Goal: Task Accomplishment & Management: Manage account settings

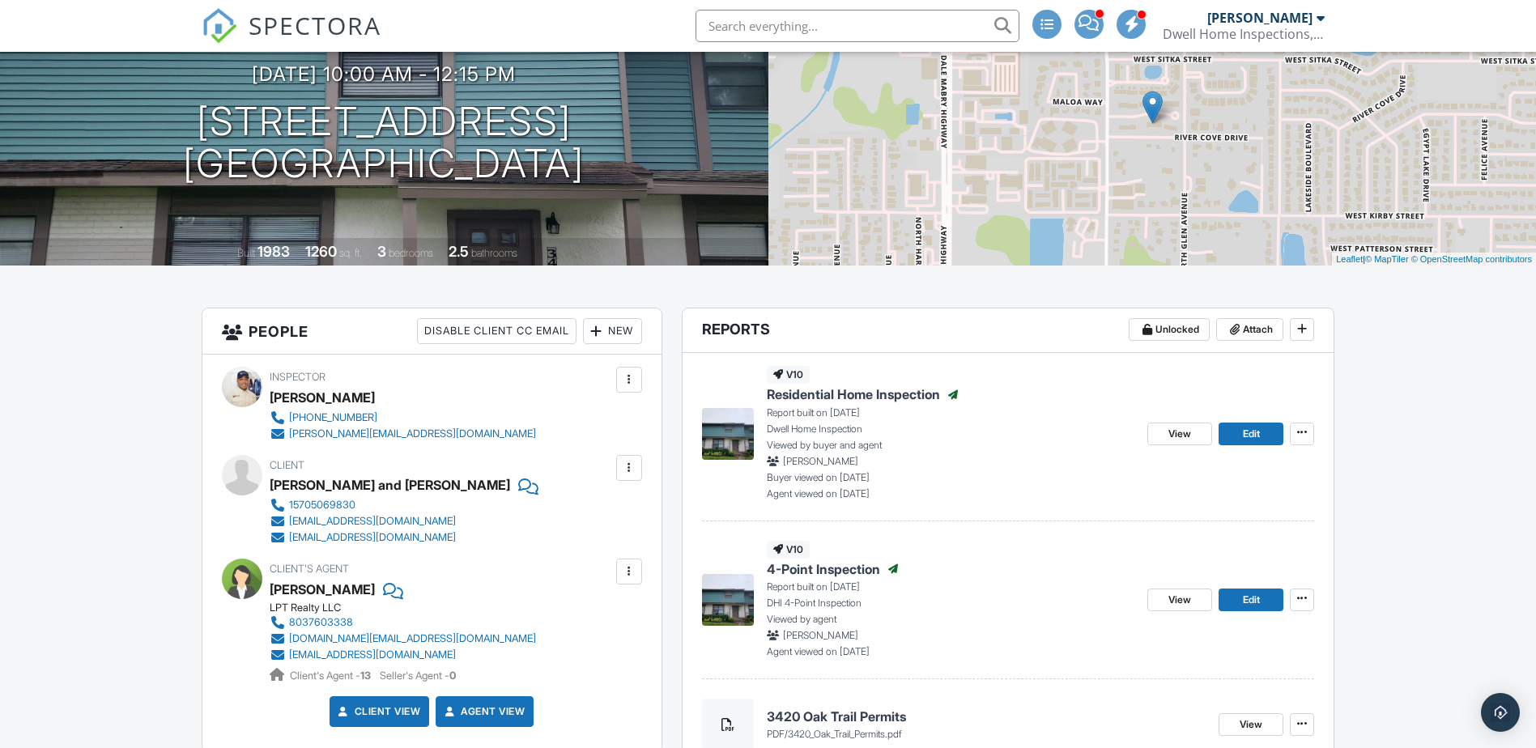
scroll to position [142, 0]
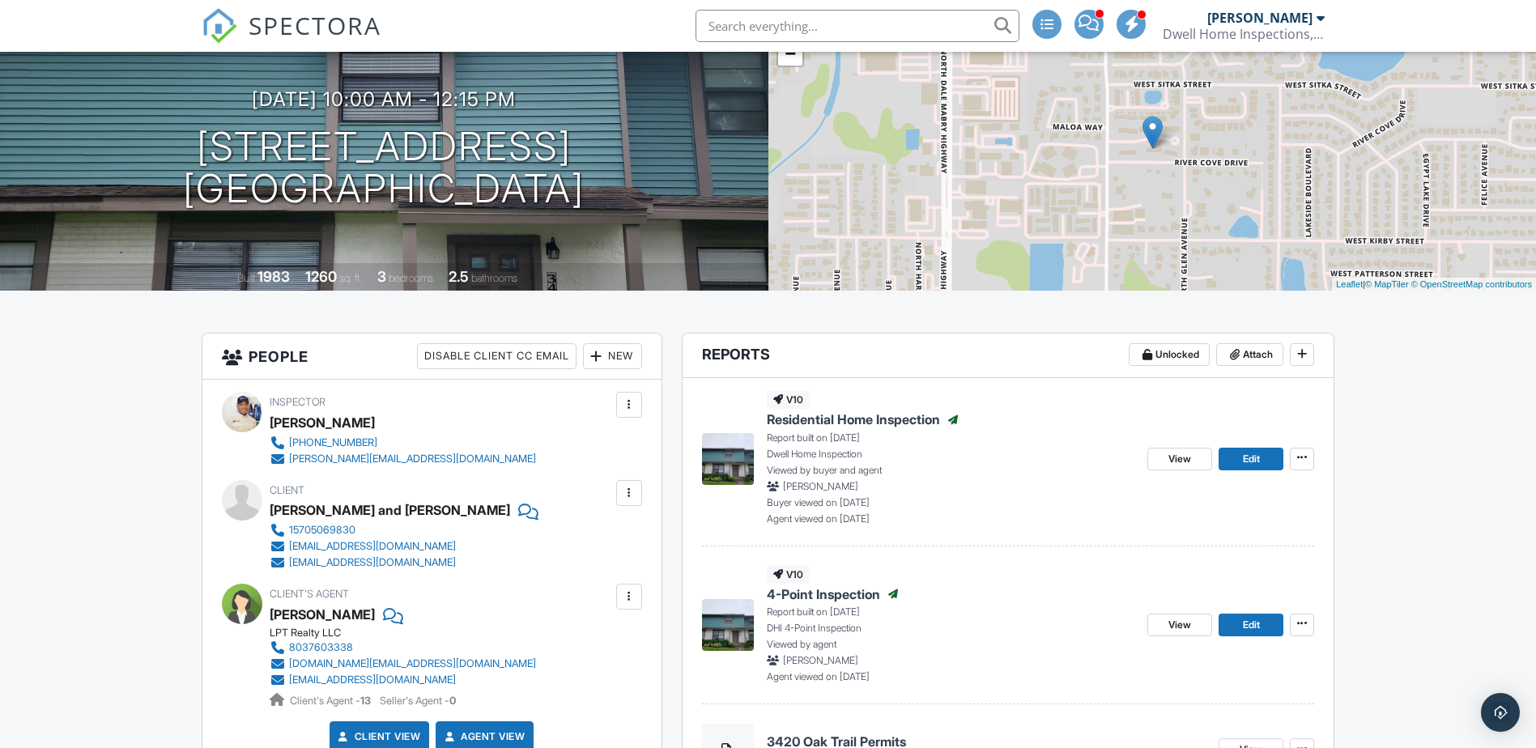
click at [333, 31] on span "SPECTORA" at bounding box center [315, 25] width 133 height 34
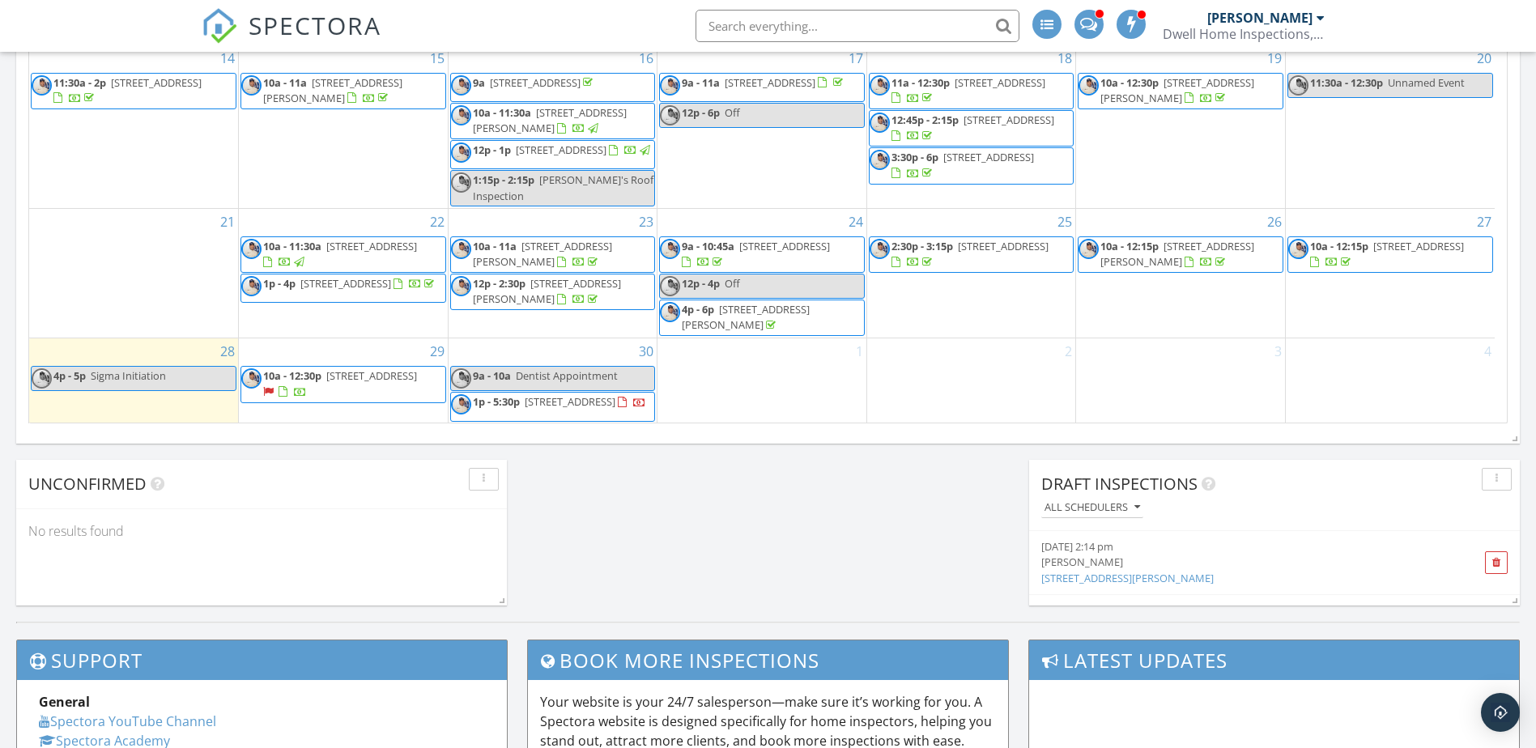
scroll to position [1214, 0]
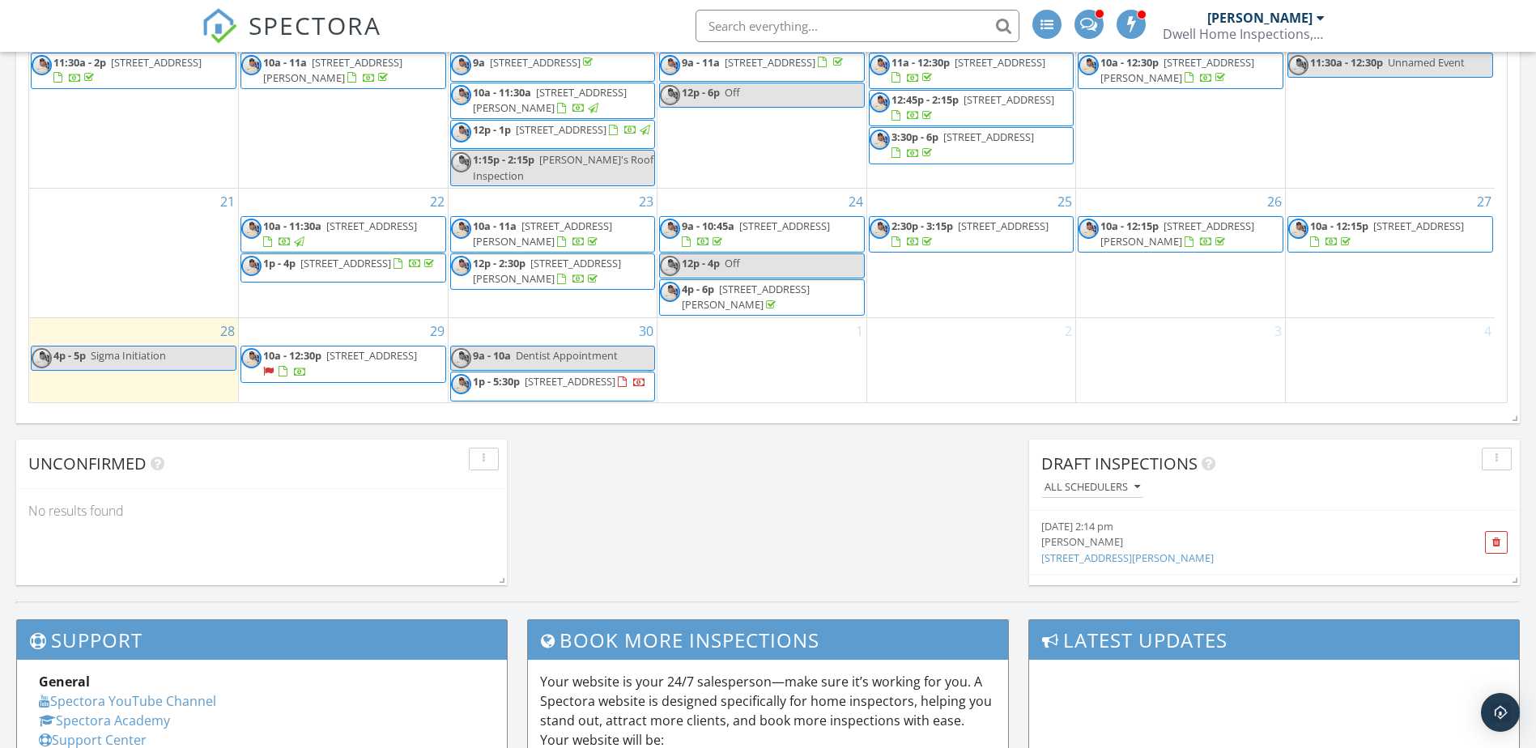
click at [382, 387] on div "29 10a - 12:30p 7924 1st Ave S , St. Petersburg 33707" at bounding box center [343, 360] width 209 height 84
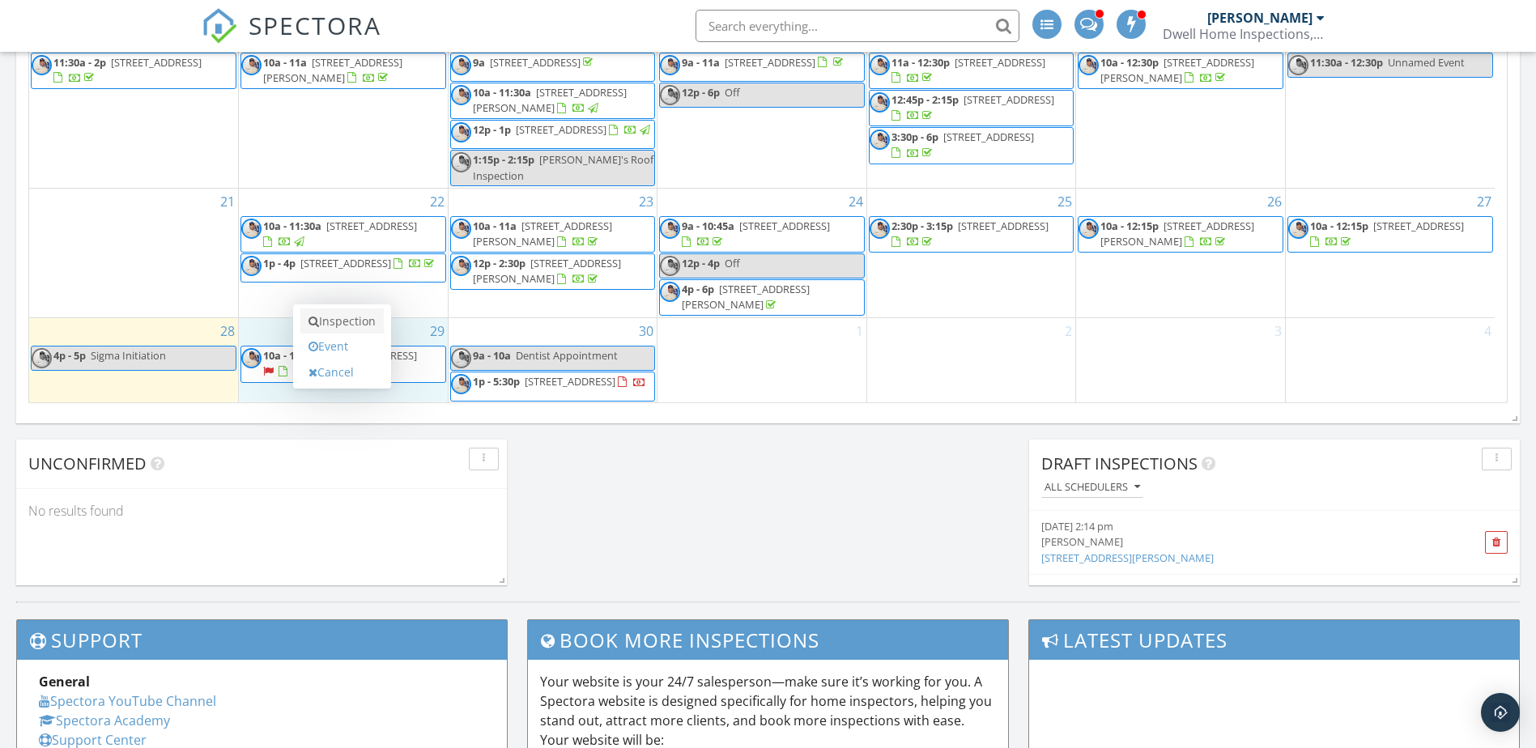
click at [363, 316] on link "Inspection" at bounding box center [341, 321] width 83 height 26
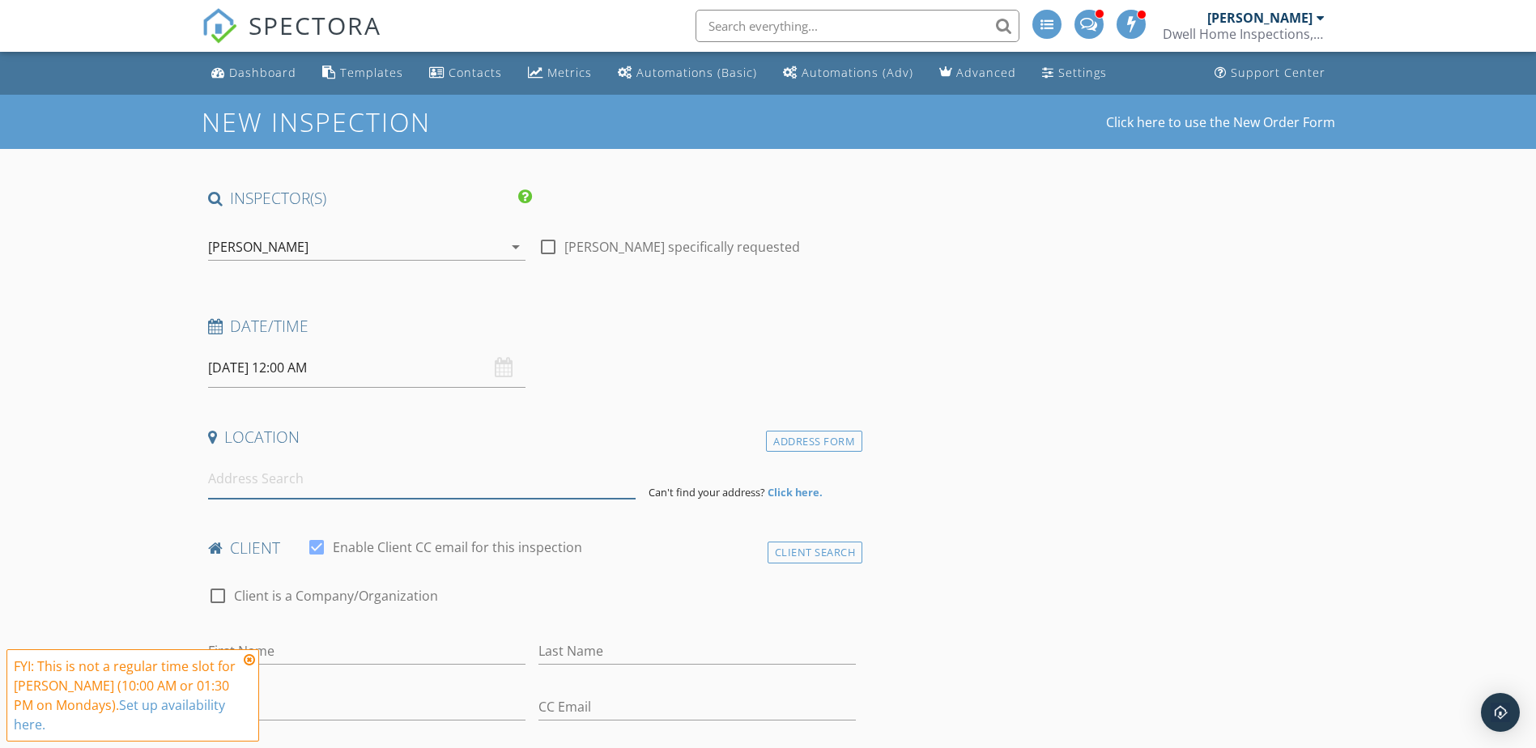
click at [295, 487] on input at bounding box center [421, 479] width 427 height 40
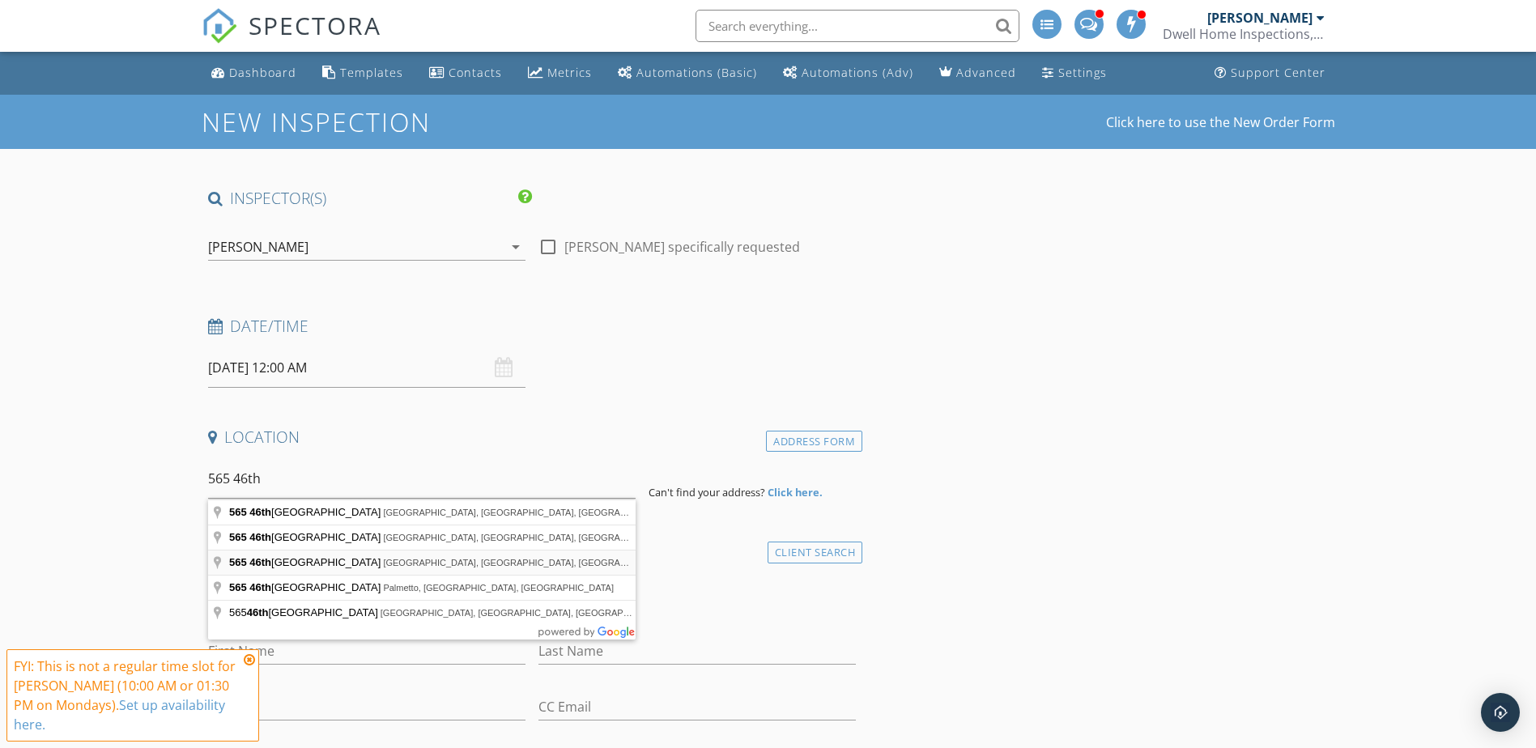
type input "565 46th Avenue South, St. Petersburg, FL, USA"
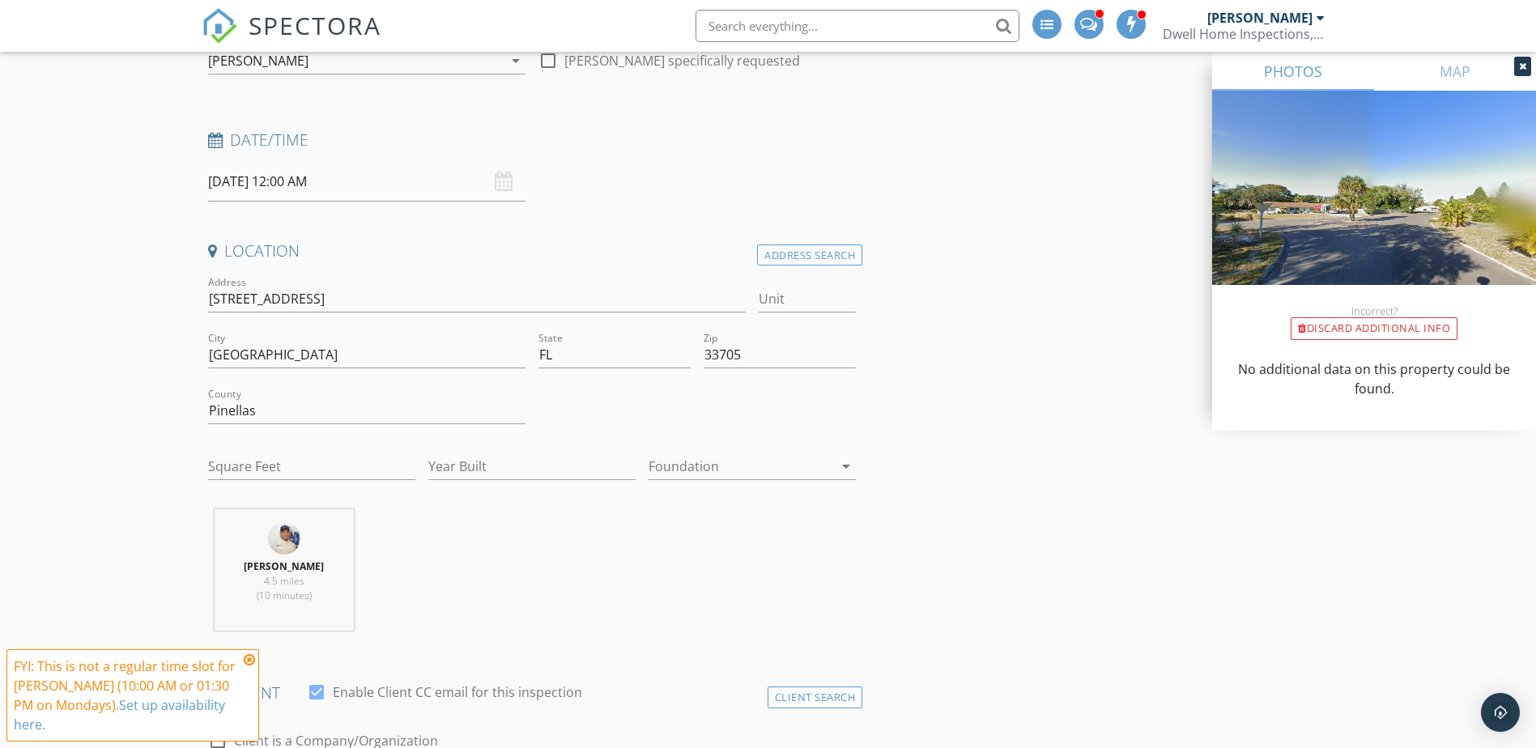
scroll to position [182, 0]
click at [791, 255] on div "Address Search" at bounding box center [809, 260] width 105 height 22
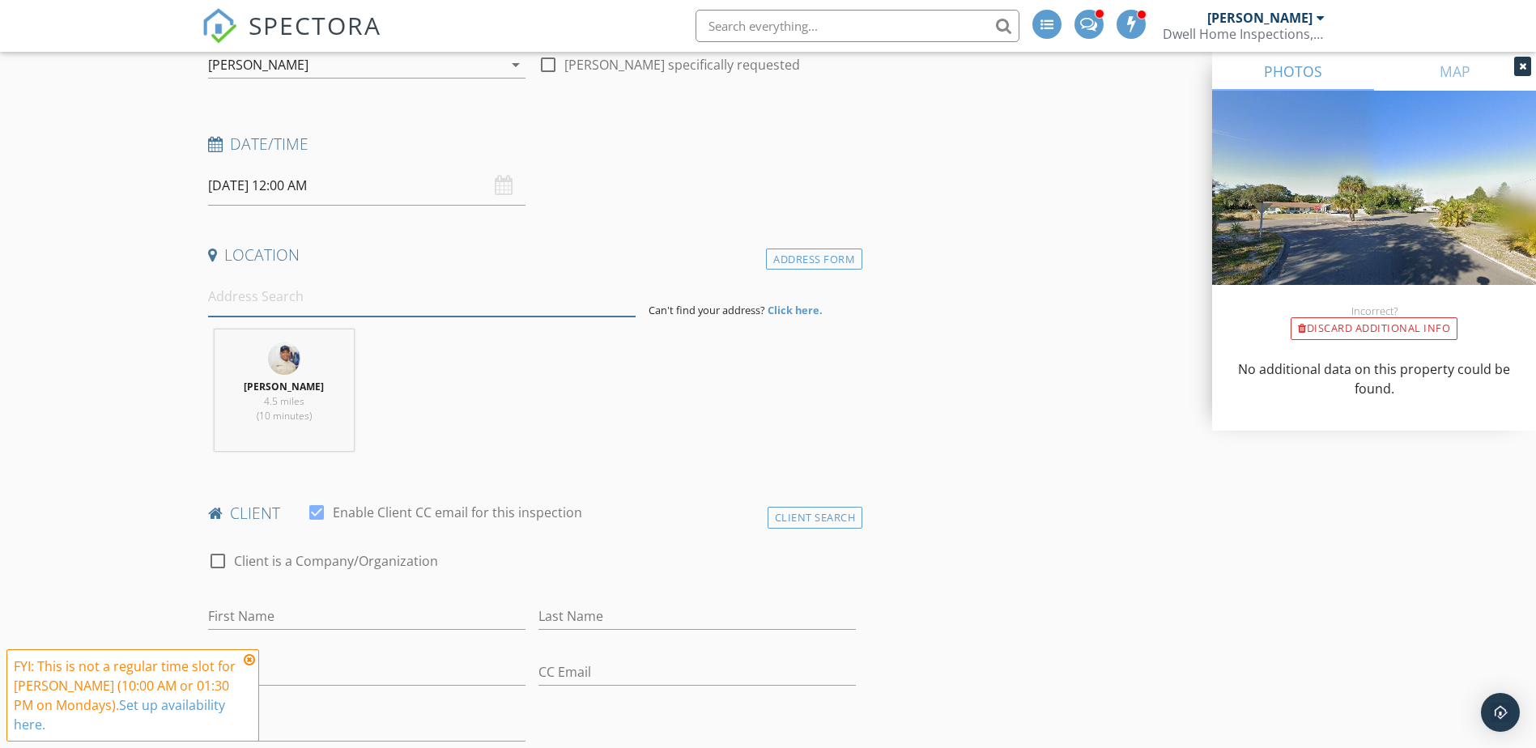
click at [327, 310] on input at bounding box center [421, 297] width 427 height 40
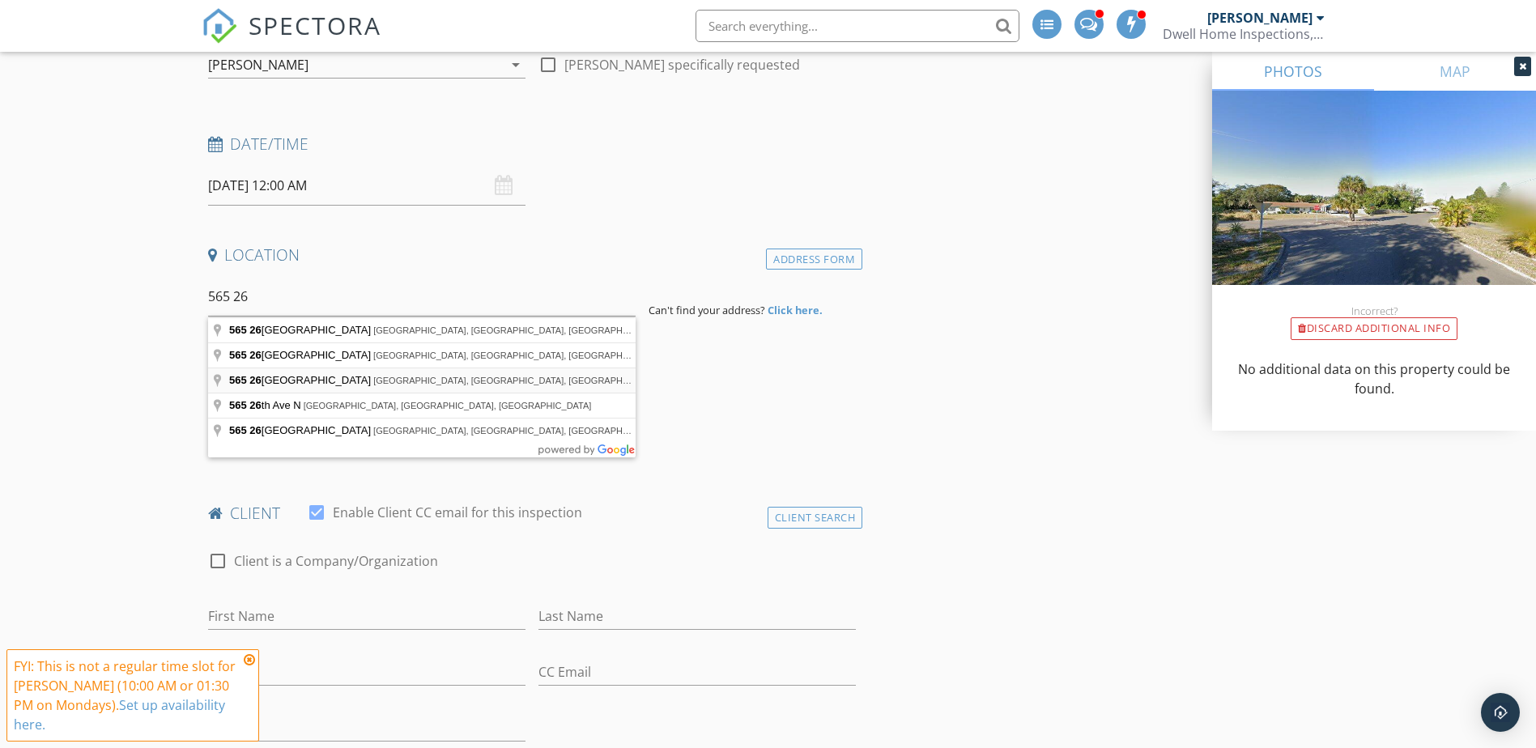
type input "565 26th Avenue Southeast, St. Petersburg, FL, USA"
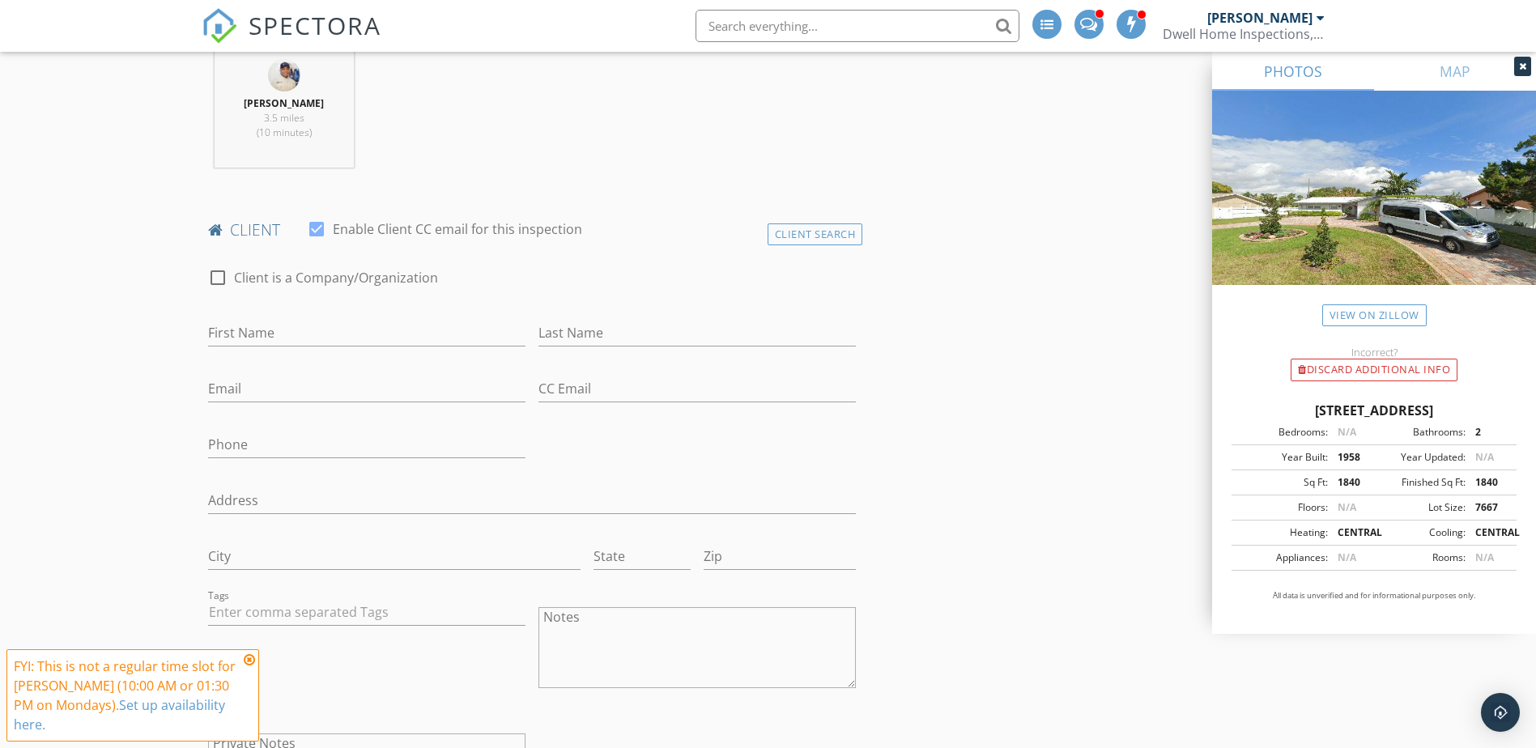
scroll to position [688, 0]
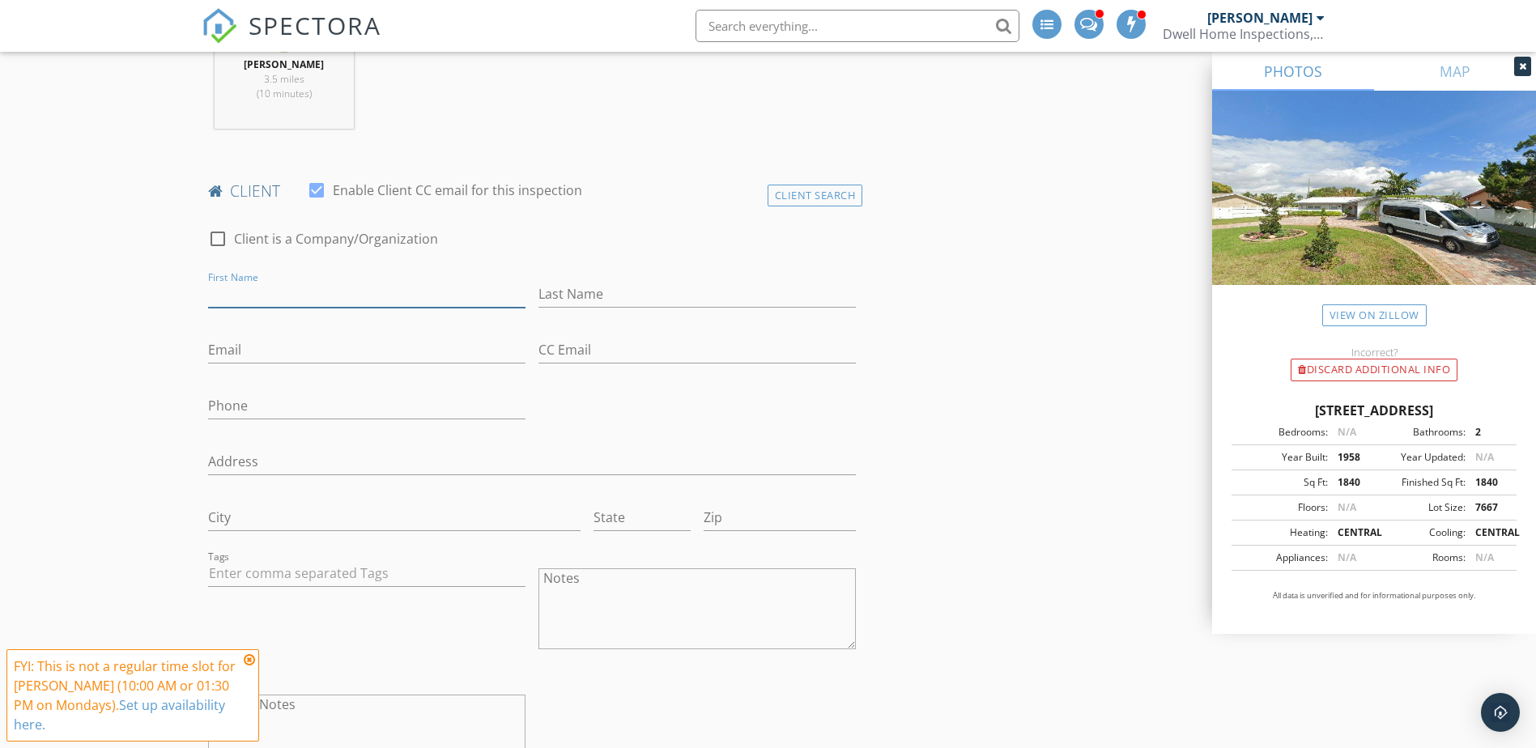
click at [257, 292] on input "First Name" at bounding box center [366, 294] width 317 height 27
type input "[PERSON_NAME]"
click at [299, 422] on div "Phone" at bounding box center [366, 418] width 317 height 43
click at [299, 410] on input "Phone" at bounding box center [366, 410] width 317 height 27
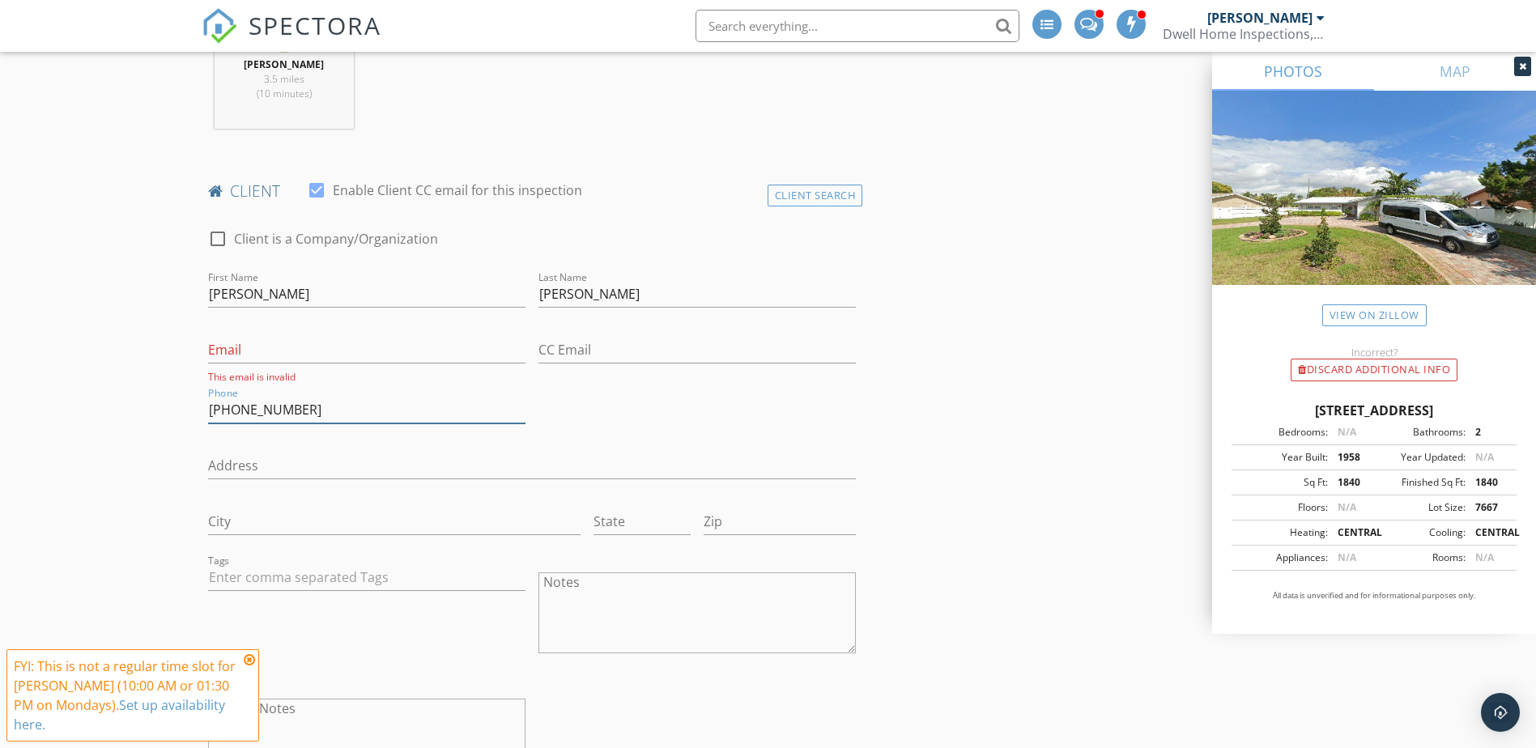
type input "[PHONE_NUMBER]"
click at [347, 341] on input "Email" at bounding box center [366, 350] width 317 height 27
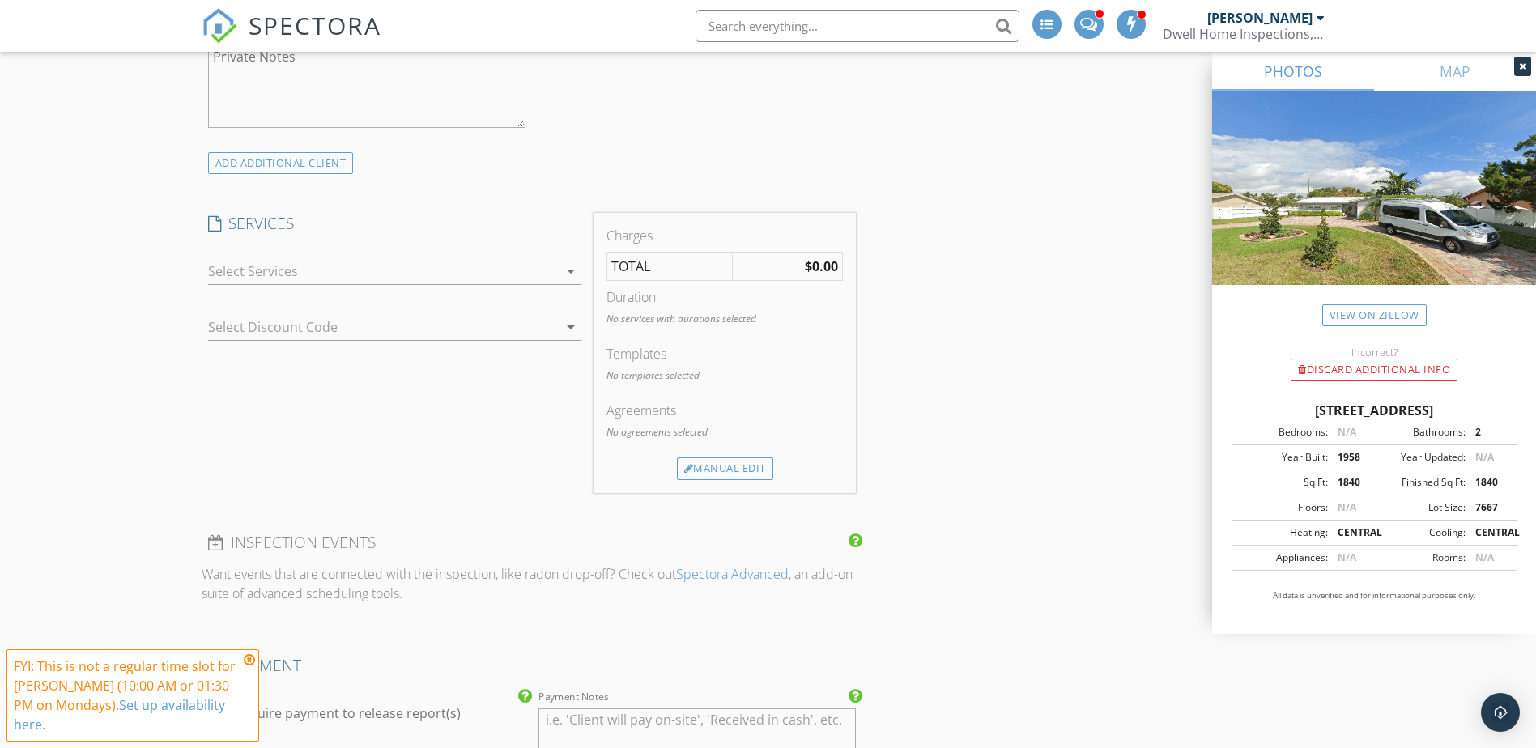
type input "[EMAIL_ADDRESS][DOMAIN_NAME]"
click at [234, 272] on div at bounding box center [383, 271] width 350 height 26
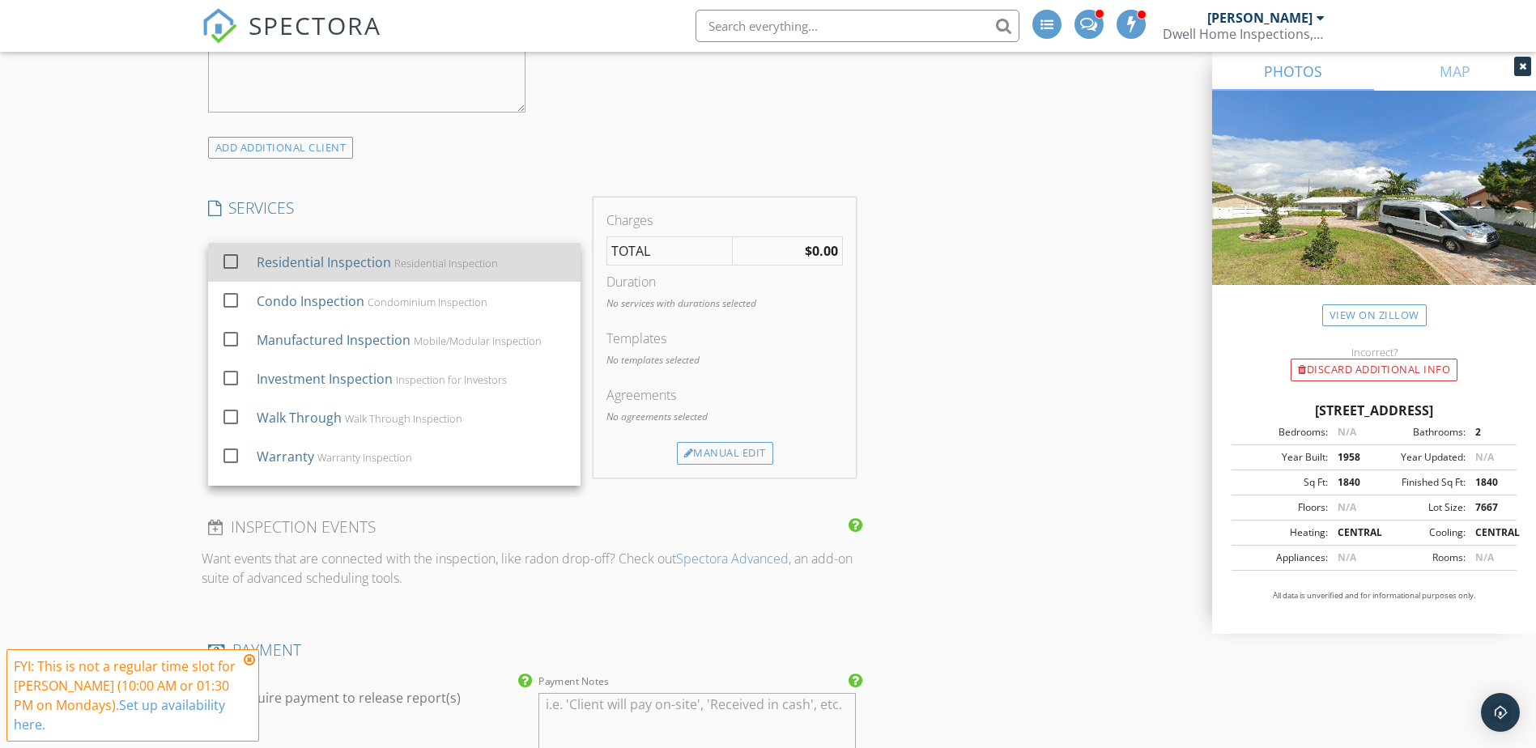
scroll to position [1356, 0]
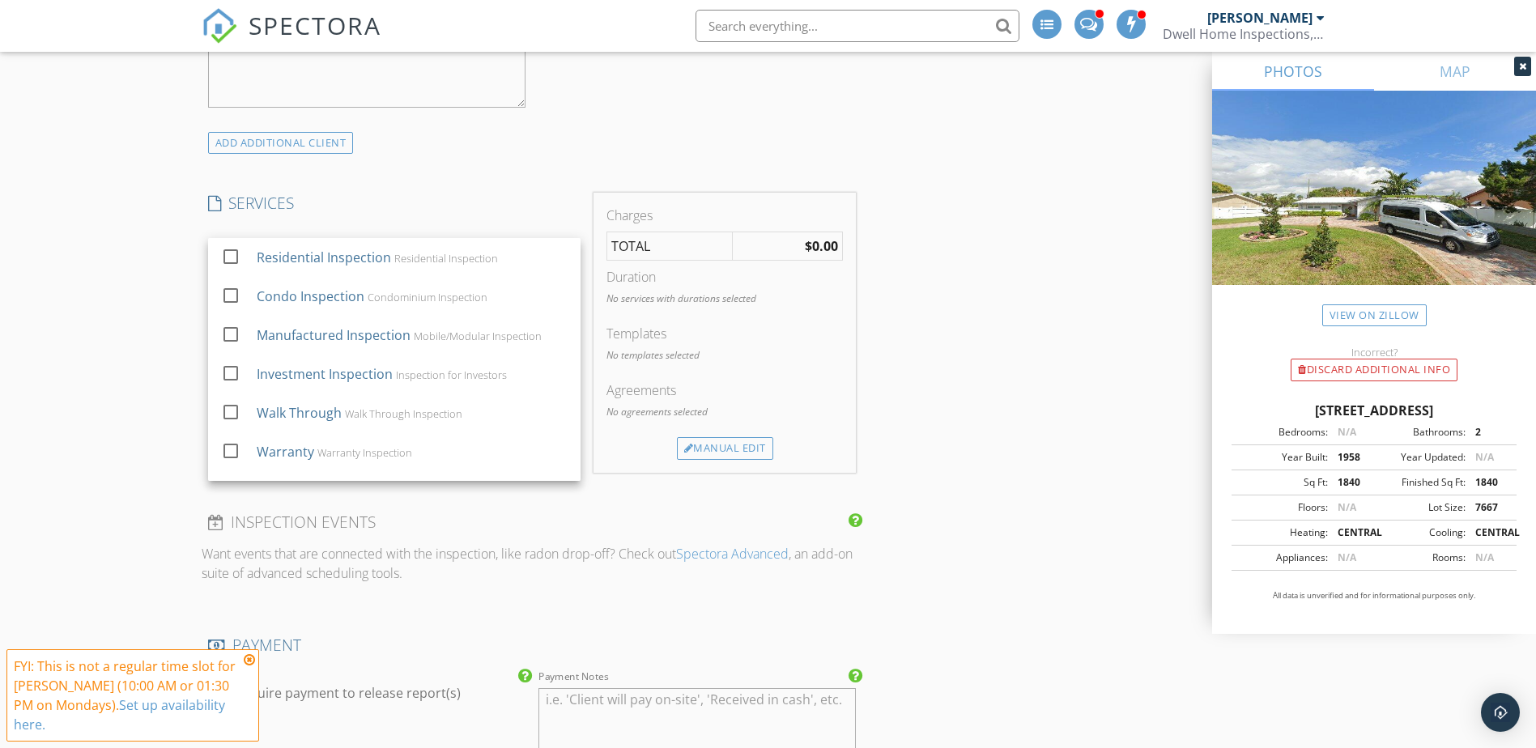
click at [164, 278] on div "New Inspection Click here to use the New Order Form INSPECTOR(S) check_box Kevi…" at bounding box center [768, 362] width 1536 height 3247
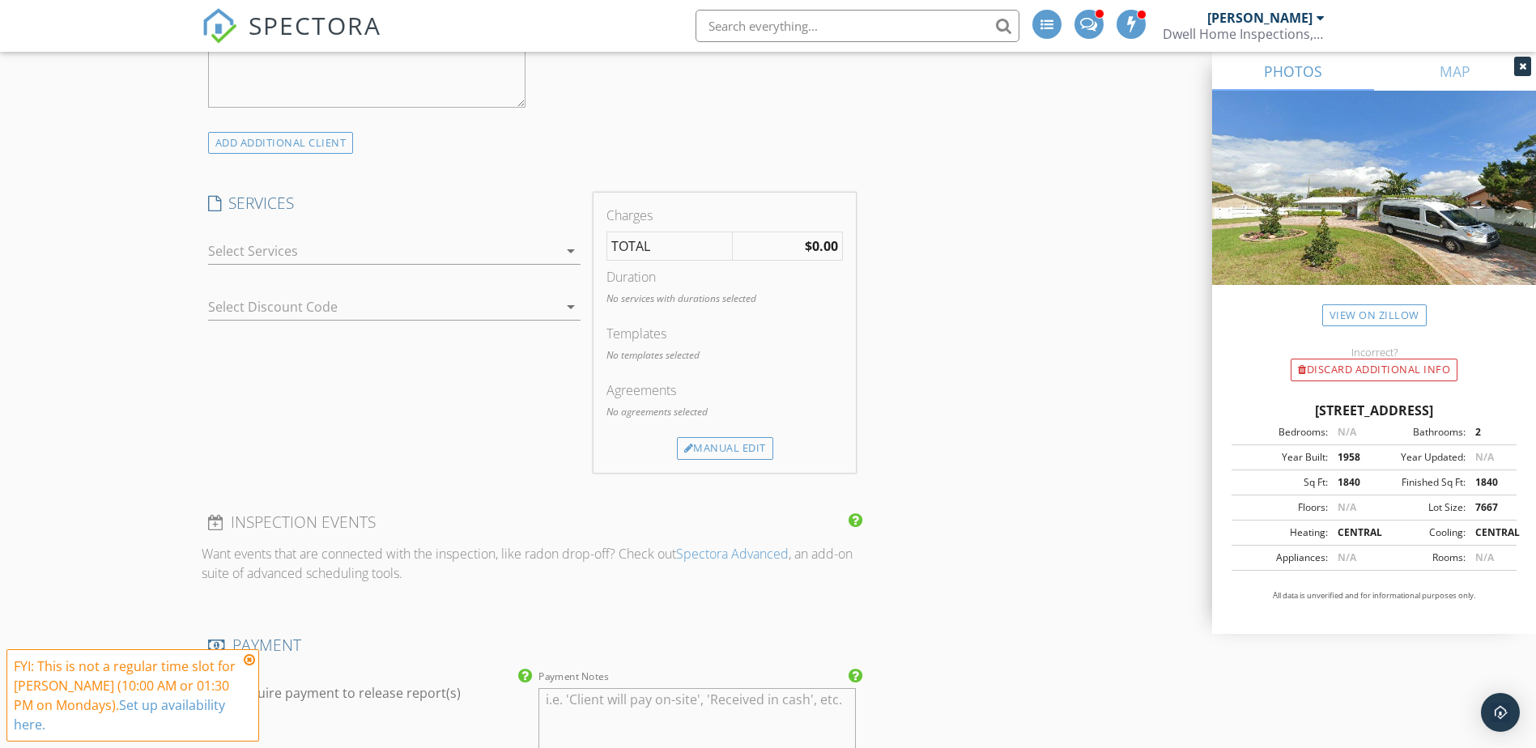
click at [229, 253] on div at bounding box center [383, 251] width 350 height 26
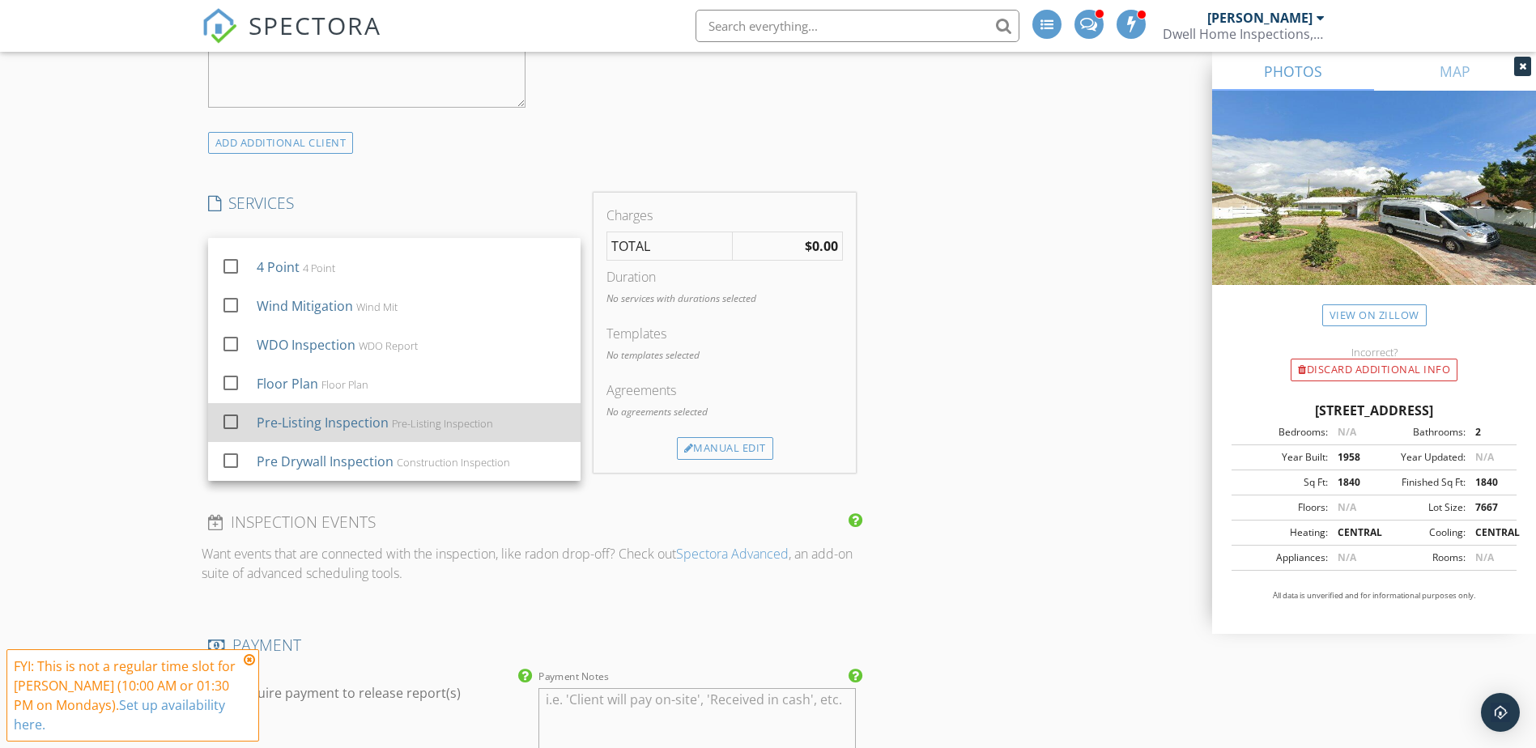
scroll to position [182, 0]
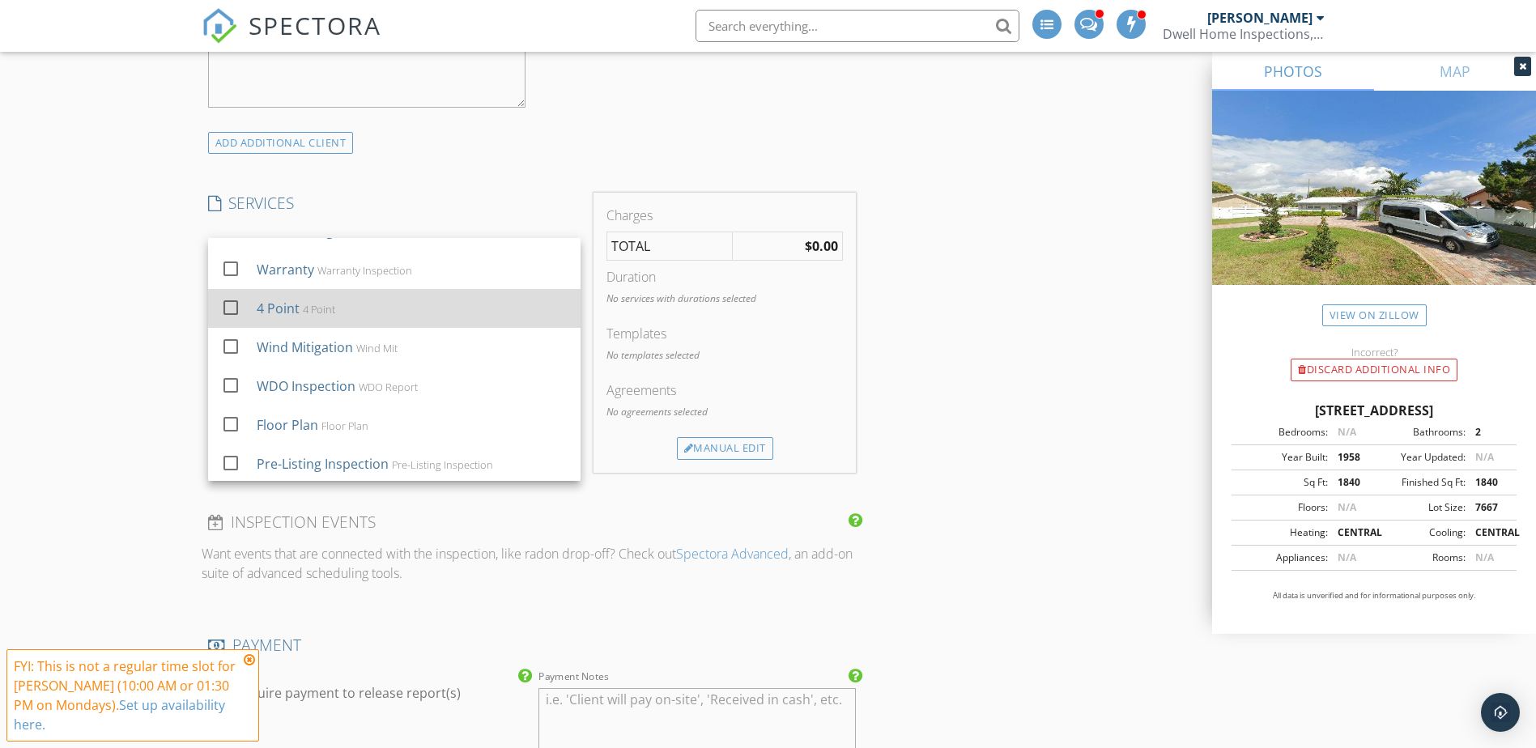
click at [212, 308] on link "check_box_outline_blank 4 Point 4 Point" at bounding box center [394, 308] width 372 height 39
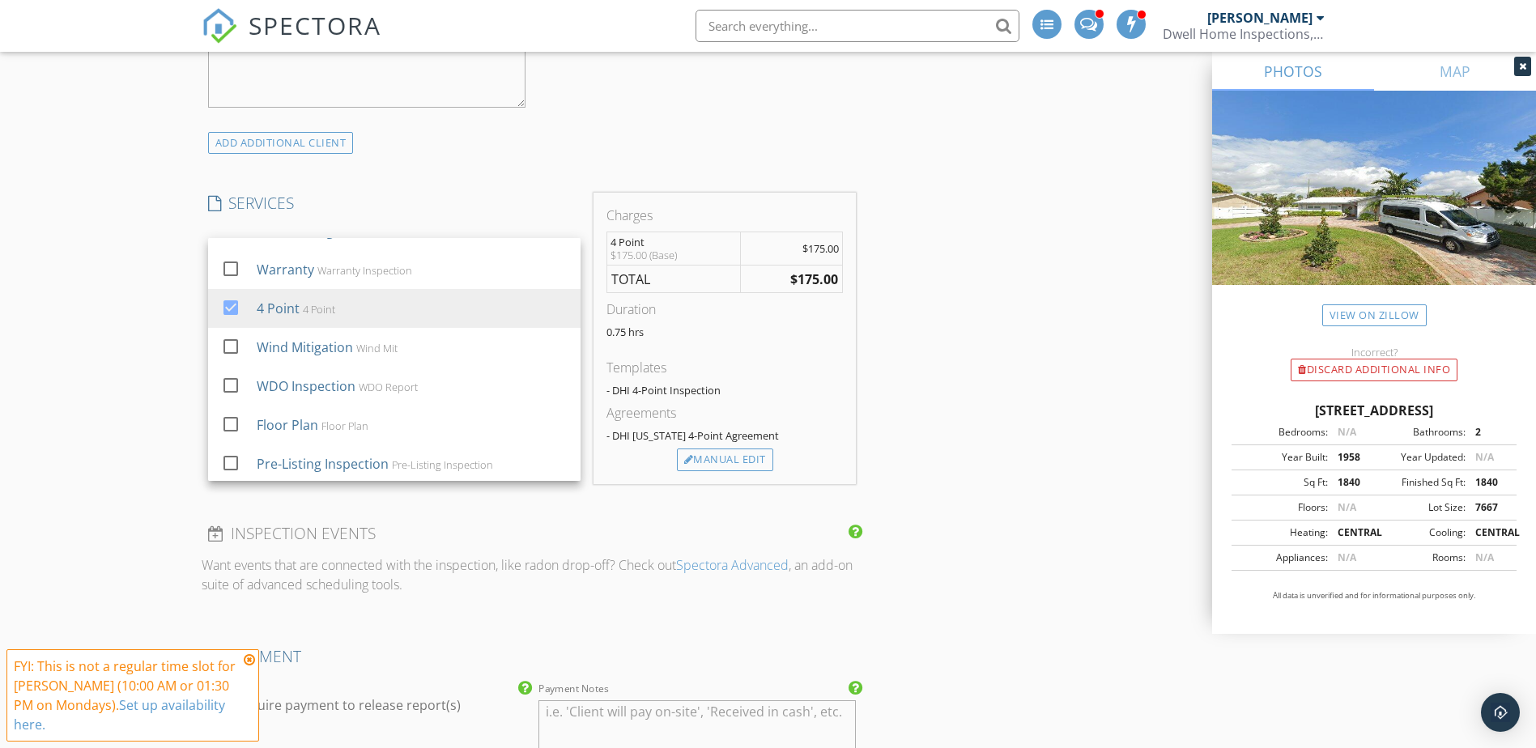
click at [155, 325] on div "New Inspection Click here to use the New Order Form INSPECTOR(S) check_box Kevi…" at bounding box center [768, 368] width 1536 height 3259
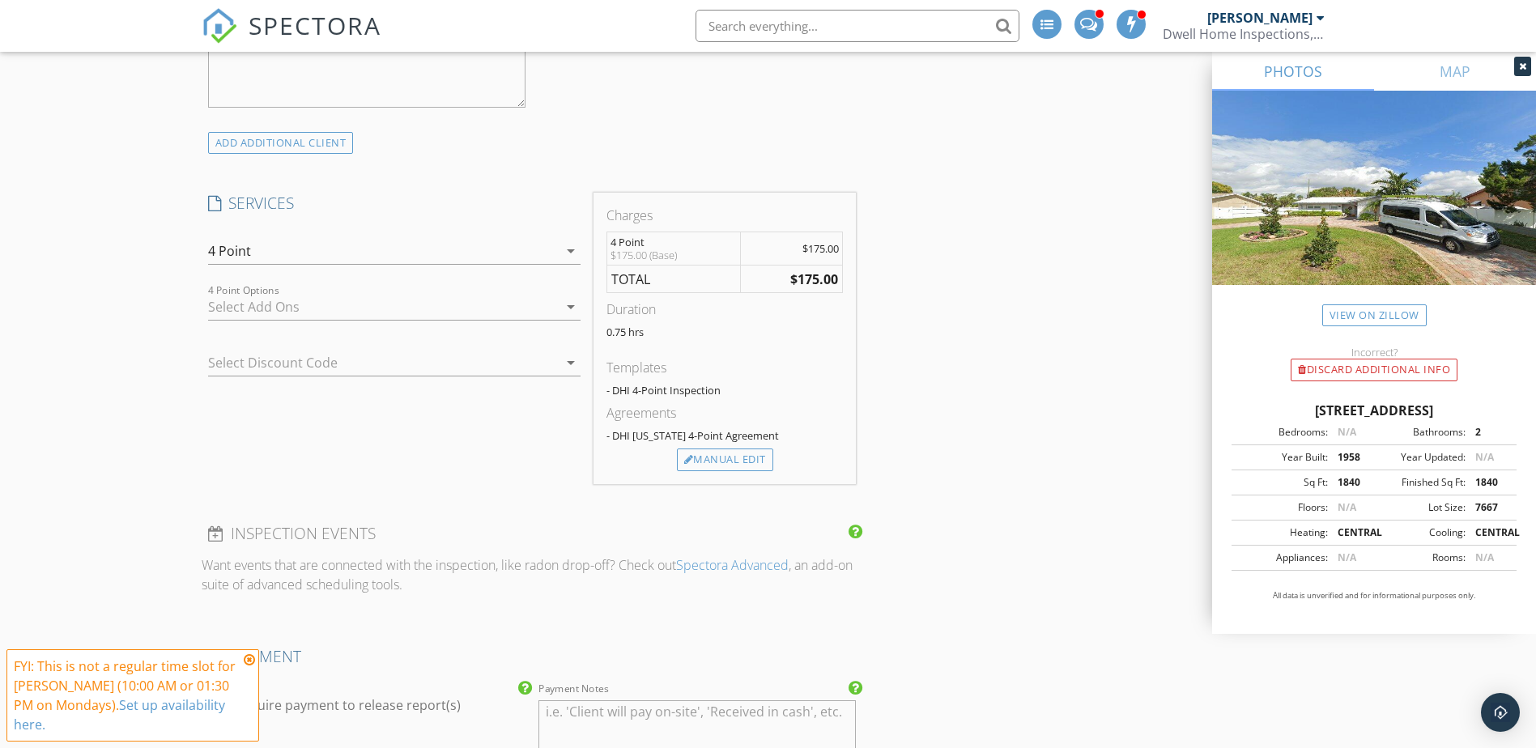
click at [218, 312] on div at bounding box center [383, 307] width 350 height 26
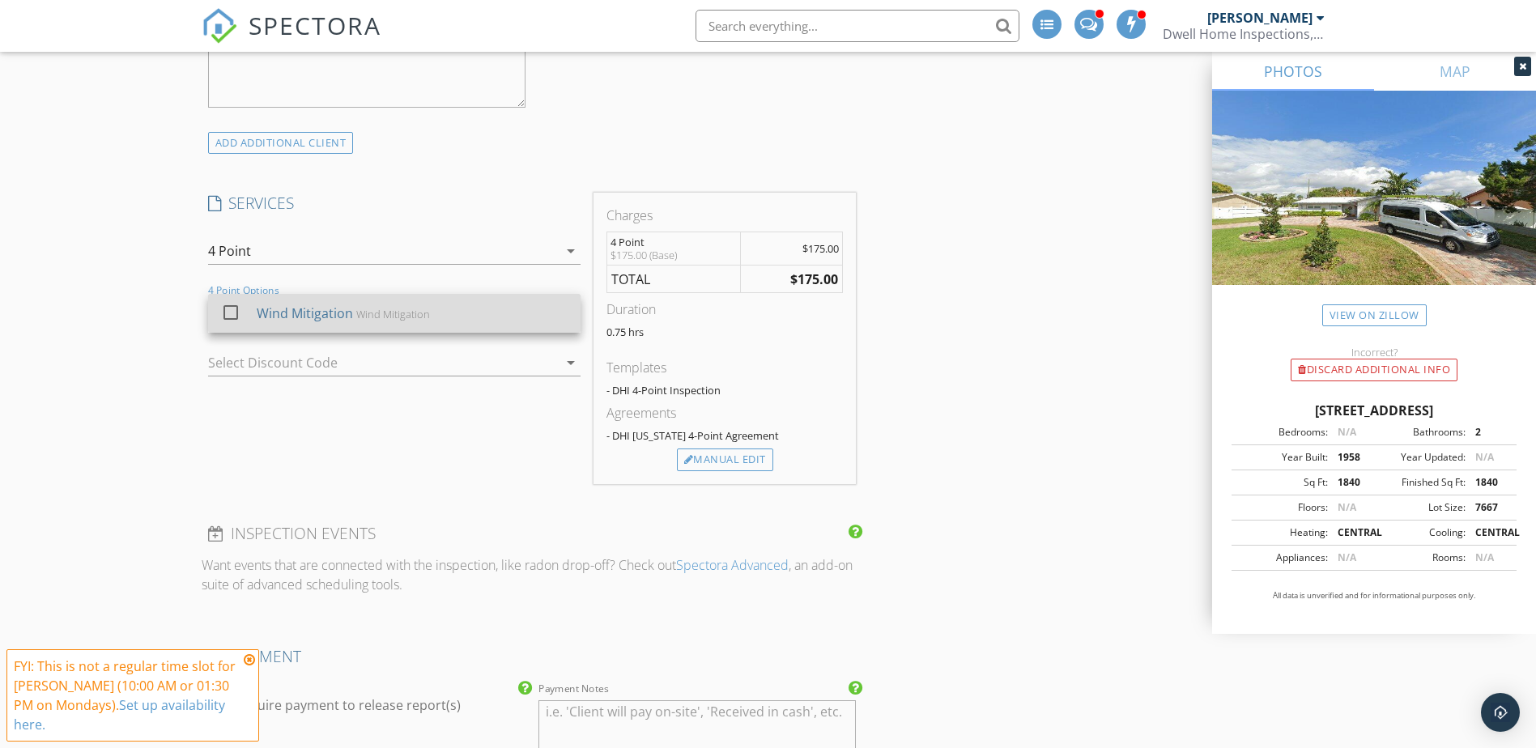
click at [227, 316] on div at bounding box center [231, 313] width 28 height 28
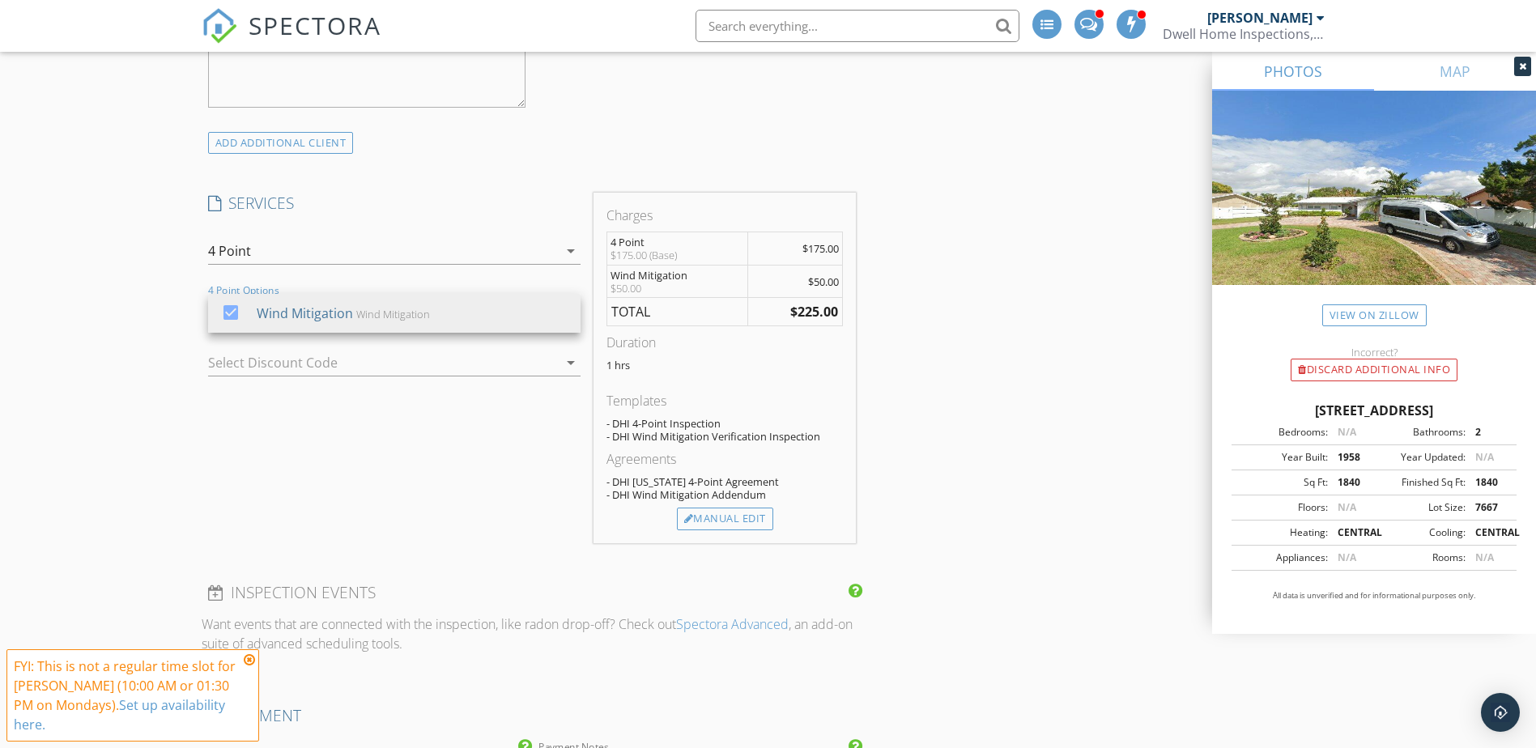
click at [164, 338] on div "New Inspection Click here to use the New Order Form INSPECTOR(S) check_box Kevi…" at bounding box center [768, 398] width 1536 height 3318
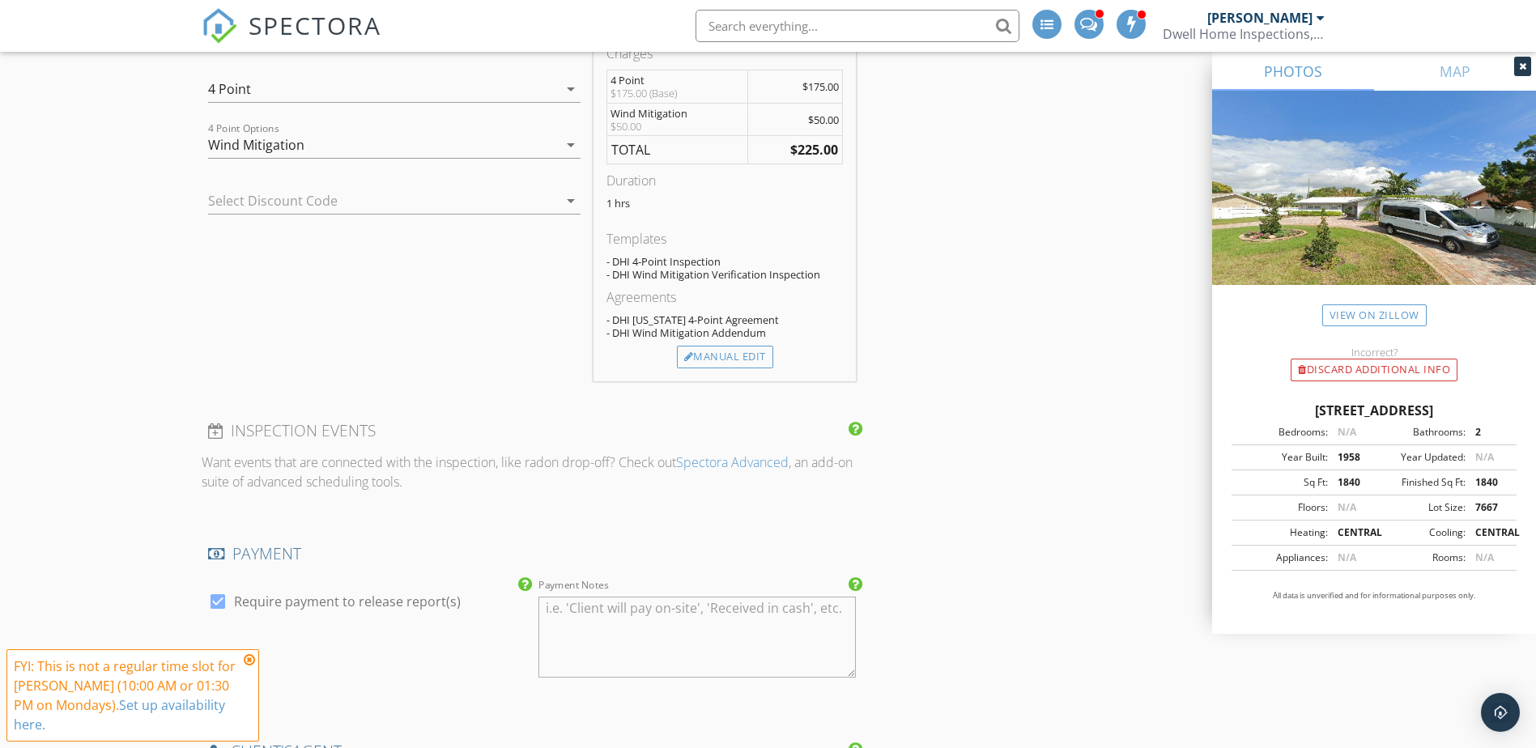
scroll to position [1498, 0]
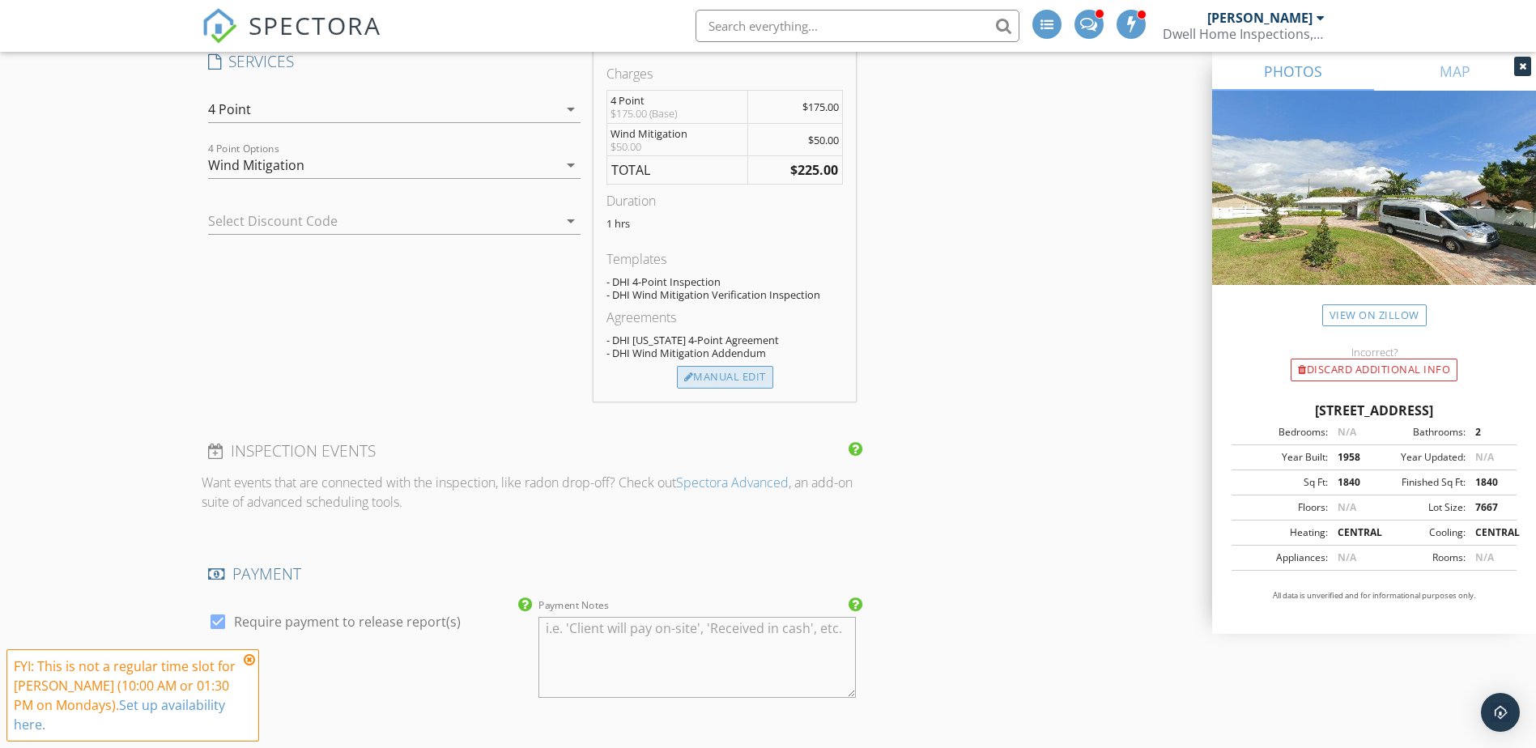
click at [688, 374] on div at bounding box center [689, 377] width 10 height 11
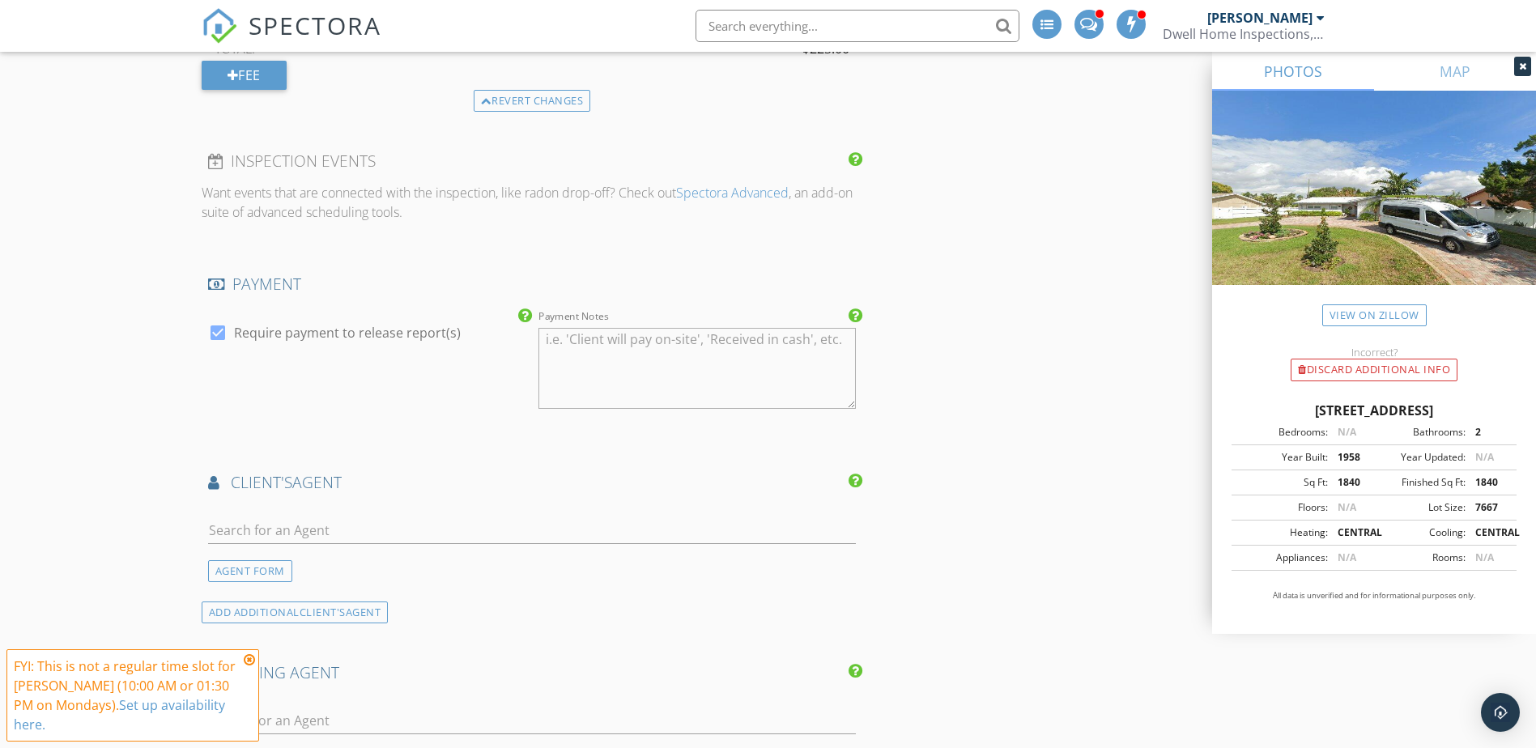
scroll to position [2206, 0]
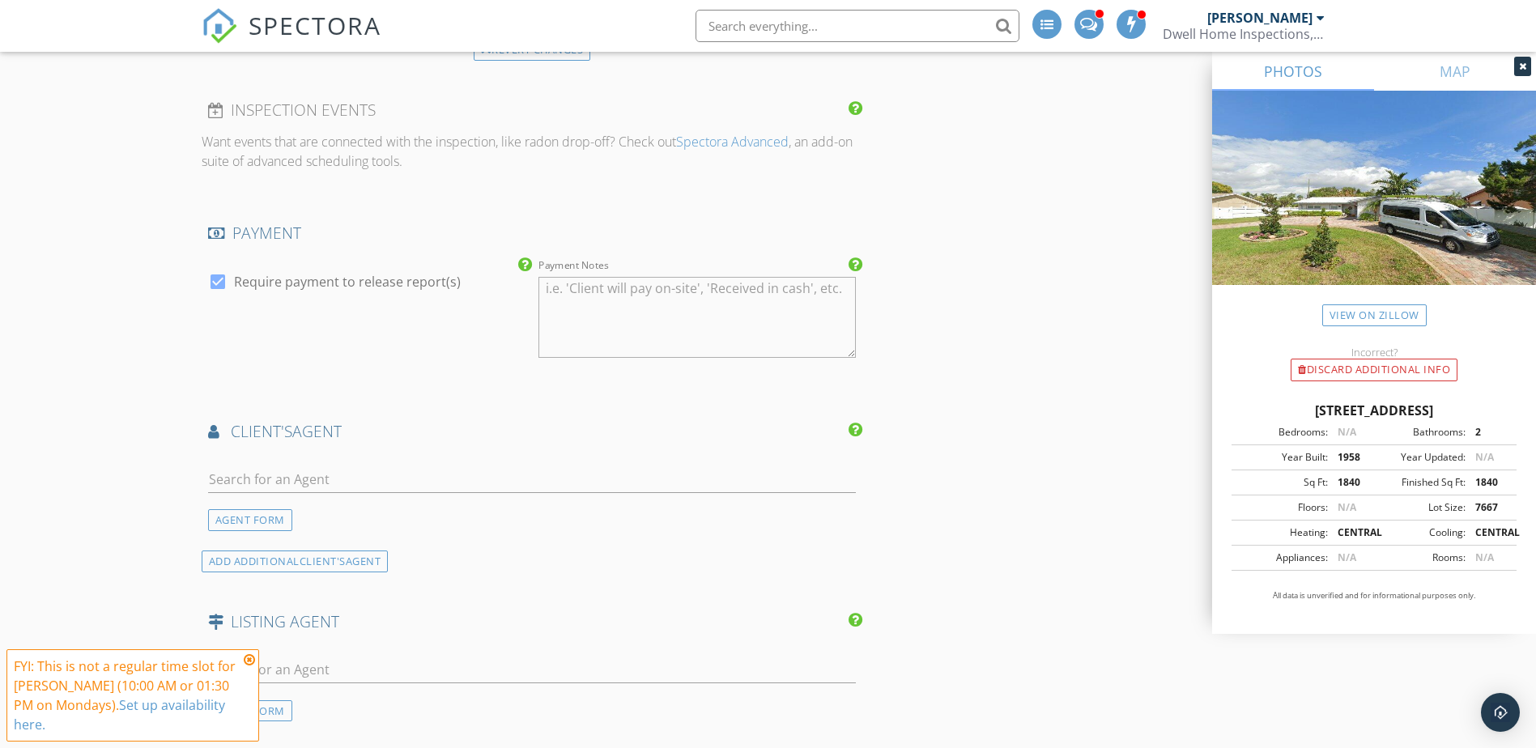
click at [274, 464] on div at bounding box center [532, 483] width 648 height 53
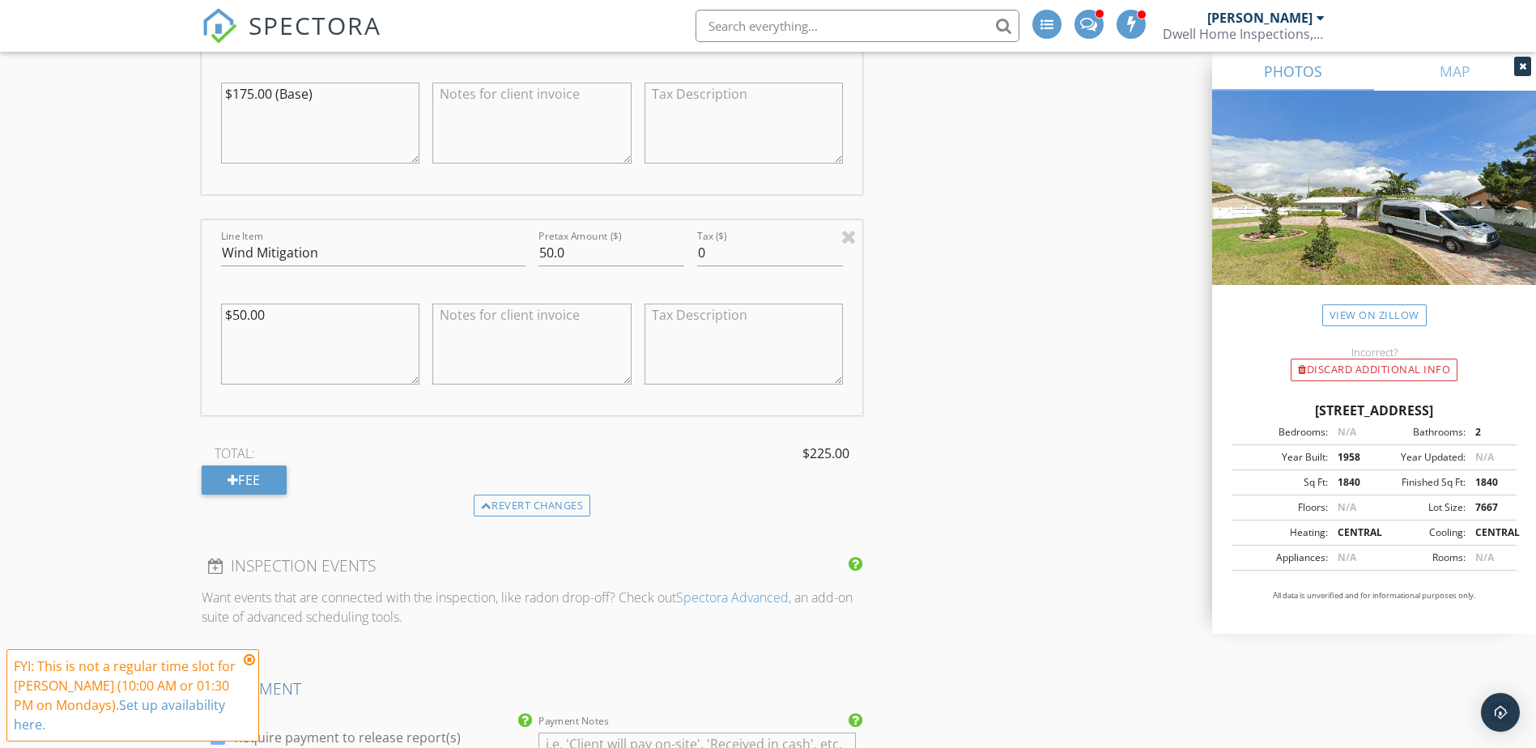
scroll to position [1862, 0]
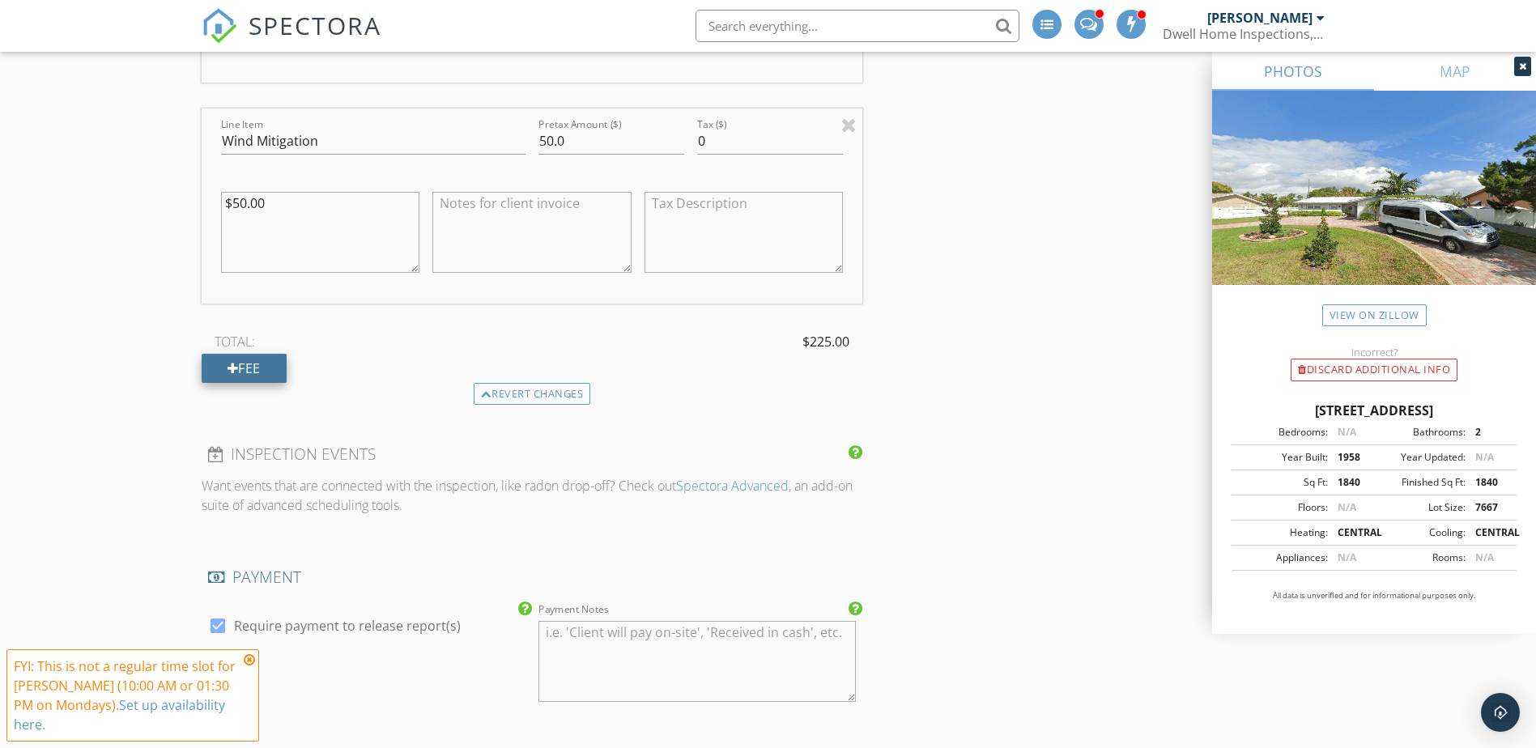
click at [253, 379] on div "Fee" at bounding box center [244, 368] width 85 height 29
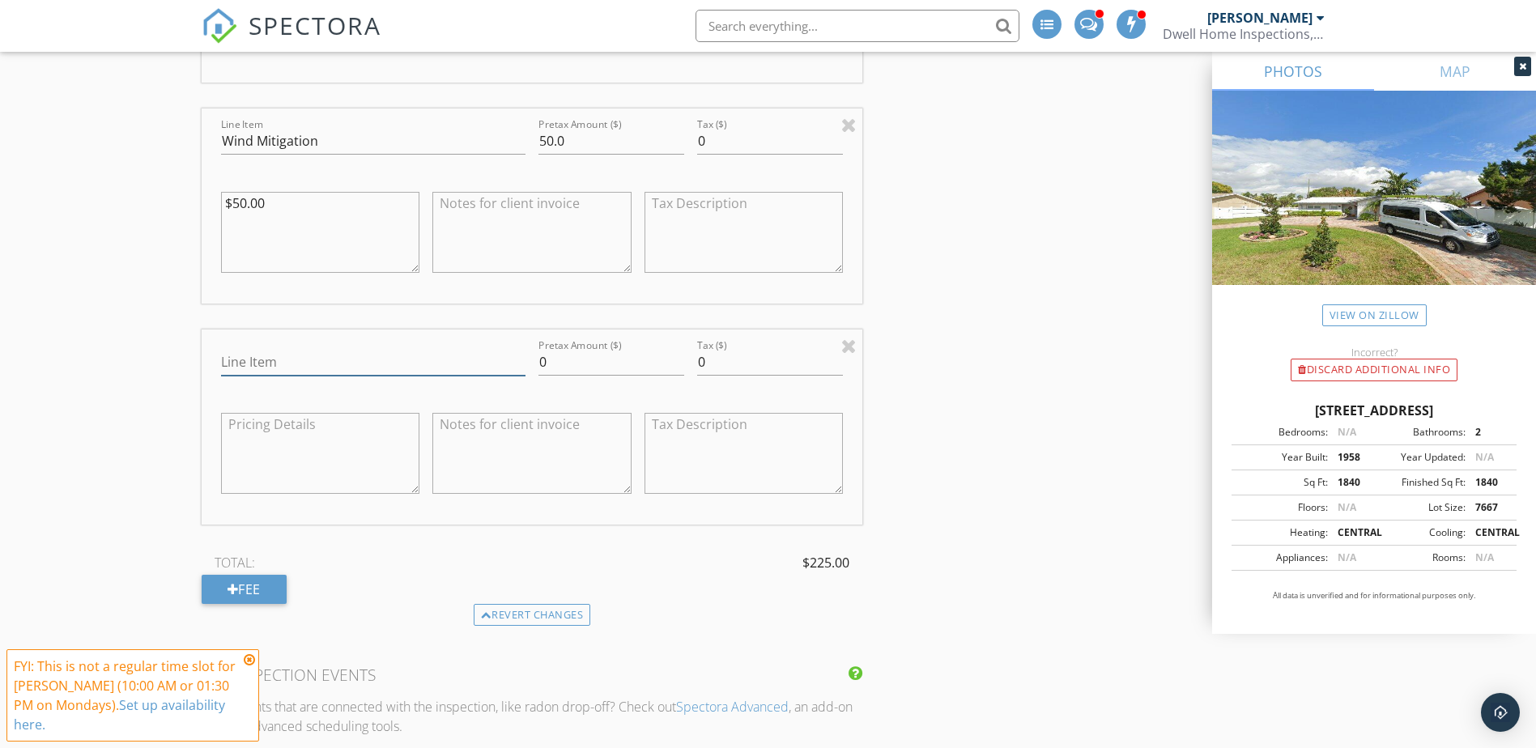
click at [256, 371] on input "Line Item" at bounding box center [373, 362] width 304 height 27
type input "Discount"
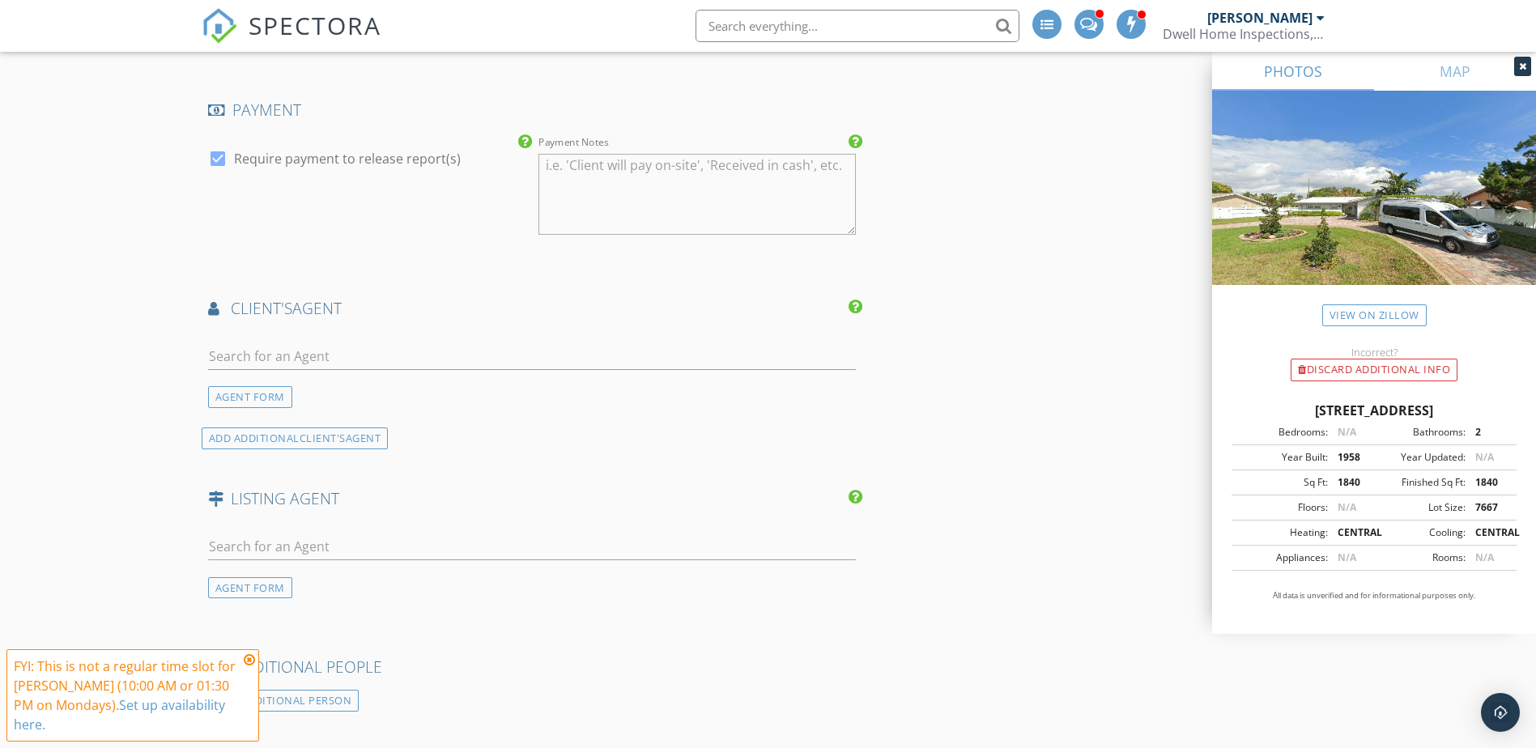
scroll to position [2591, 0]
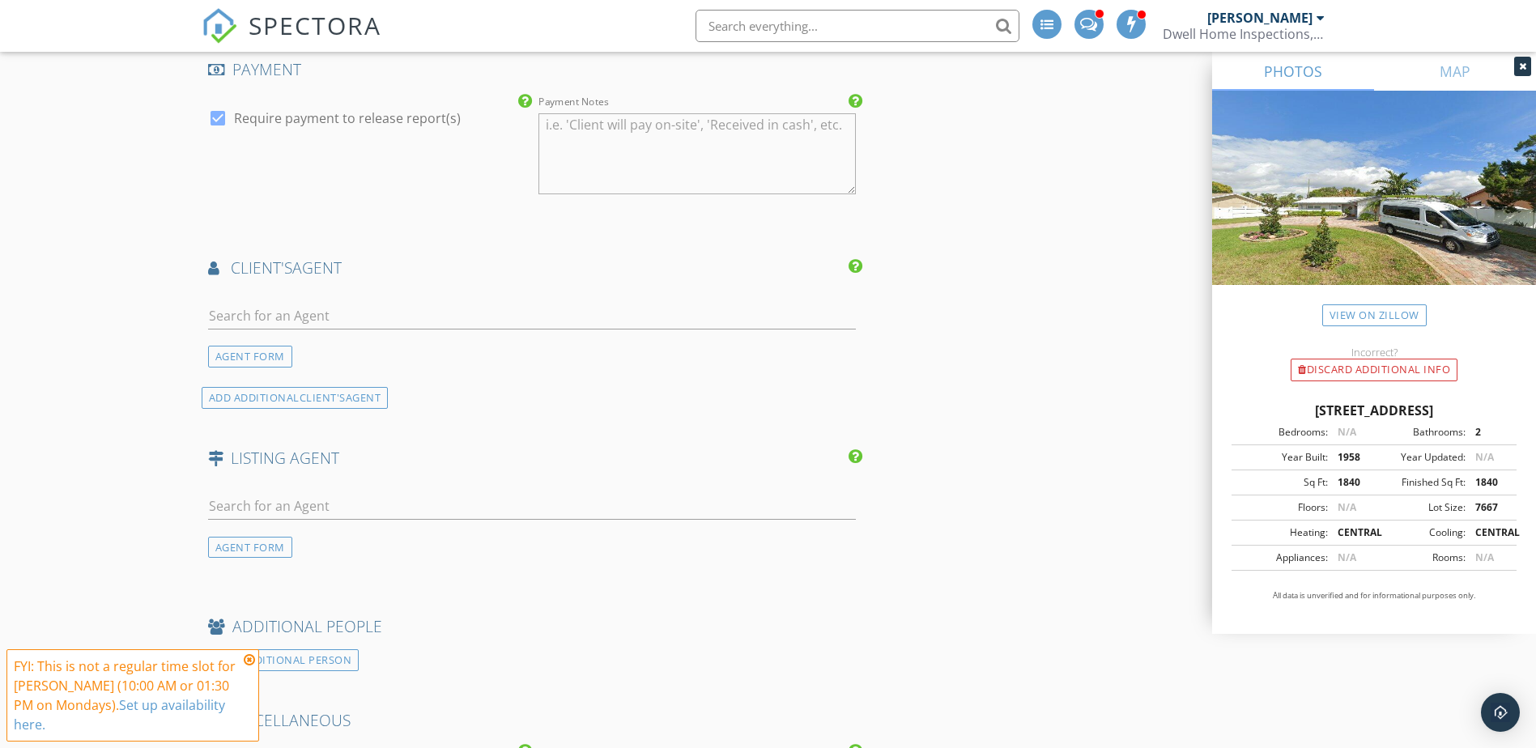
type input "-25"
click at [300, 303] on input "text" at bounding box center [532, 316] width 648 height 27
type input "warr"
click at [289, 354] on div "Warren Wyatt" at bounding box center [304, 351] width 100 height 19
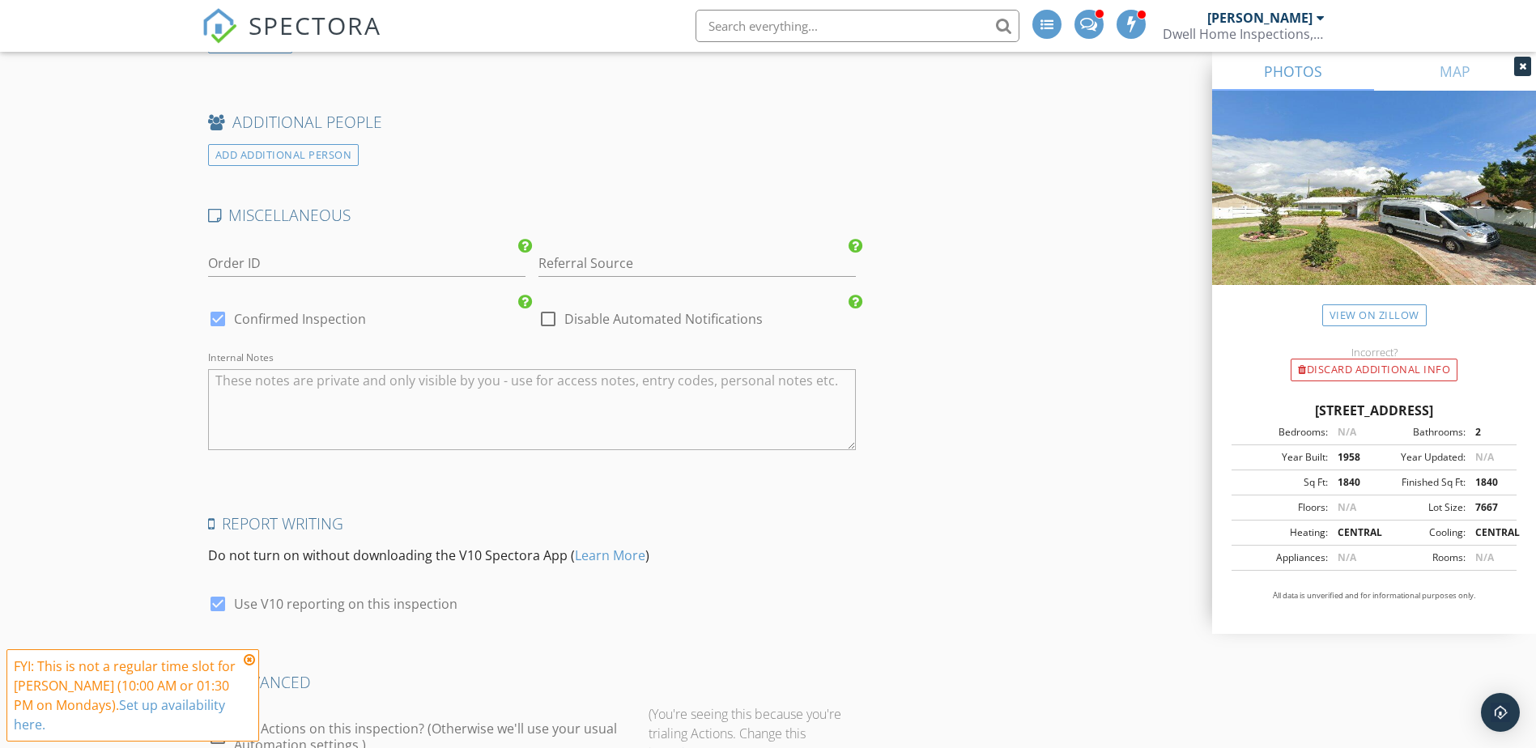
scroll to position [3673, 0]
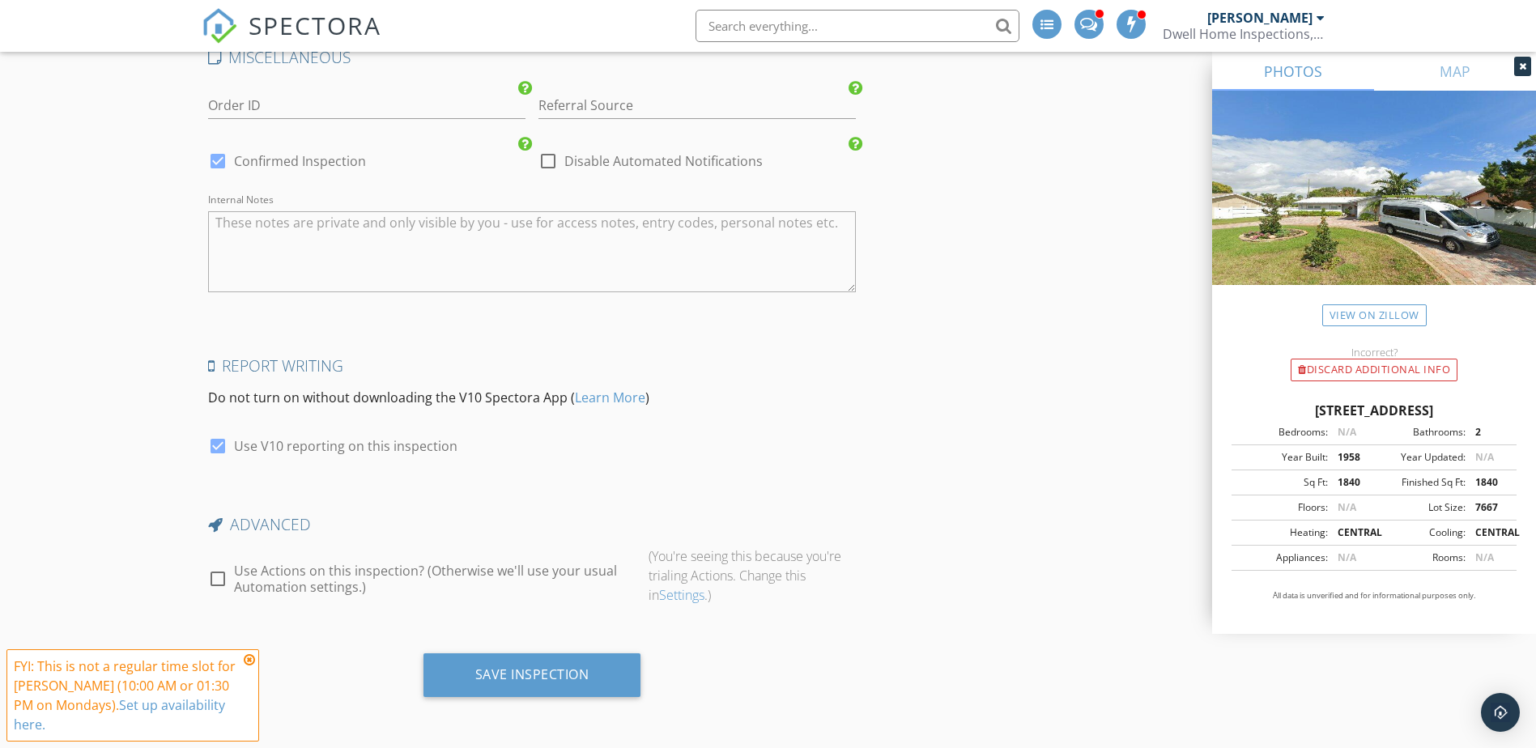
click at [551, 162] on div at bounding box center [548, 161] width 28 height 28
checkbox input "true"
click at [549, 684] on div "Save Inspection" at bounding box center [532, 675] width 218 height 44
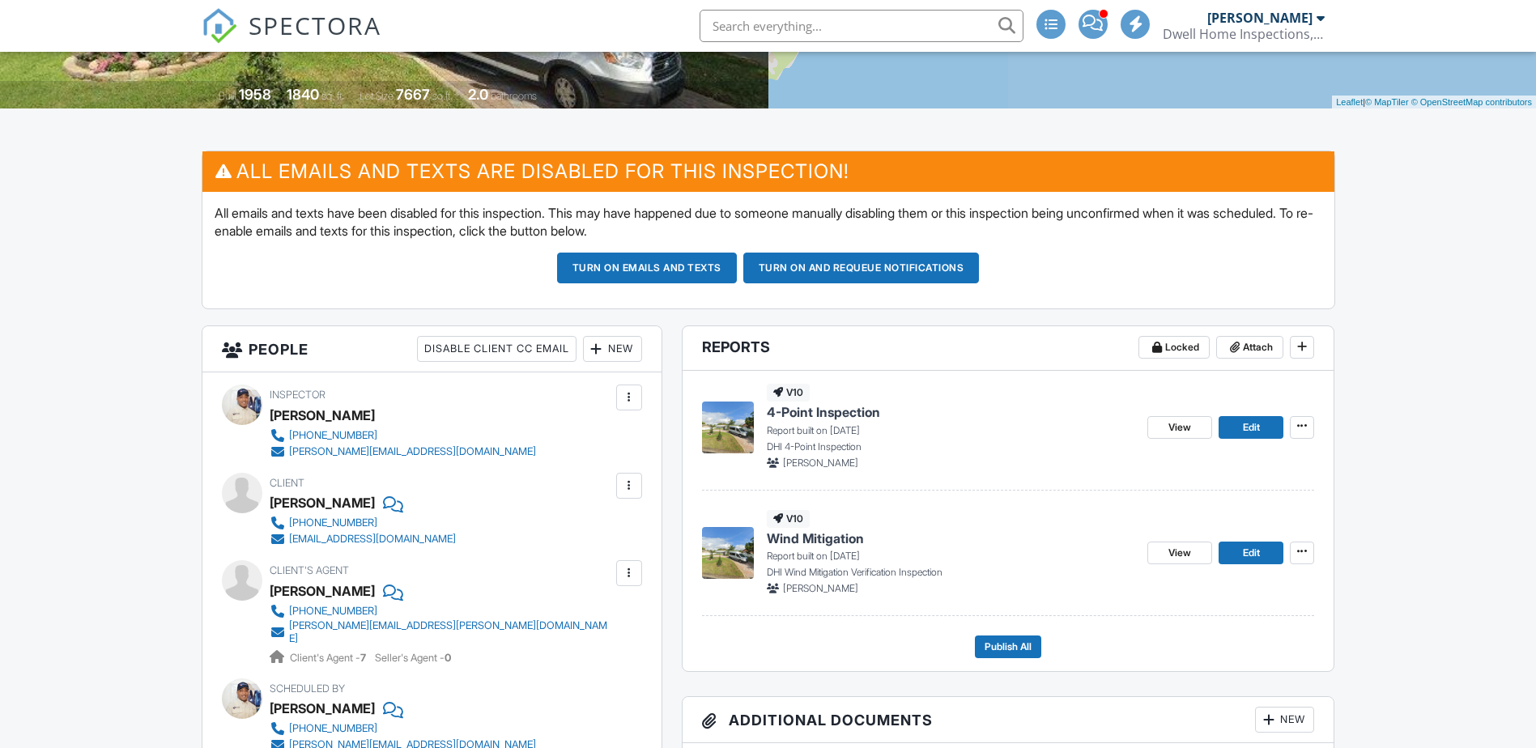
drag, startPoint x: 0, startPoint y: 0, endPoint x: 308, endPoint y: 32, distance: 310.1
click at [308, 32] on span "SPECTORA" at bounding box center [315, 25] width 133 height 34
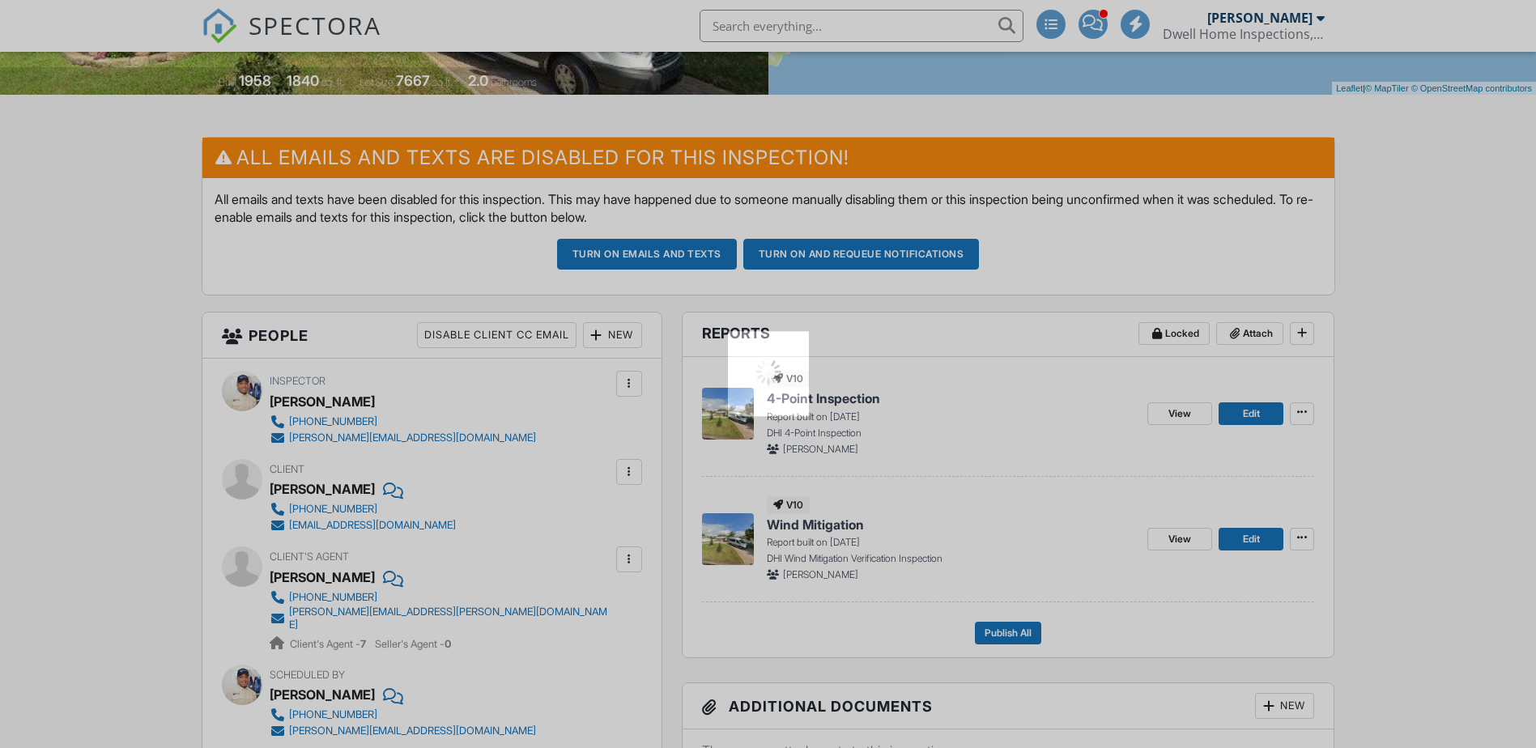
scroll to position [344, 0]
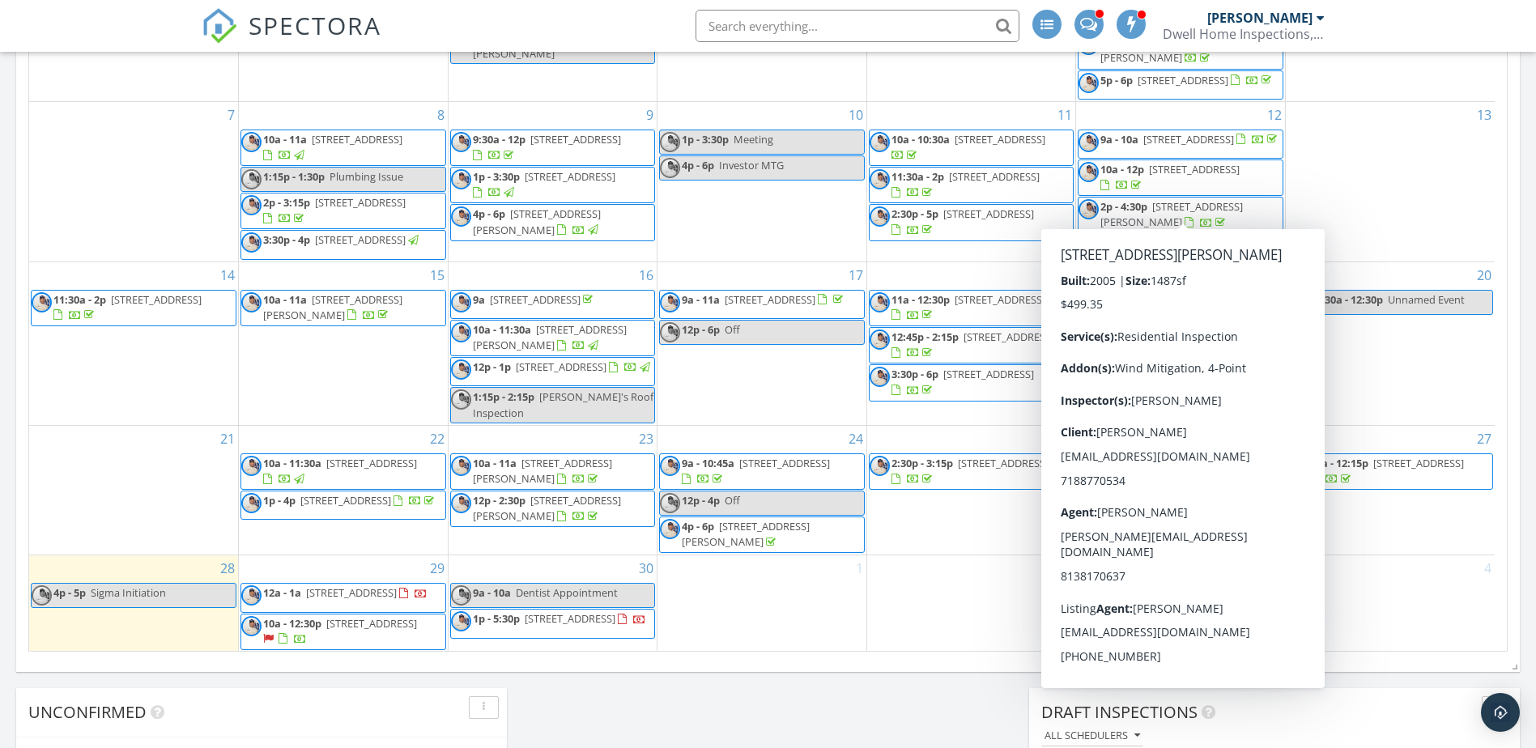
scroll to position [1052, 0]
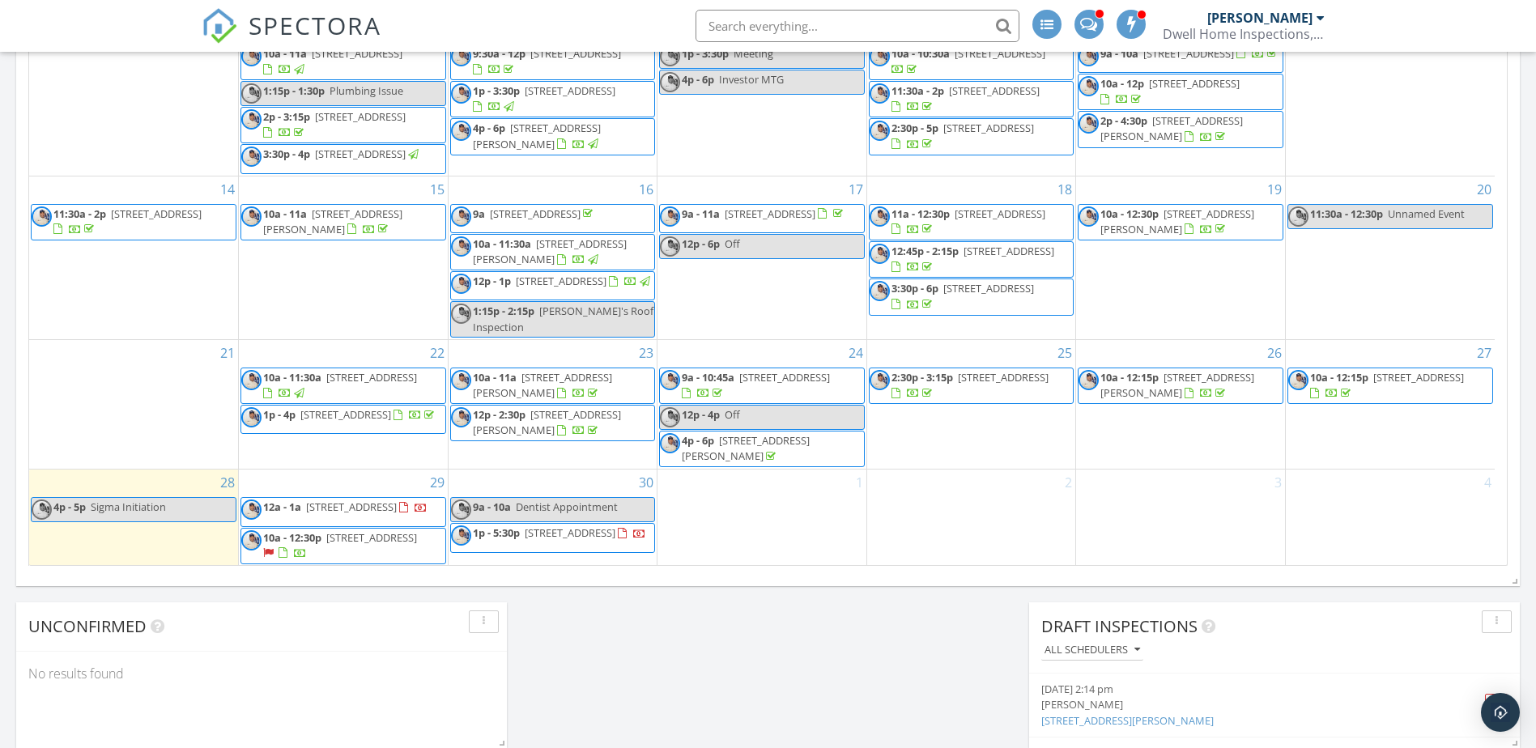
click at [312, 503] on span "565 26th Ave SE, St. Petersburg 33705" at bounding box center [351, 507] width 91 height 15
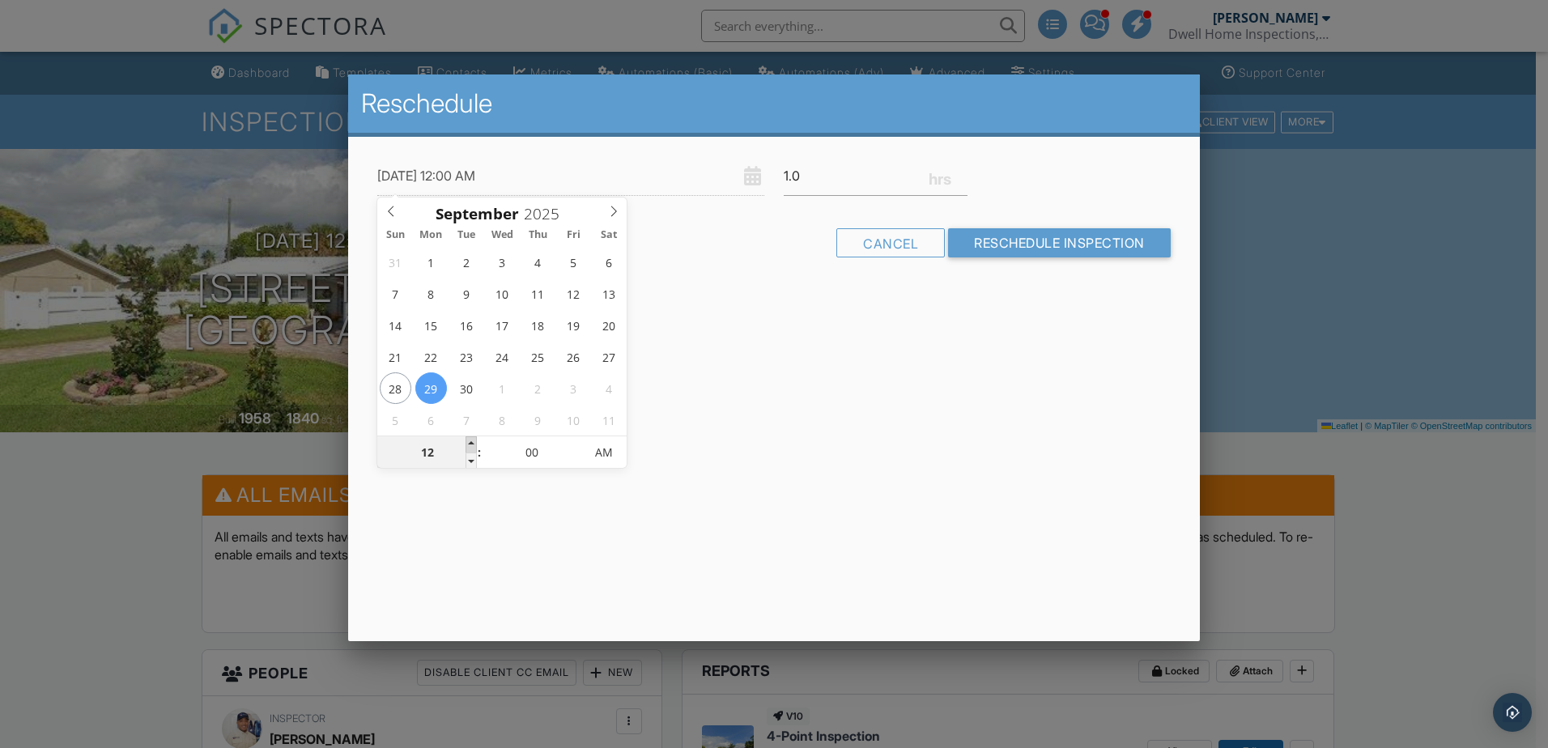
type input "09/29/2025 1:00 AM"
type input "01"
click at [470, 445] on span at bounding box center [471, 444] width 11 height 16
type input "[DATE] 1:00 PM"
click at [609, 449] on span "AM" at bounding box center [604, 452] width 45 height 32
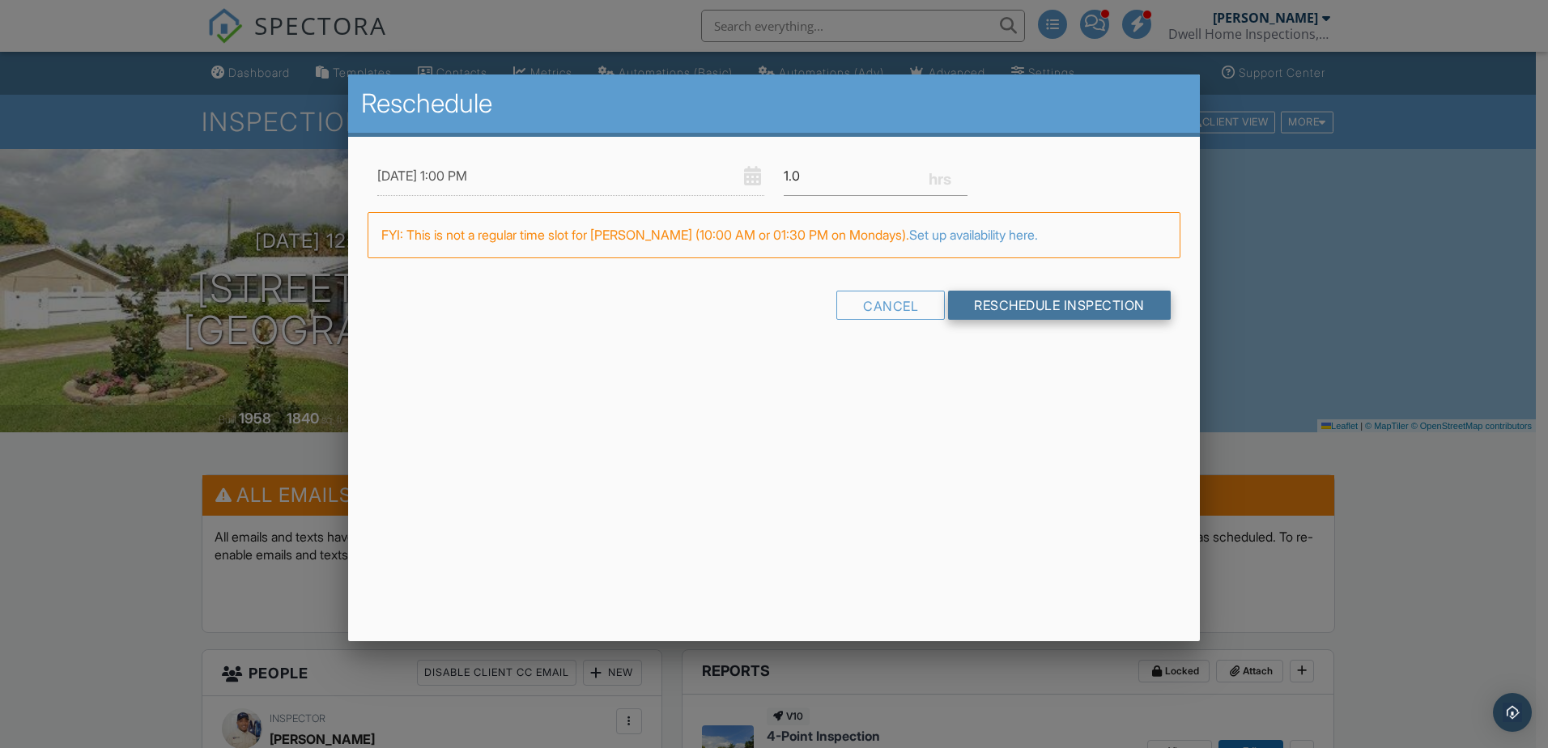
click at [1051, 311] on input "Reschedule Inspection" at bounding box center [1059, 305] width 223 height 29
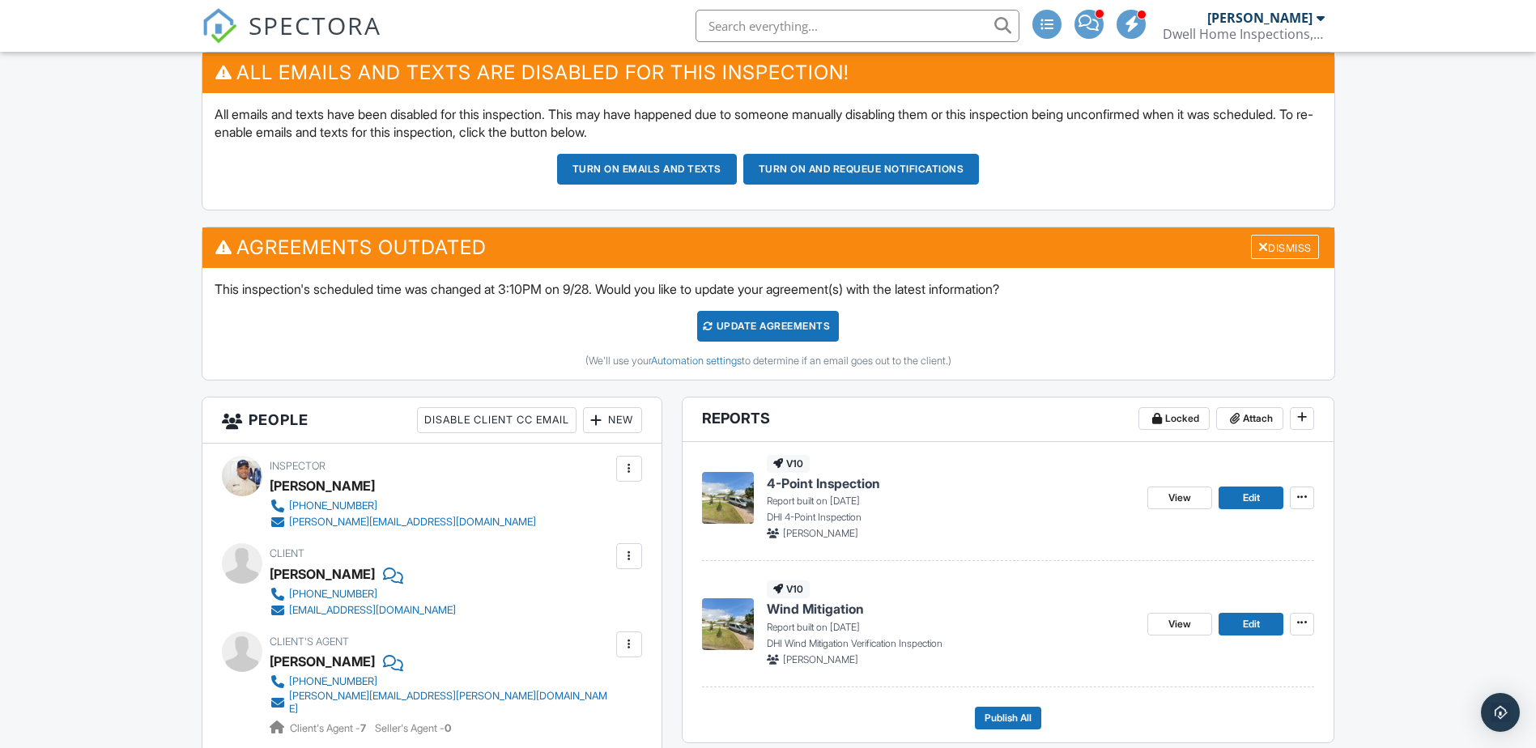
scroll to position [425, 0]
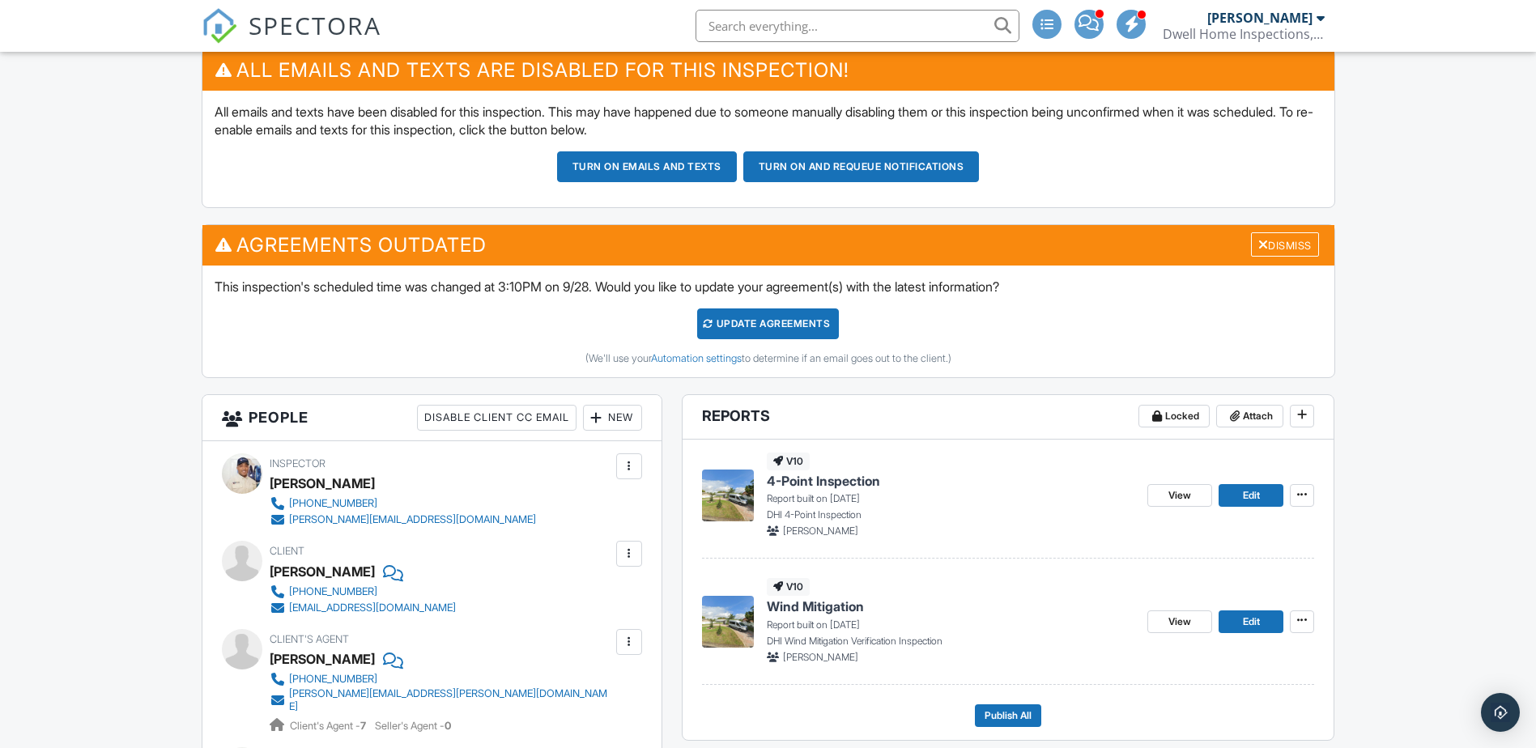
click at [747, 330] on div "Update Agreements" at bounding box center [768, 323] width 142 height 31
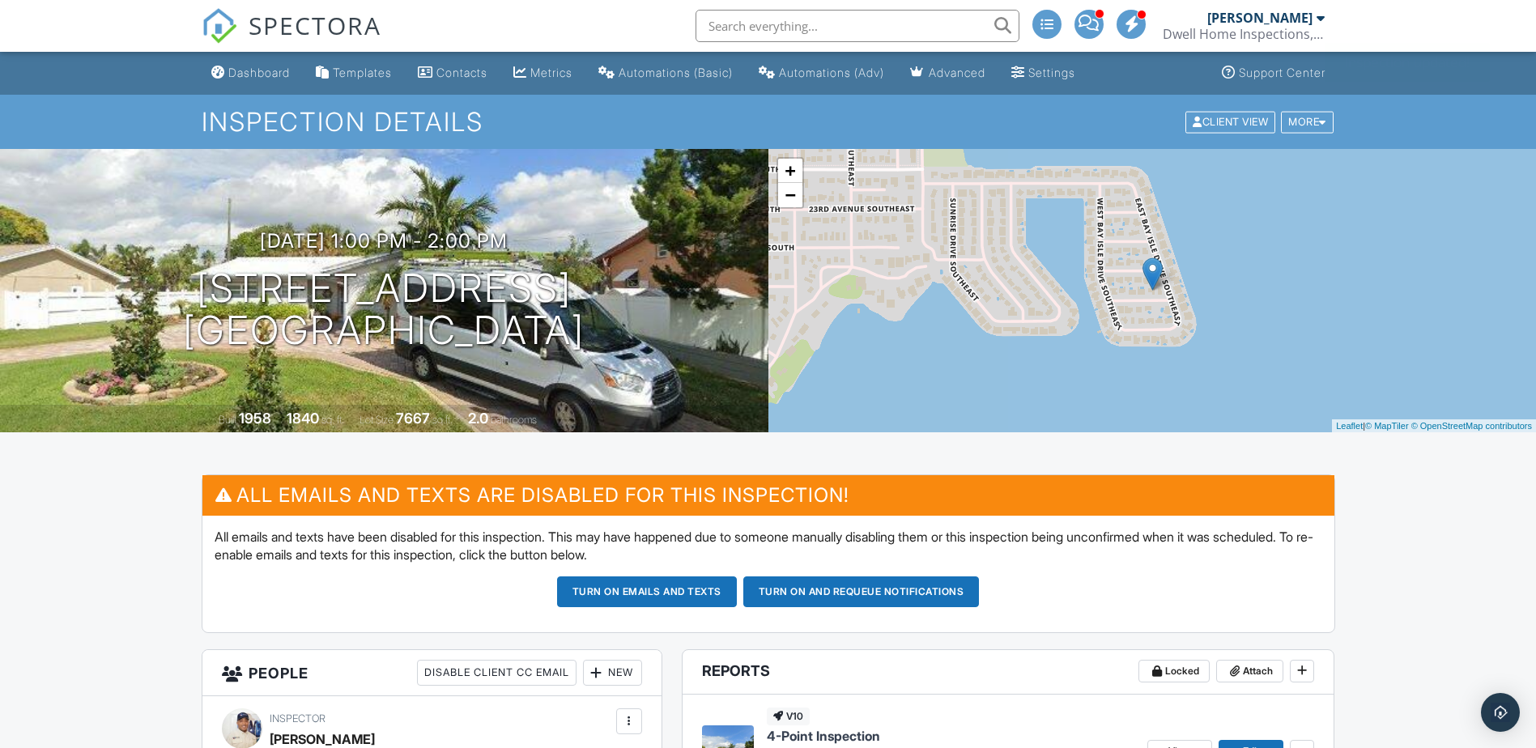
click at [329, 29] on span "SPECTORA" at bounding box center [315, 25] width 133 height 34
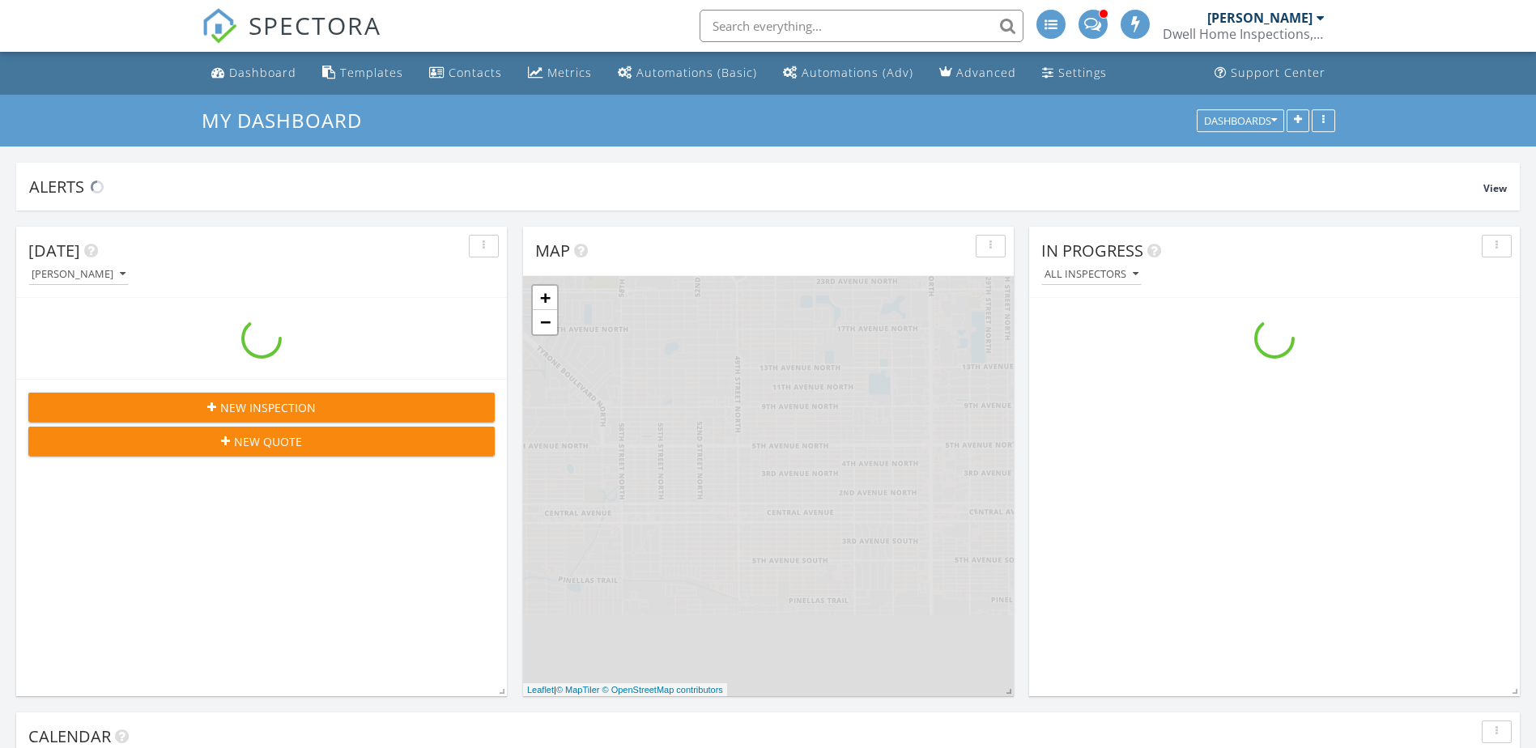
scroll to position [1499, 1561]
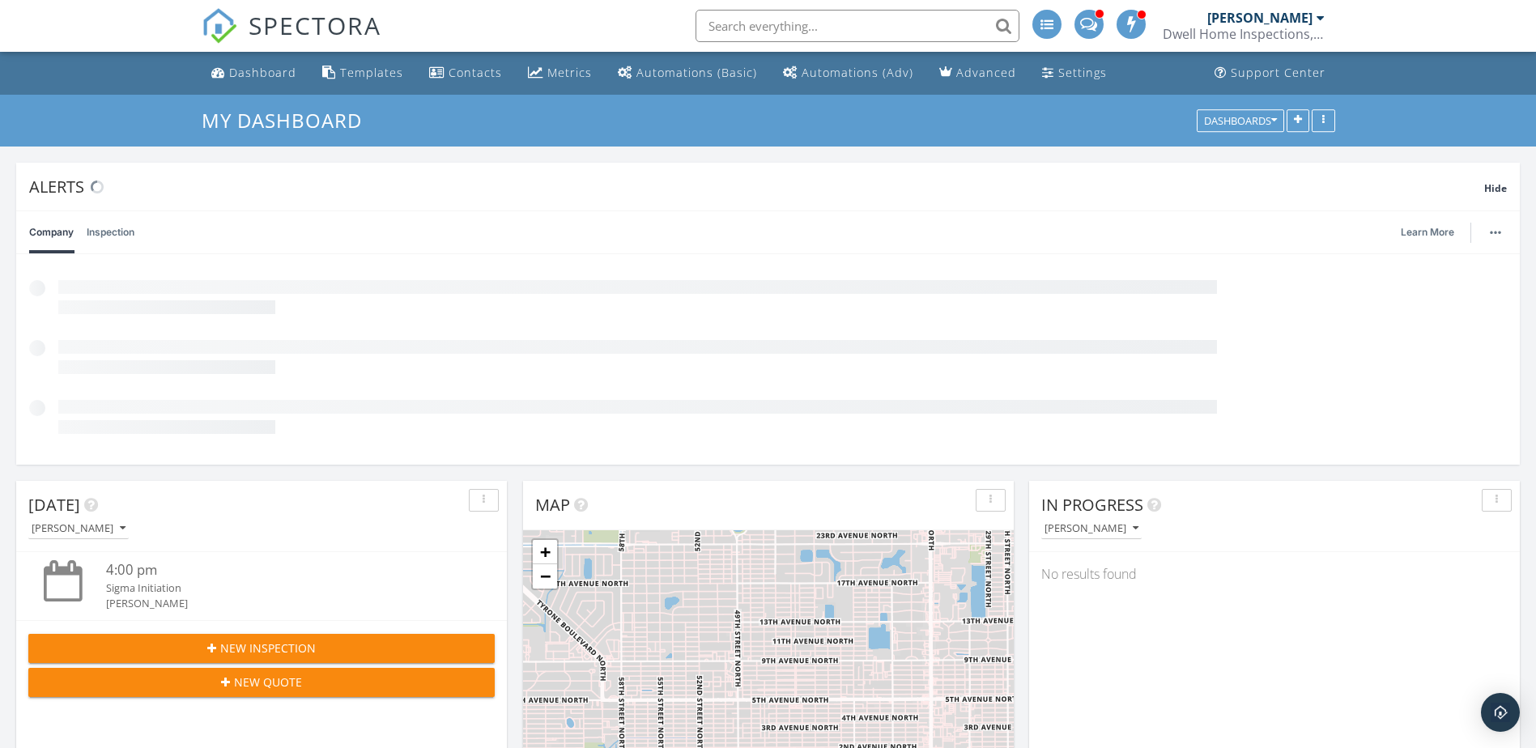
click at [304, 33] on span "SPECTORA" at bounding box center [315, 25] width 133 height 34
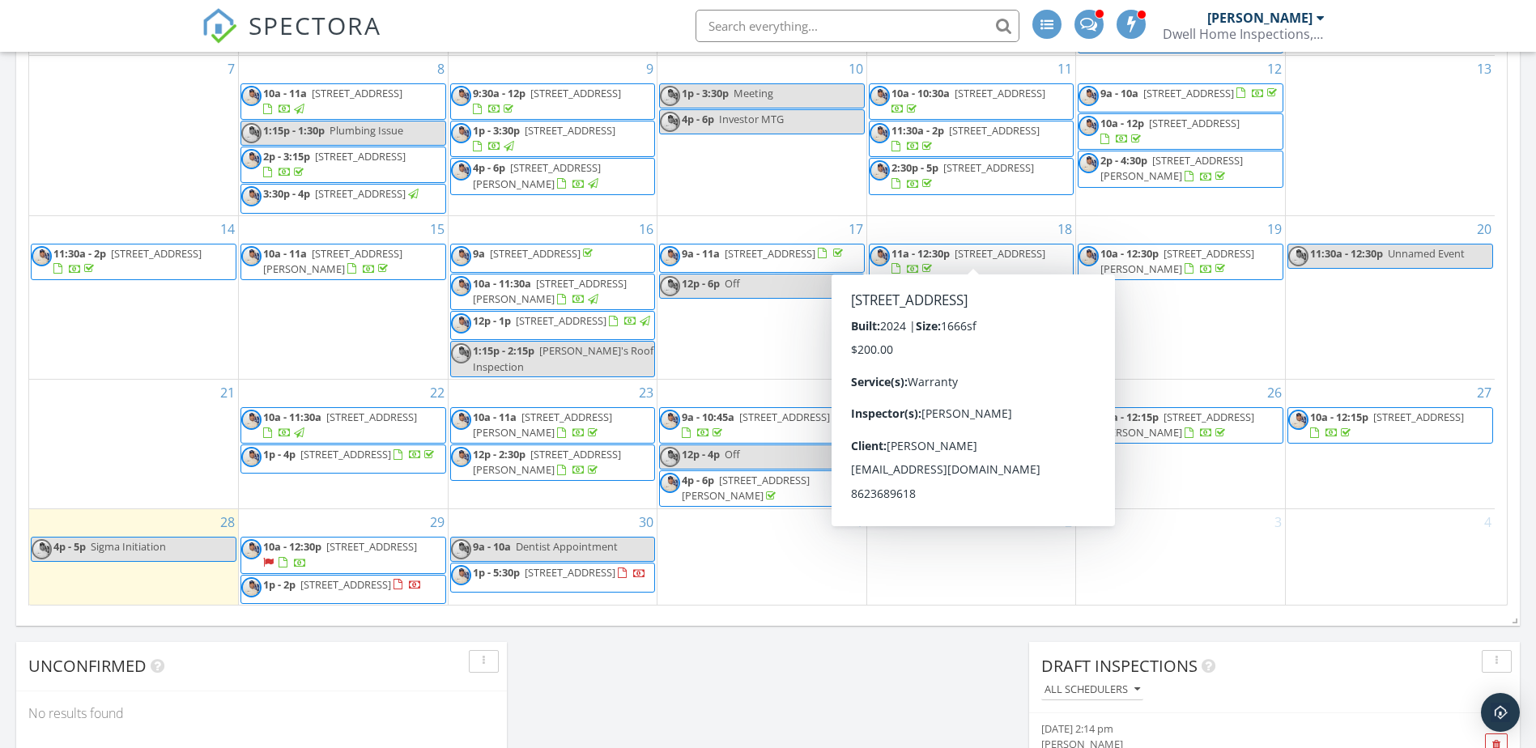
scroll to position [1295, 0]
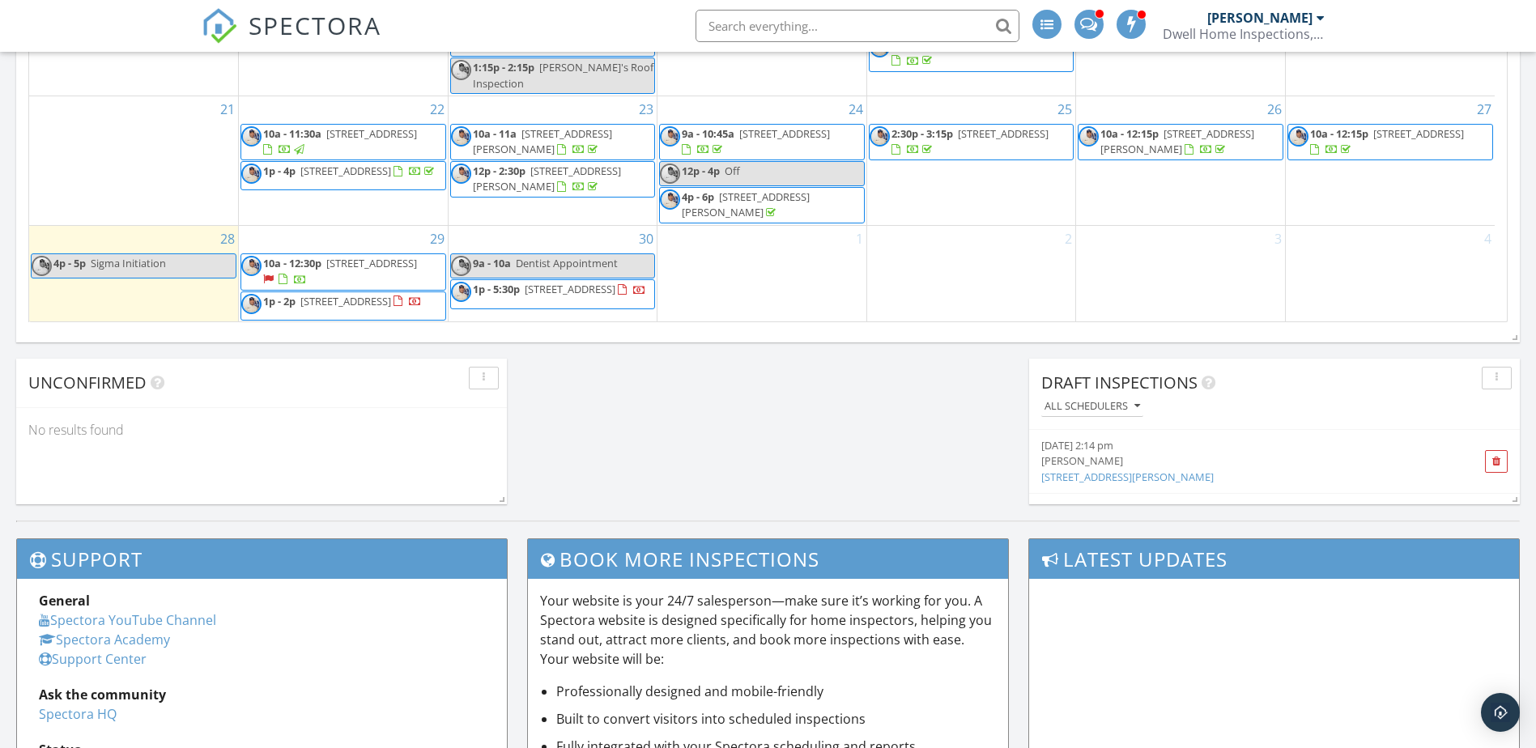
click at [325, 305] on span "[STREET_ADDRESS]" at bounding box center [345, 301] width 91 height 15
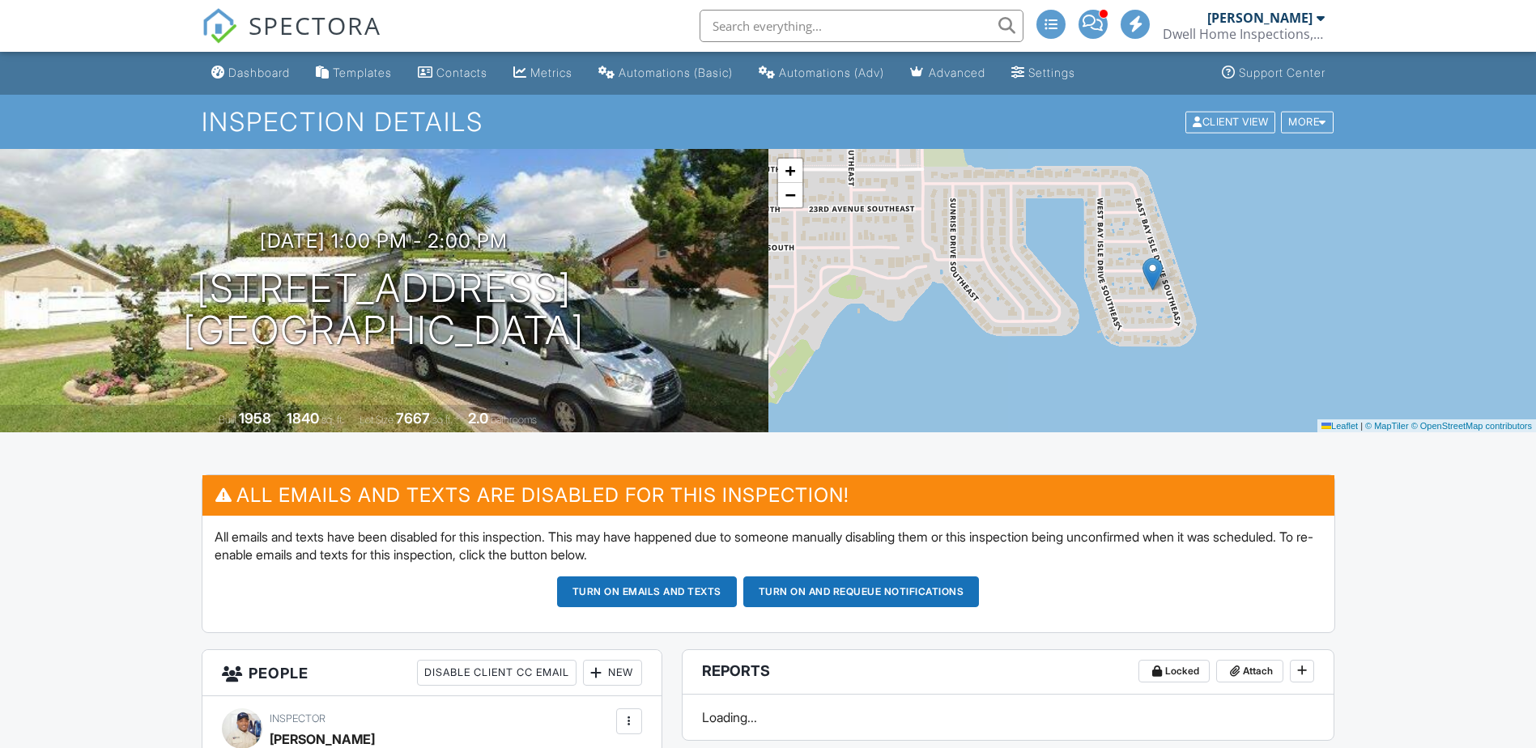
click at [833, 589] on button "Turn on and Requeue Notifications" at bounding box center [861, 591] width 236 height 31
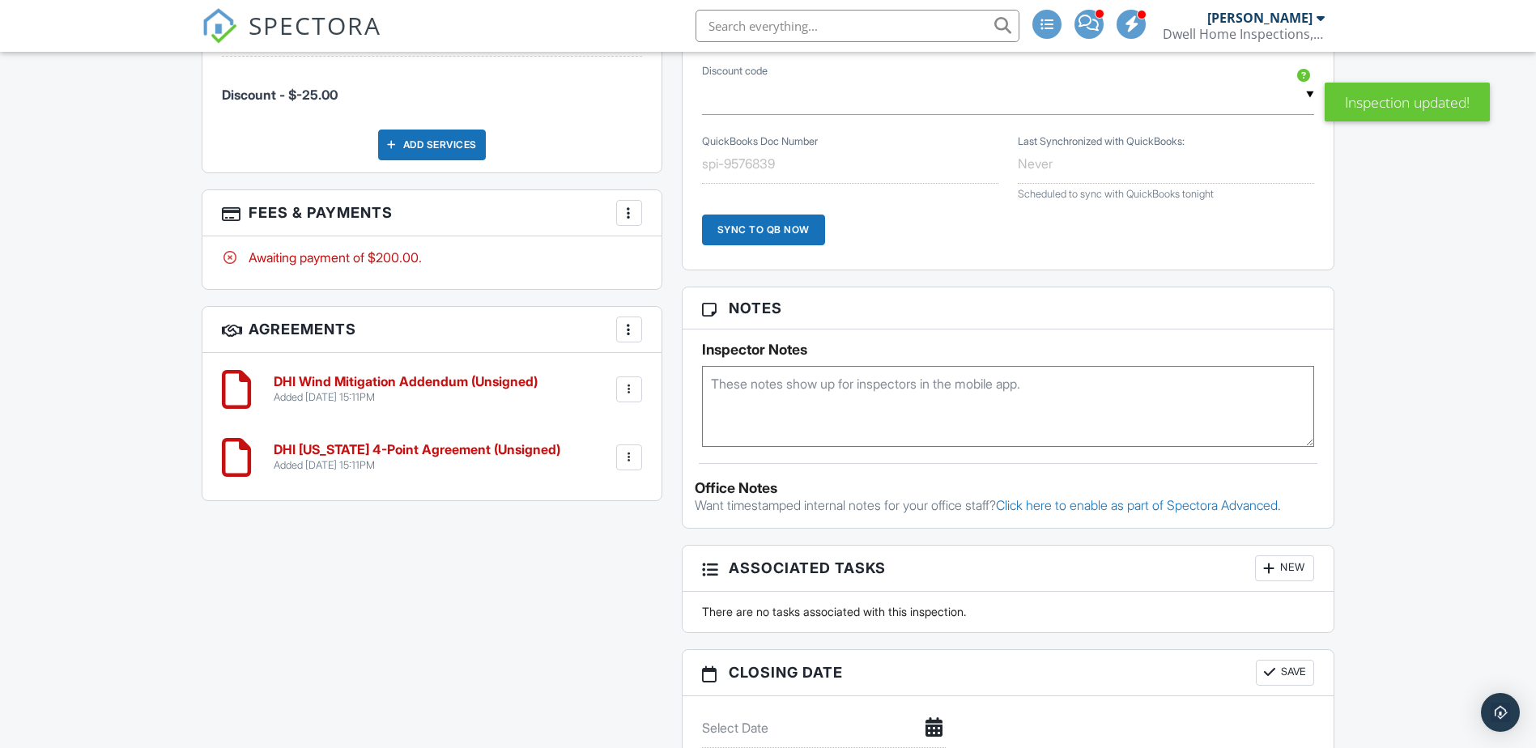
scroll to position [1073, 0]
click at [295, 9] on span "SPECTORA" at bounding box center [315, 25] width 133 height 34
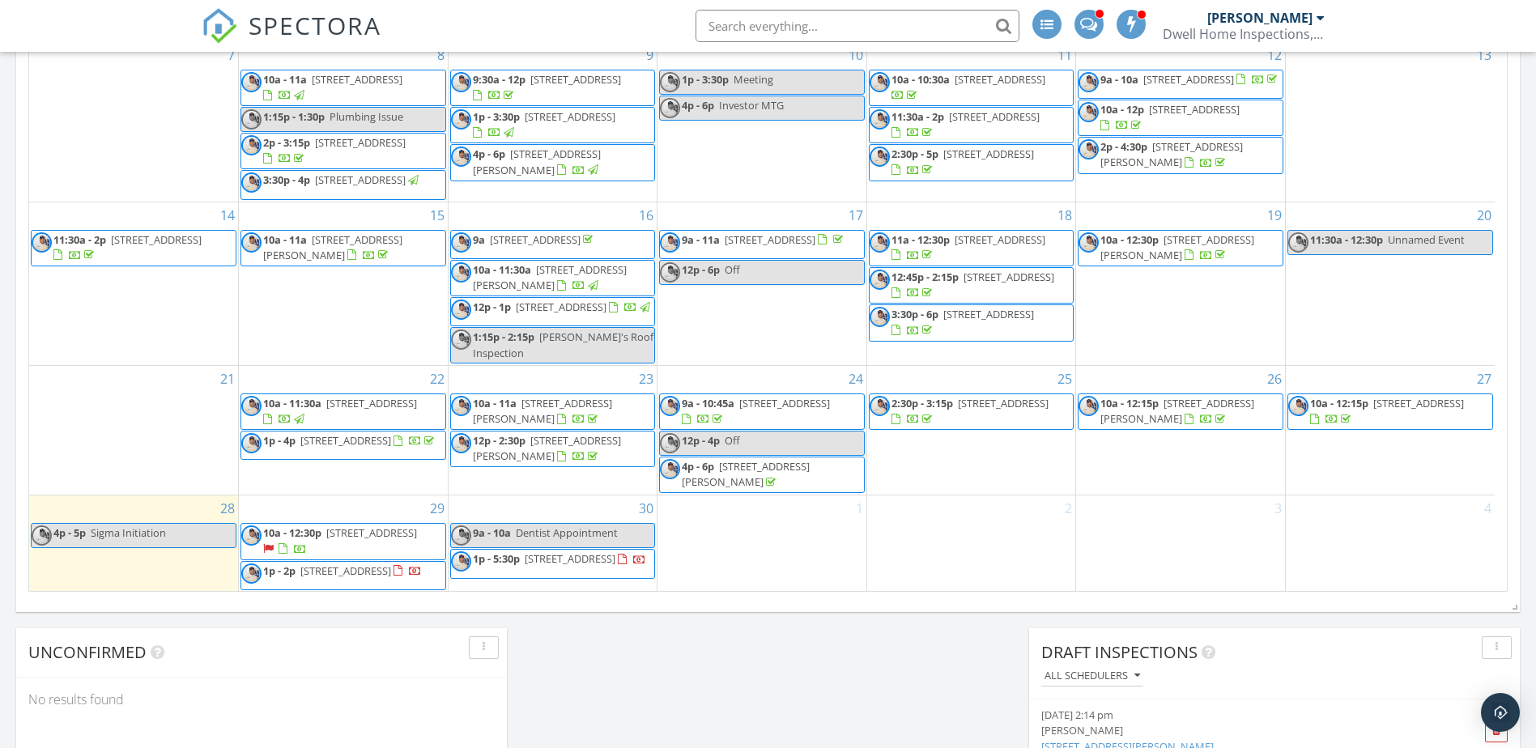
scroll to position [1032, 0]
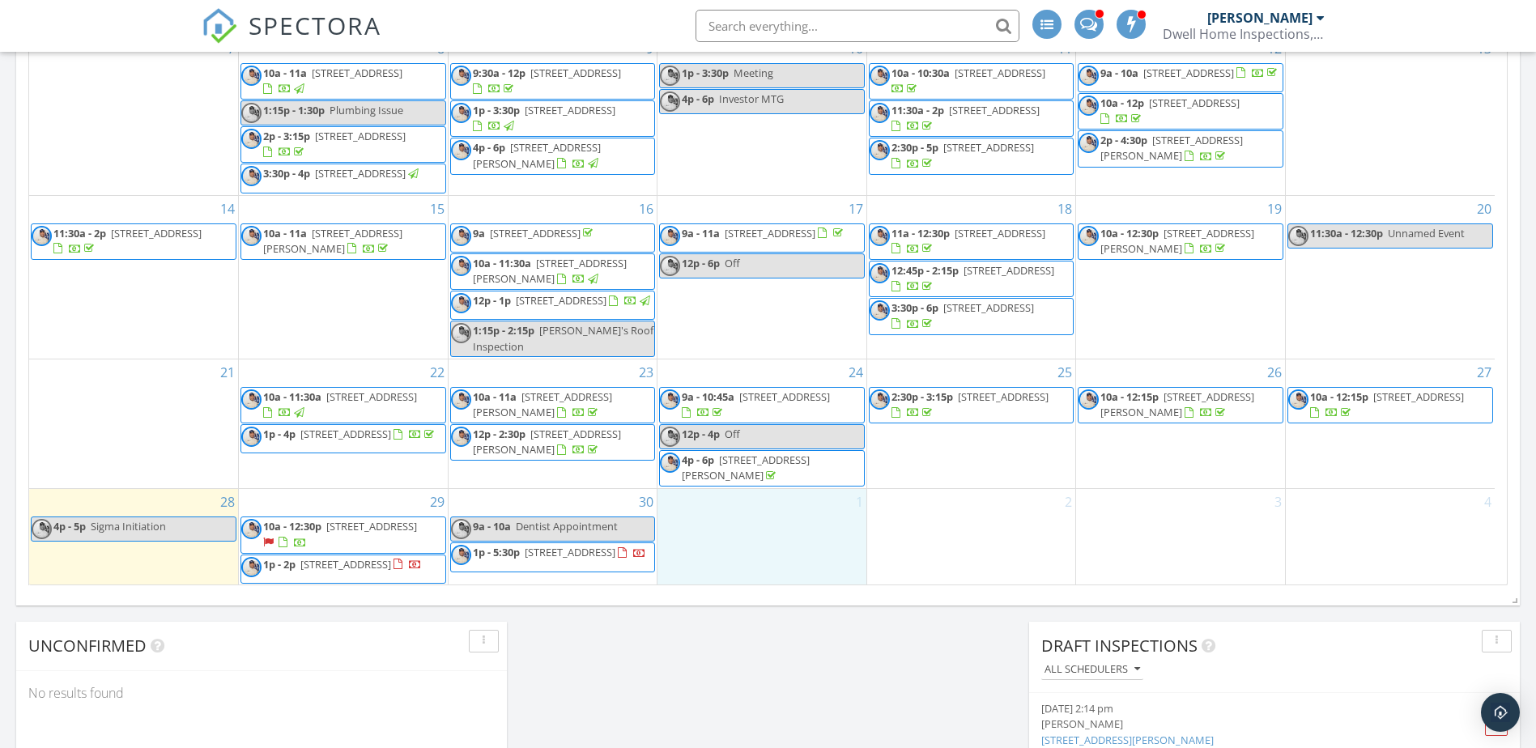
click at [721, 528] on div "1" at bounding box center [761, 537] width 209 height 96
click at [757, 461] on link "Inspection" at bounding box center [761, 462] width 83 height 26
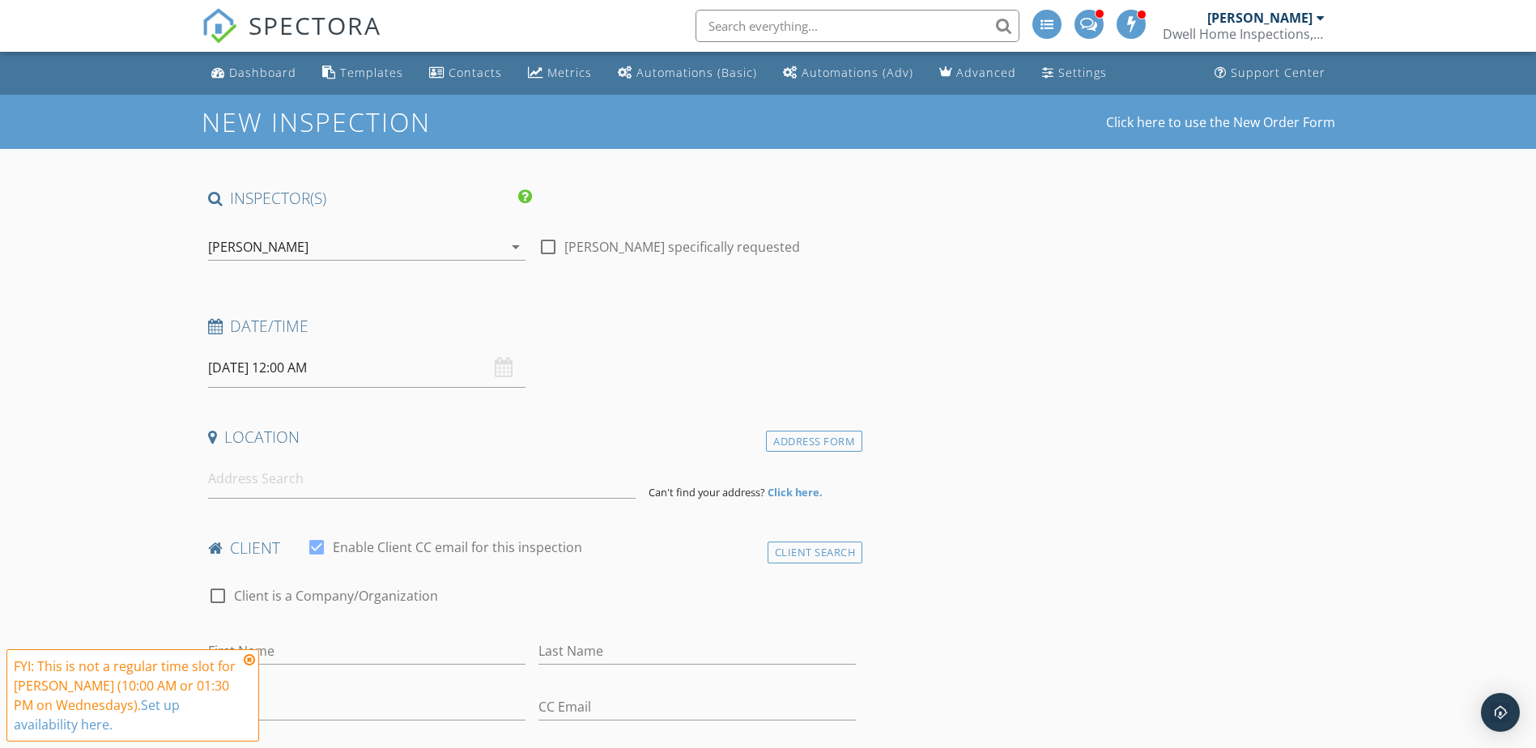
click at [300, 16] on span "SPECTORA" at bounding box center [315, 25] width 133 height 34
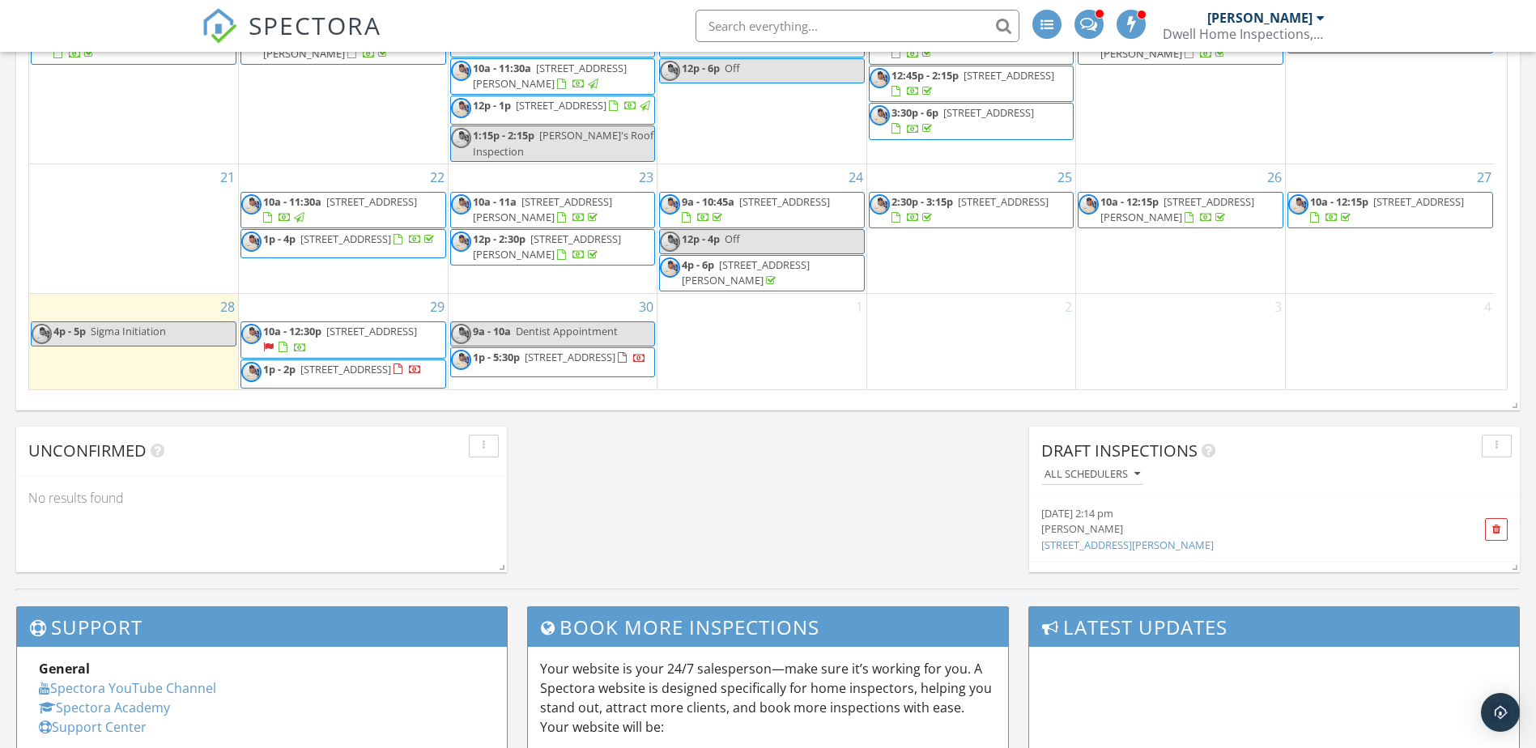
scroll to position [1335, 0]
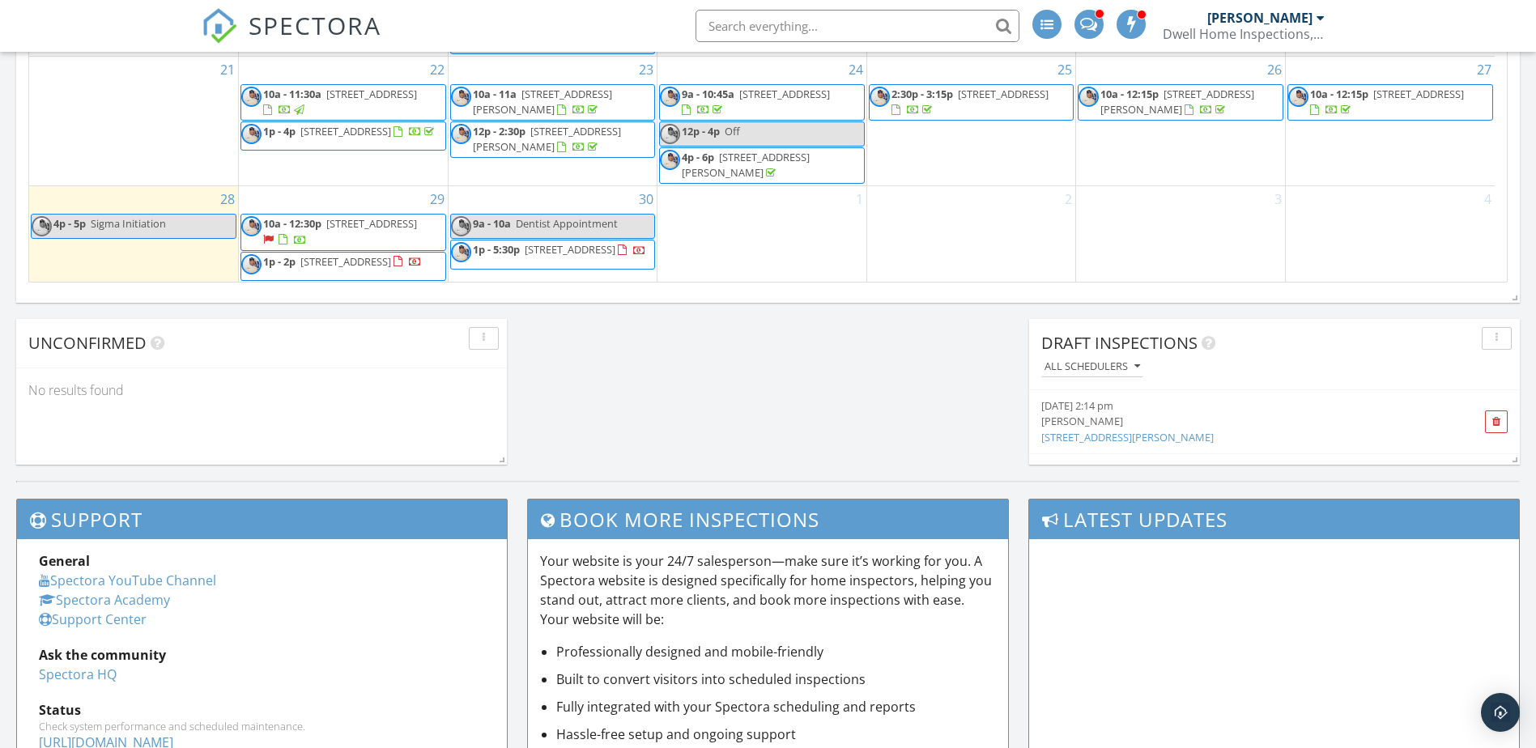
click at [1111, 426] on div "[PERSON_NAME]" at bounding box center [1235, 421] width 389 height 15
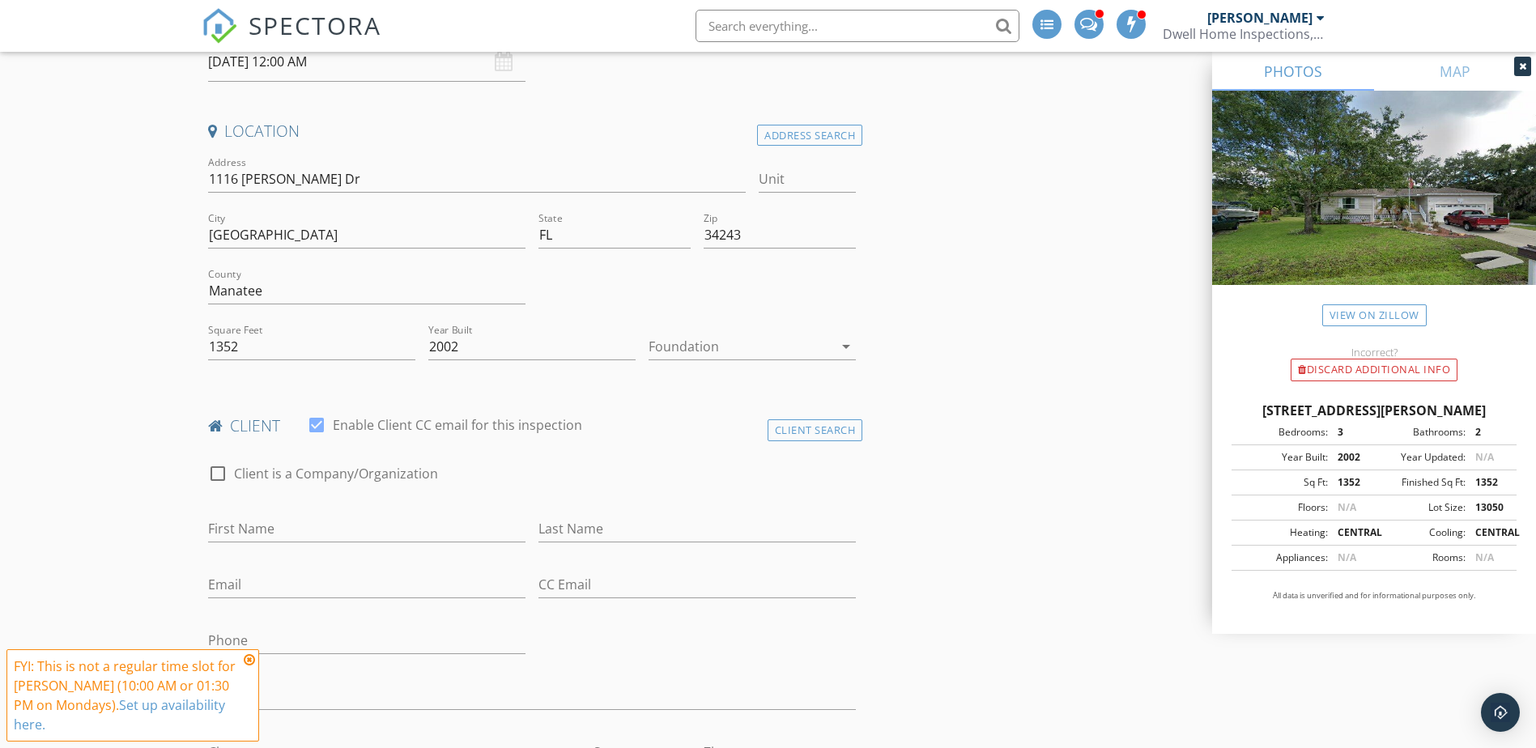
scroll to position [324, 0]
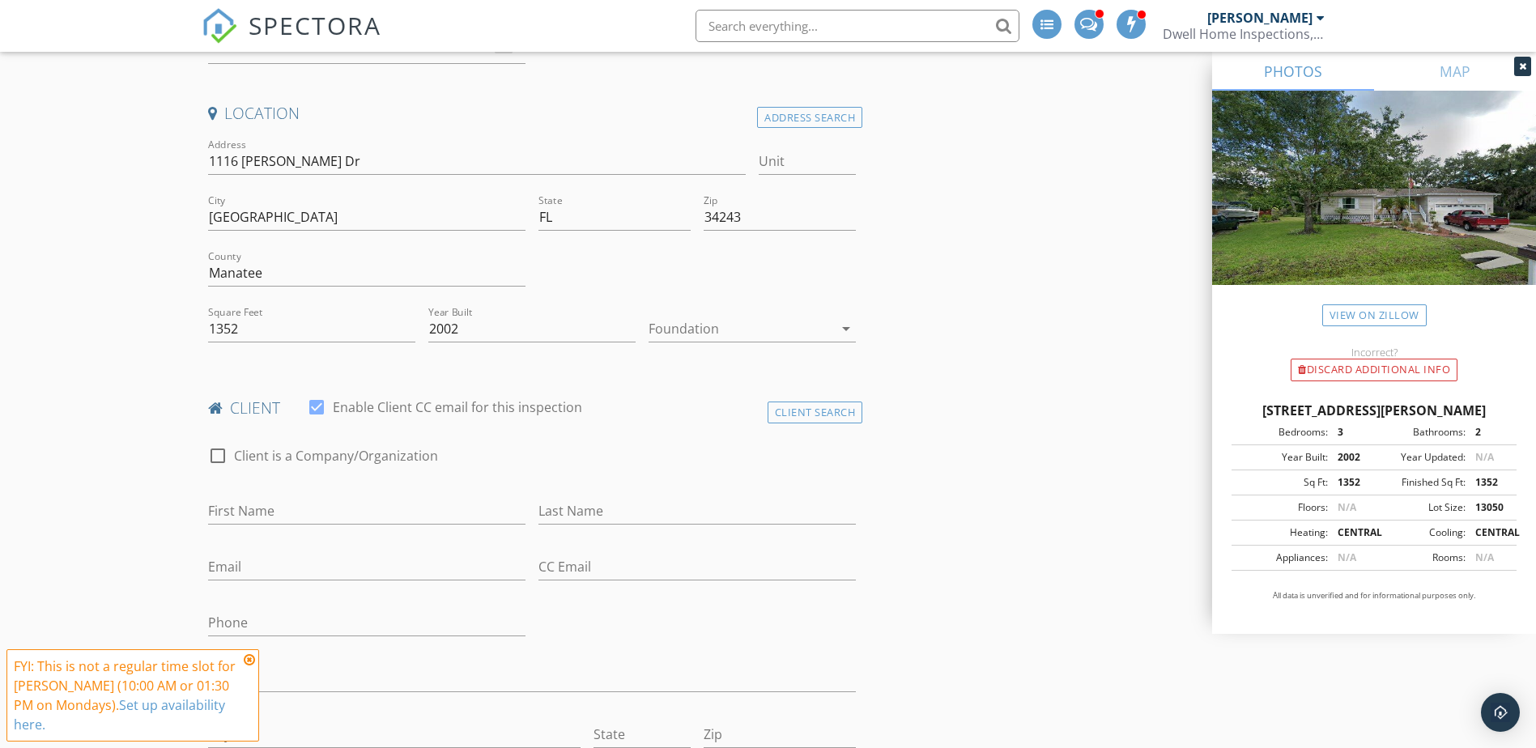
click at [1522, 66] on icon at bounding box center [1522, 67] width 7 height 10
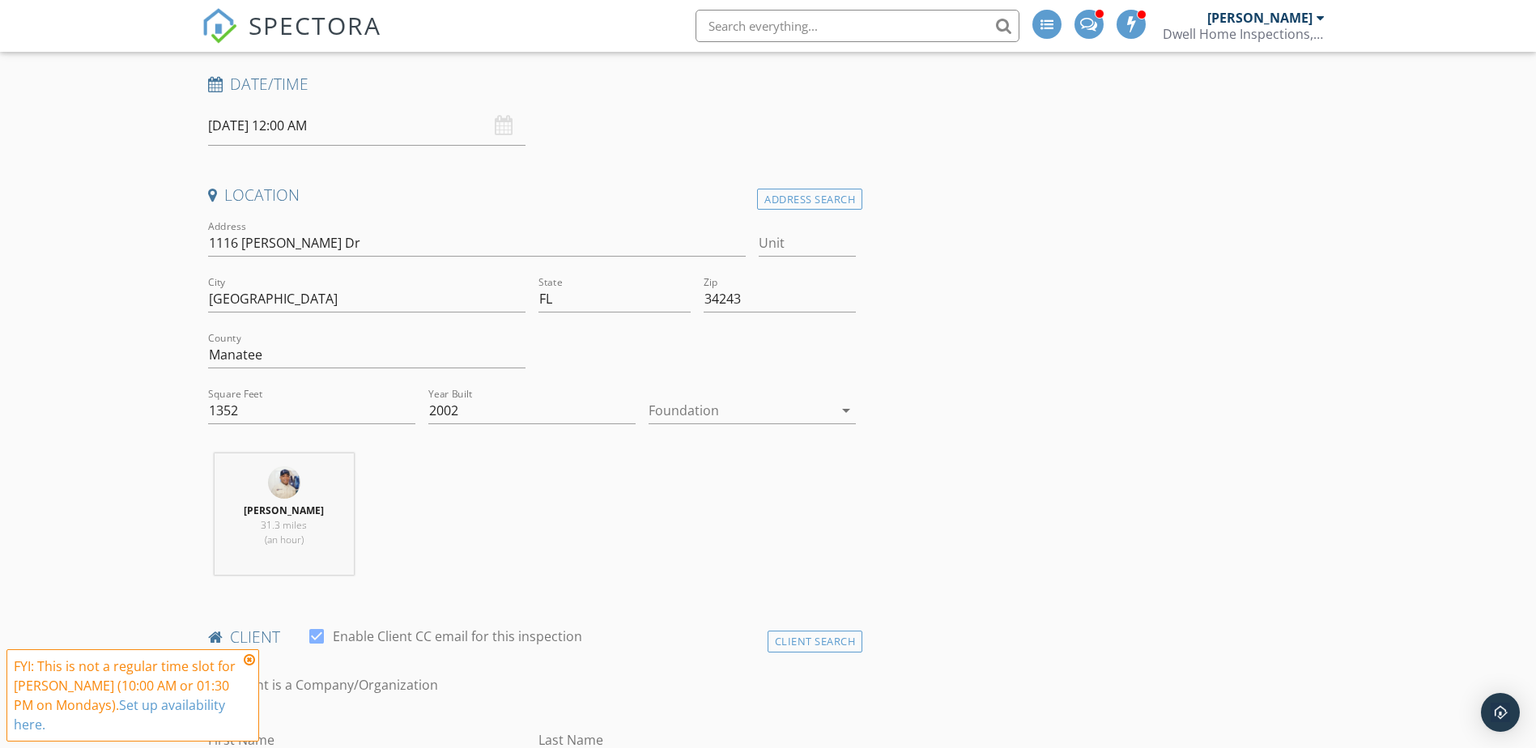
scroll to position [0, 0]
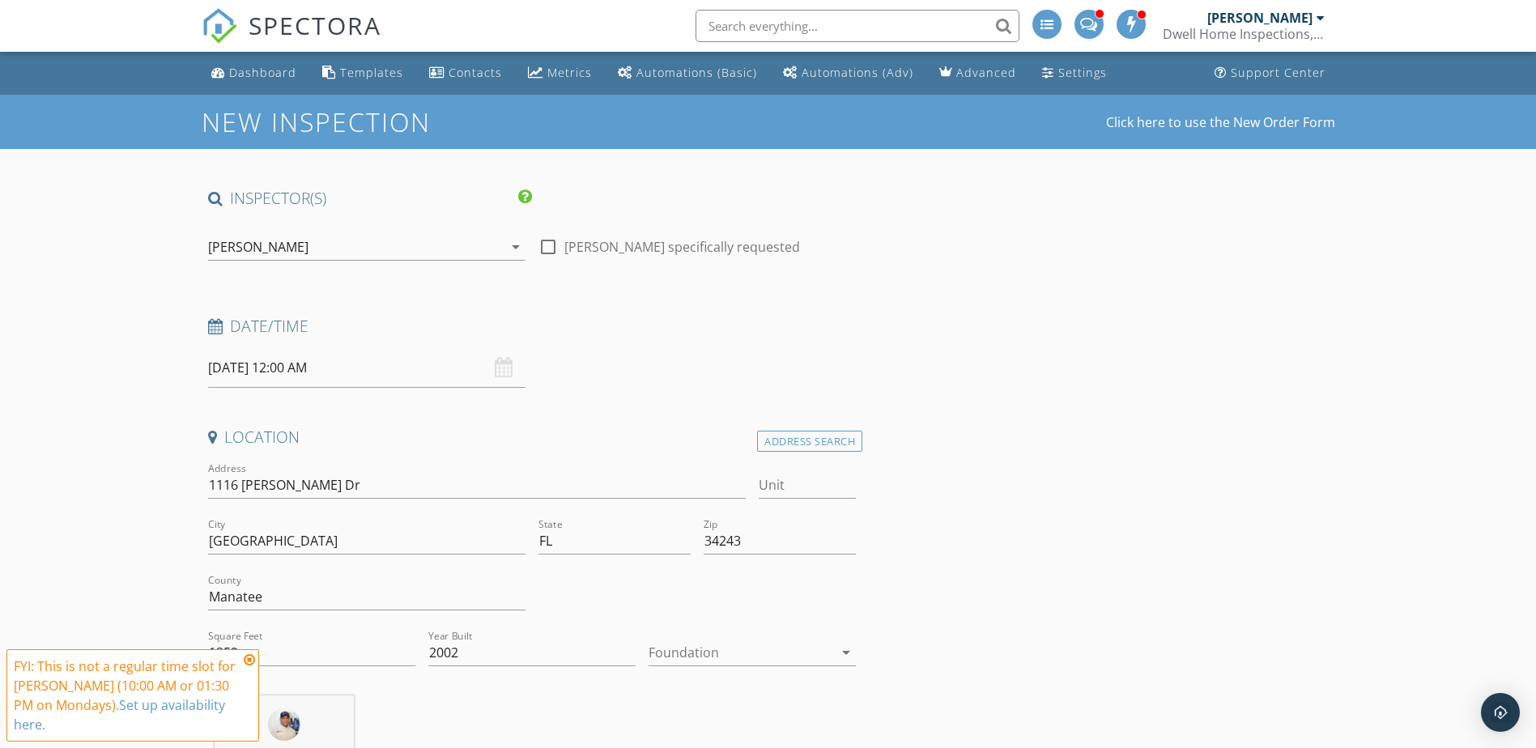
click at [264, 374] on input "09/29/2025 12:00 AM" at bounding box center [366, 368] width 317 height 40
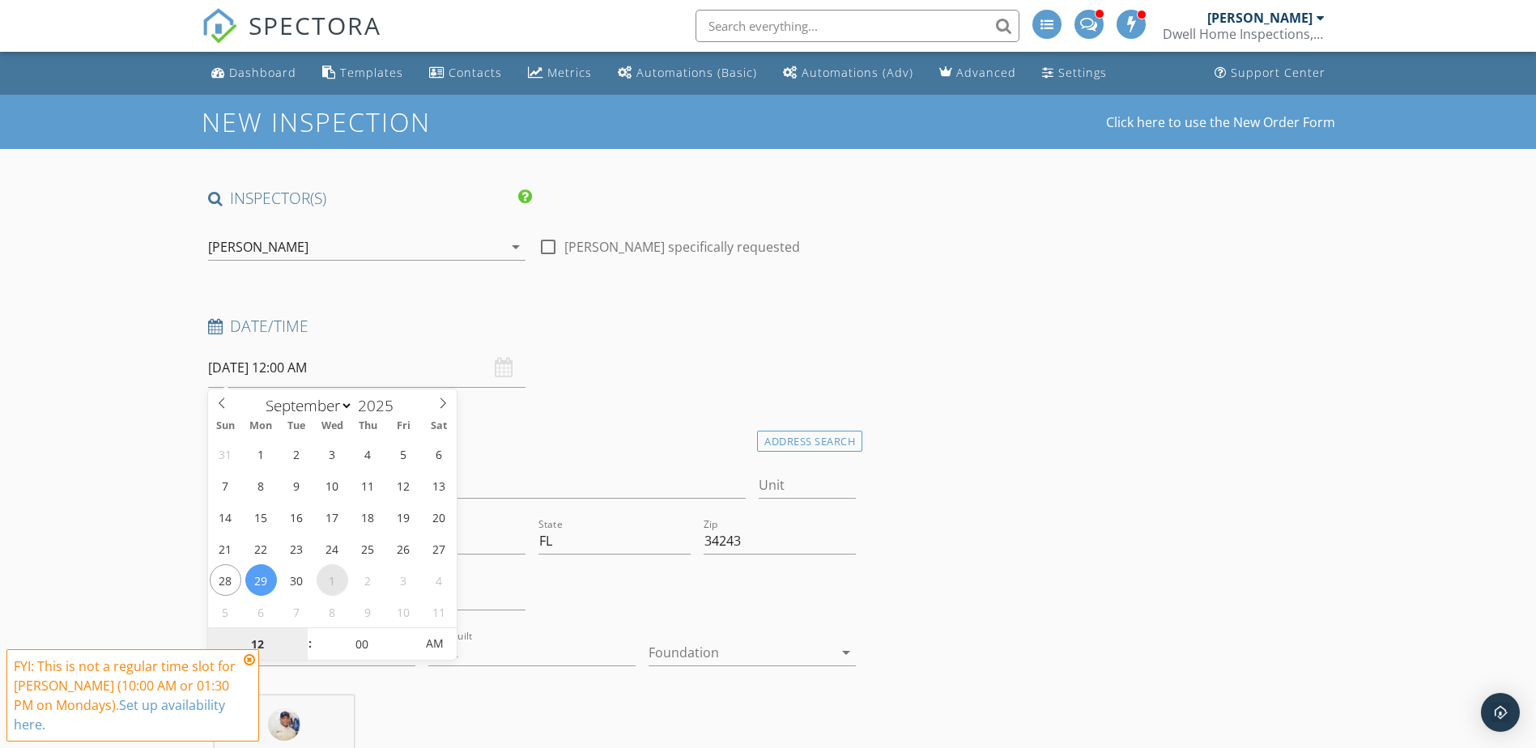
type input "[DATE] 12:00 AM"
select select "9"
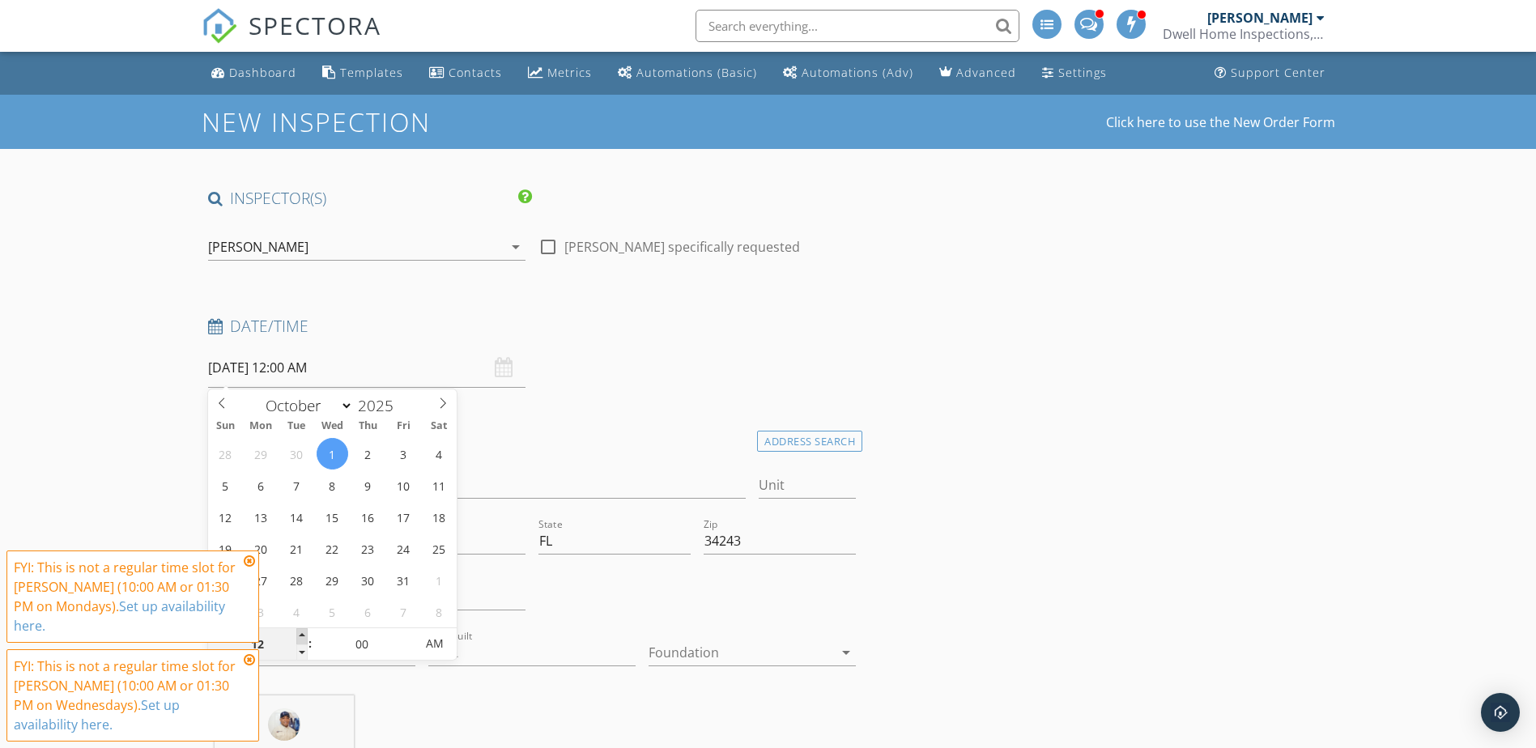
type input "10/01/2025 1:00 AM"
type input "01"
click at [302, 636] on span at bounding box center [301, 636] width 11 height 16
type input "[DATE] 12:00 AM"
type input "12"
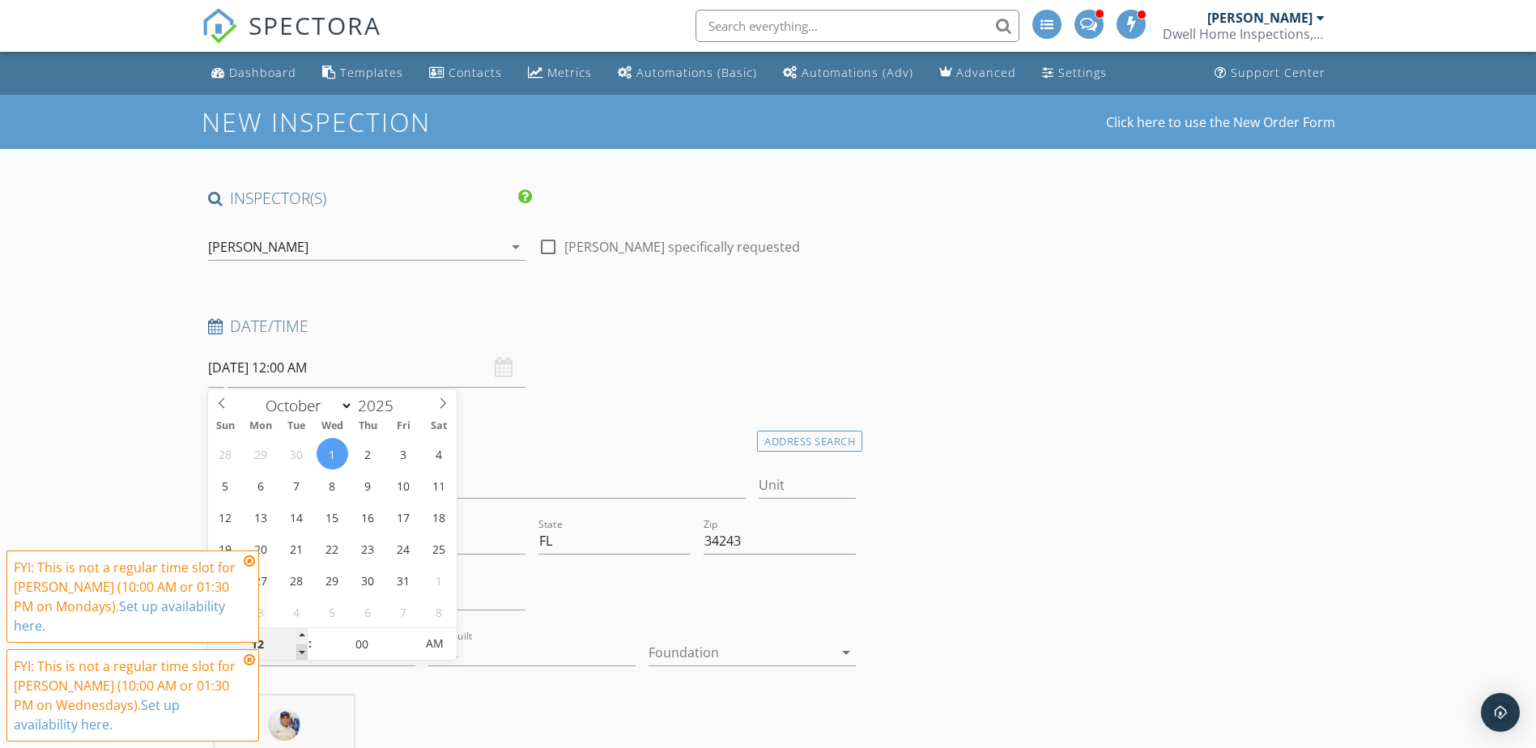
click at [303, 645] on span at bounding box center [301, 652] width 11 height 16
type input "10/01/2025 11:00 PM"
type input "11"
click at [303, 645] on span at bounding box center [301, 652] width 11 height 16
type input "10/01/2025 11:00 AM"
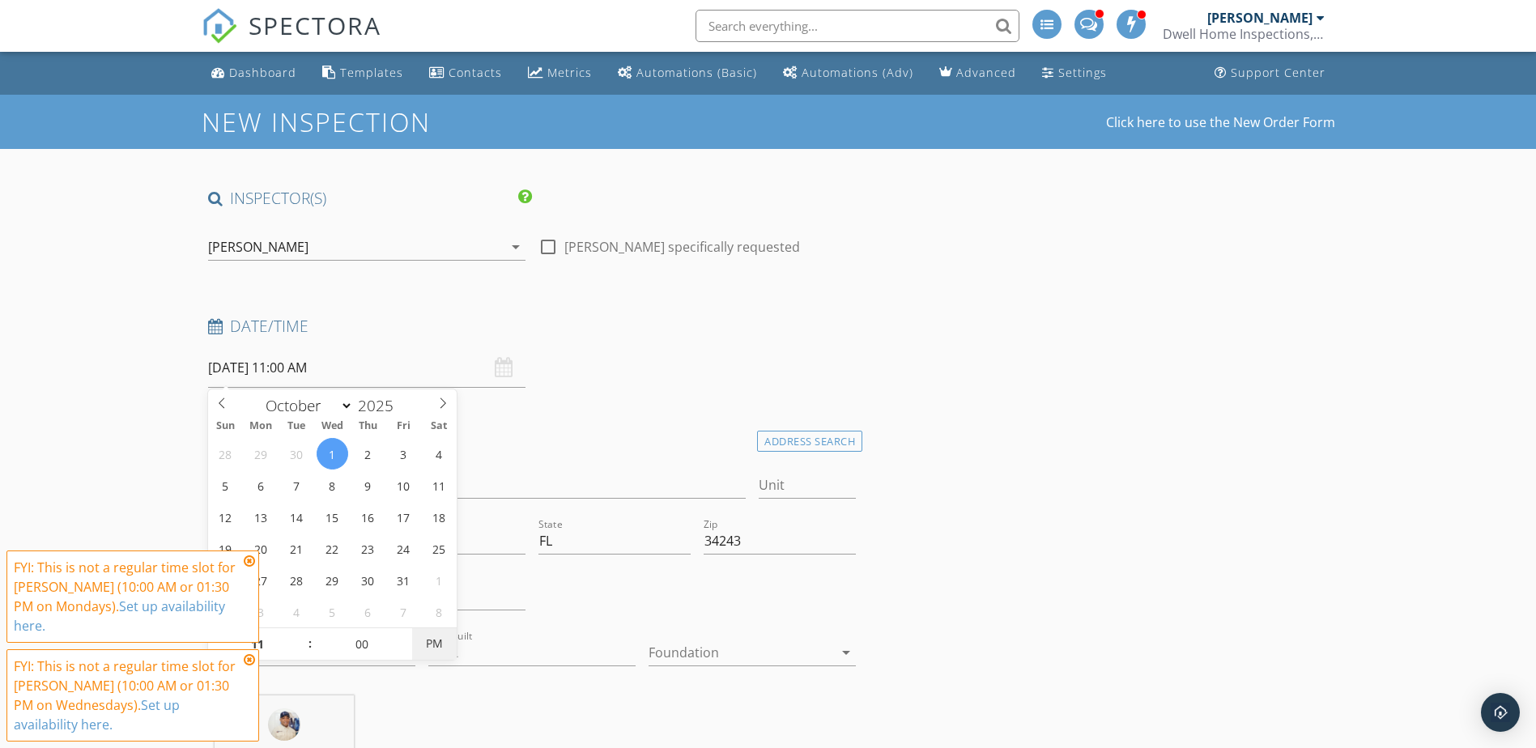
click at [427, 651] on span "PM" at bounding box center [434, 643] width 45 height 32
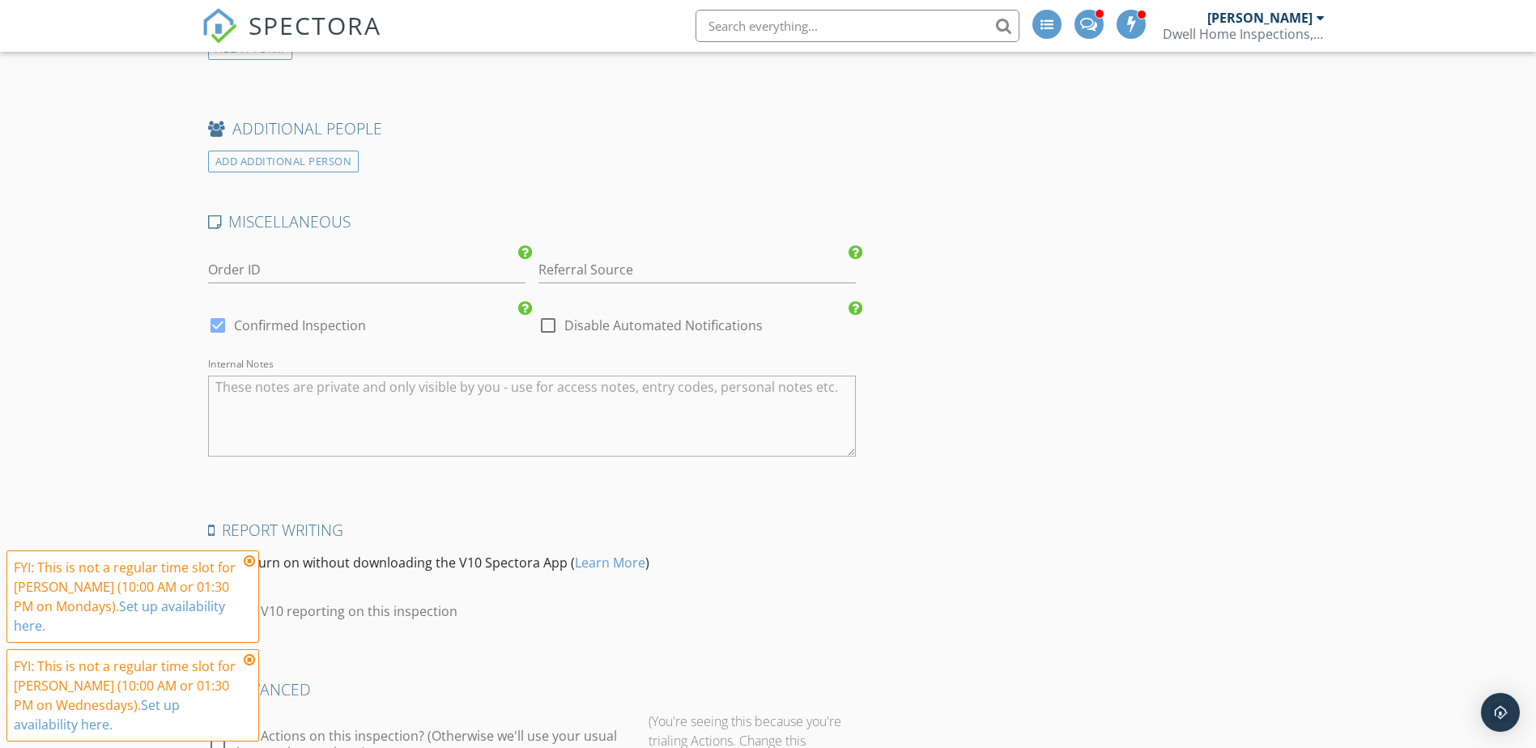
scroll to position [3908, 0]
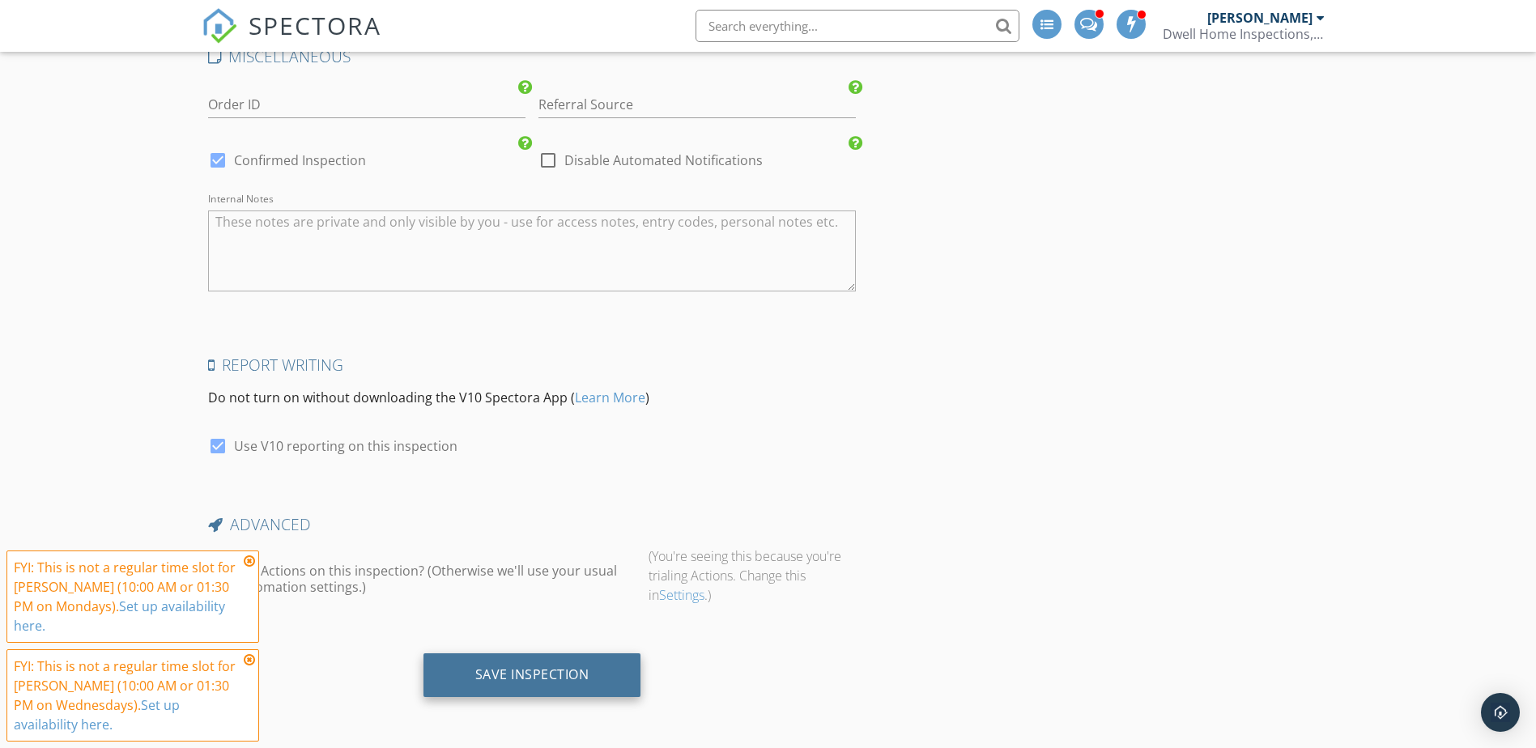
click at [525, 678] on div "Save Inspection" at bounding box center [532, 674] width 114 height 16
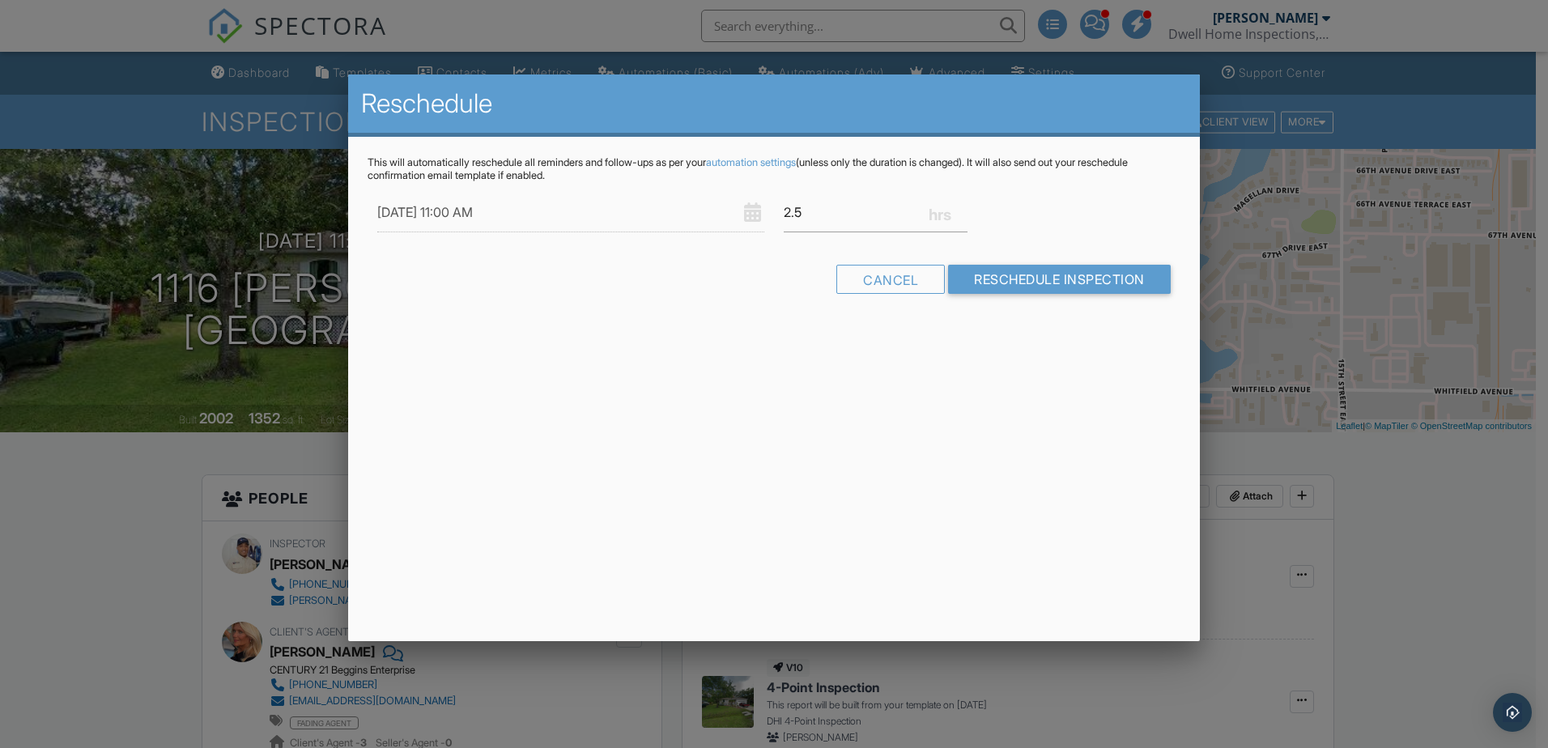
click at [1438, 479] on div at bounding box center [774, 386] width 1548 height 935
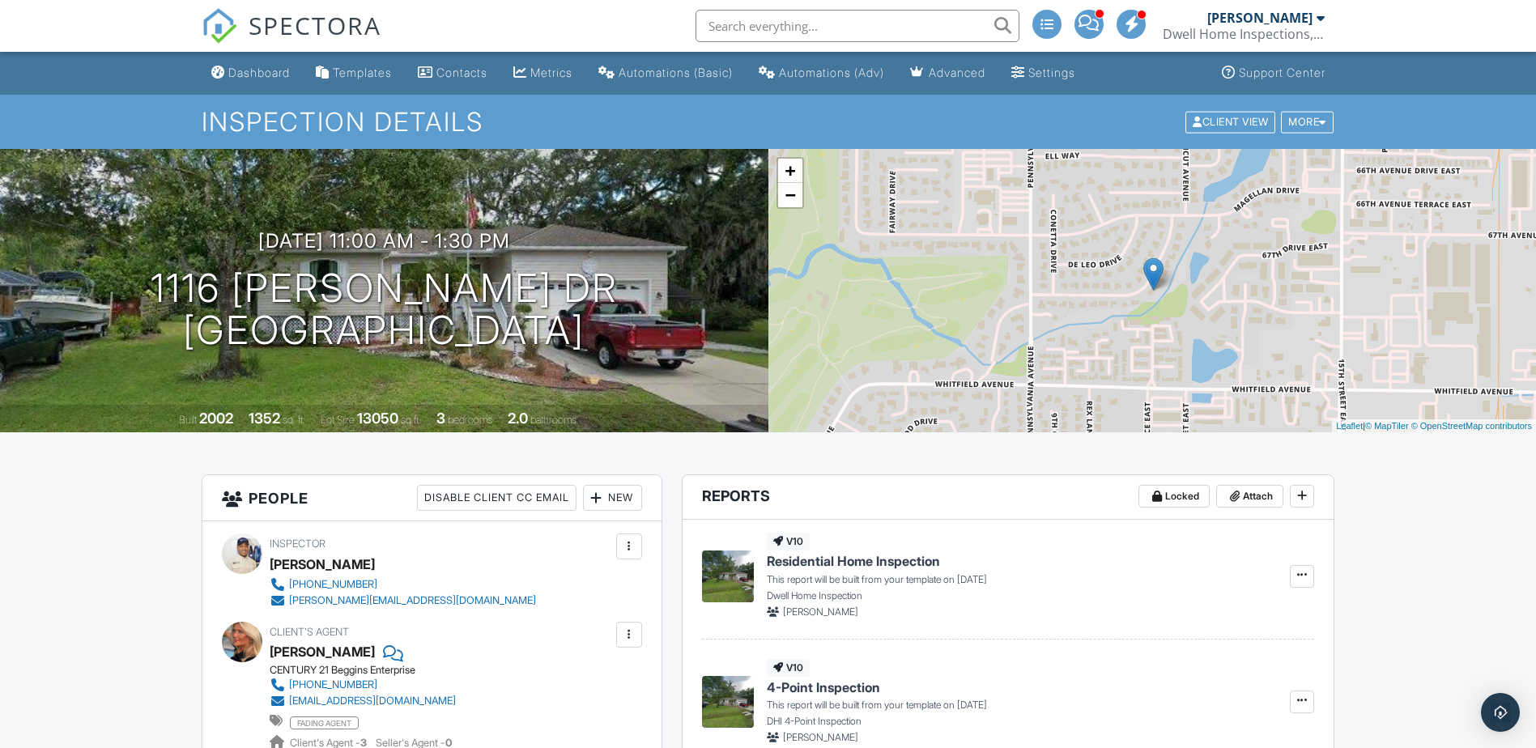
click at [317, 12] on span "SPECTORA" at bounding box center [315, 25] width 133 height 34
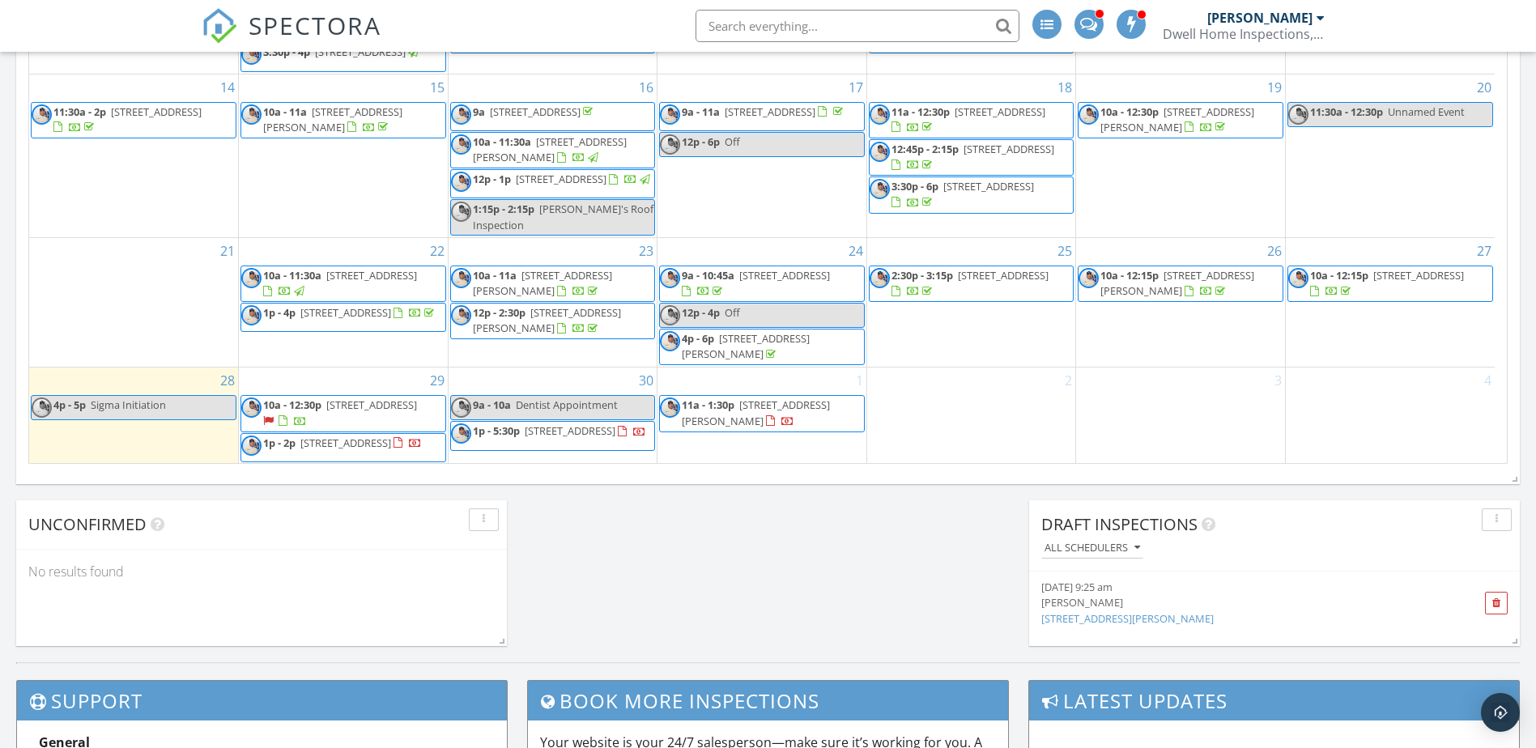
scroll to position [113, 0]
click at [791, 399] on span "[STREET_ADDRESS][PERSON_NAME]" at bounding box center [756, 412] width 148 height 30
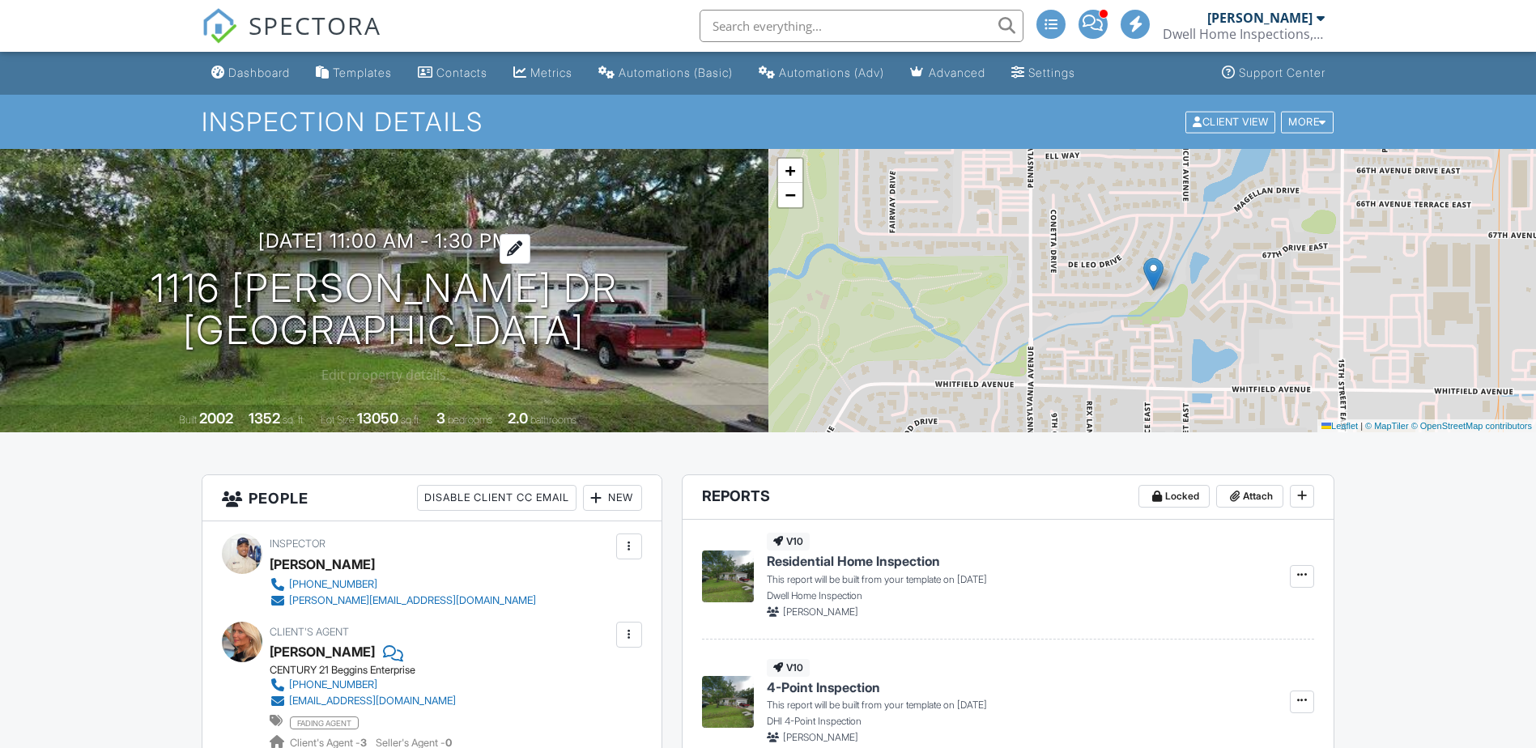
click at [336, 240] on h3 "[DATE] 11:00 am - 1:30 pm" at bounding box center [384, 241] width 252 height 22
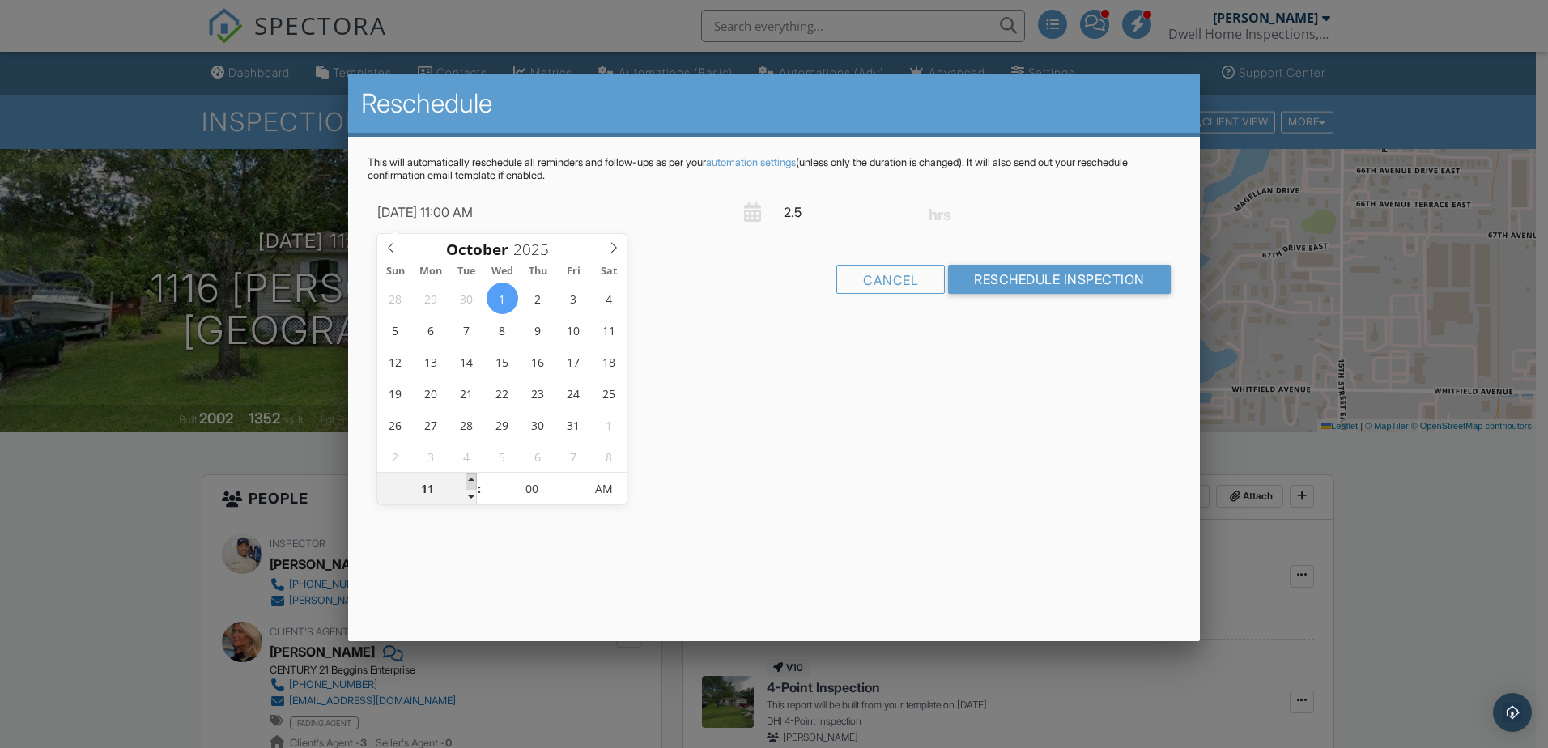
type input "[DATE] 12:00 PM"
type input "12"
click at [471, 478] on span at bounding box center [471, 481] width 11 height 16
type input "[DATE] 1:00 PM"
type input "01"
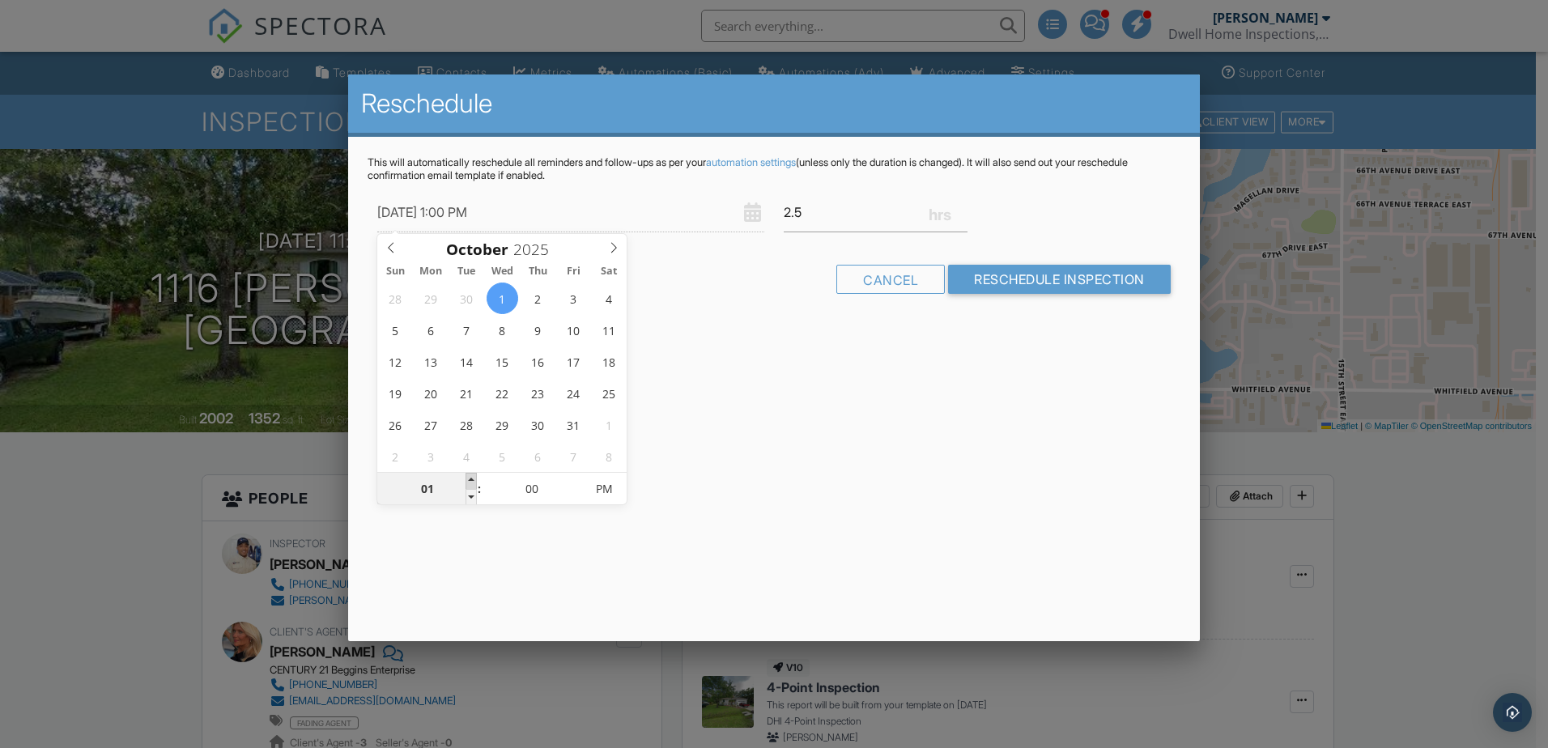
click at [471, 478] on span at bounding box center [471, 481] width 11 height 16
type input "[DATE] 2:00 PM"
type input "02"
click at [471, 478] on span at bounding box center [471, 481] width 11 height 16
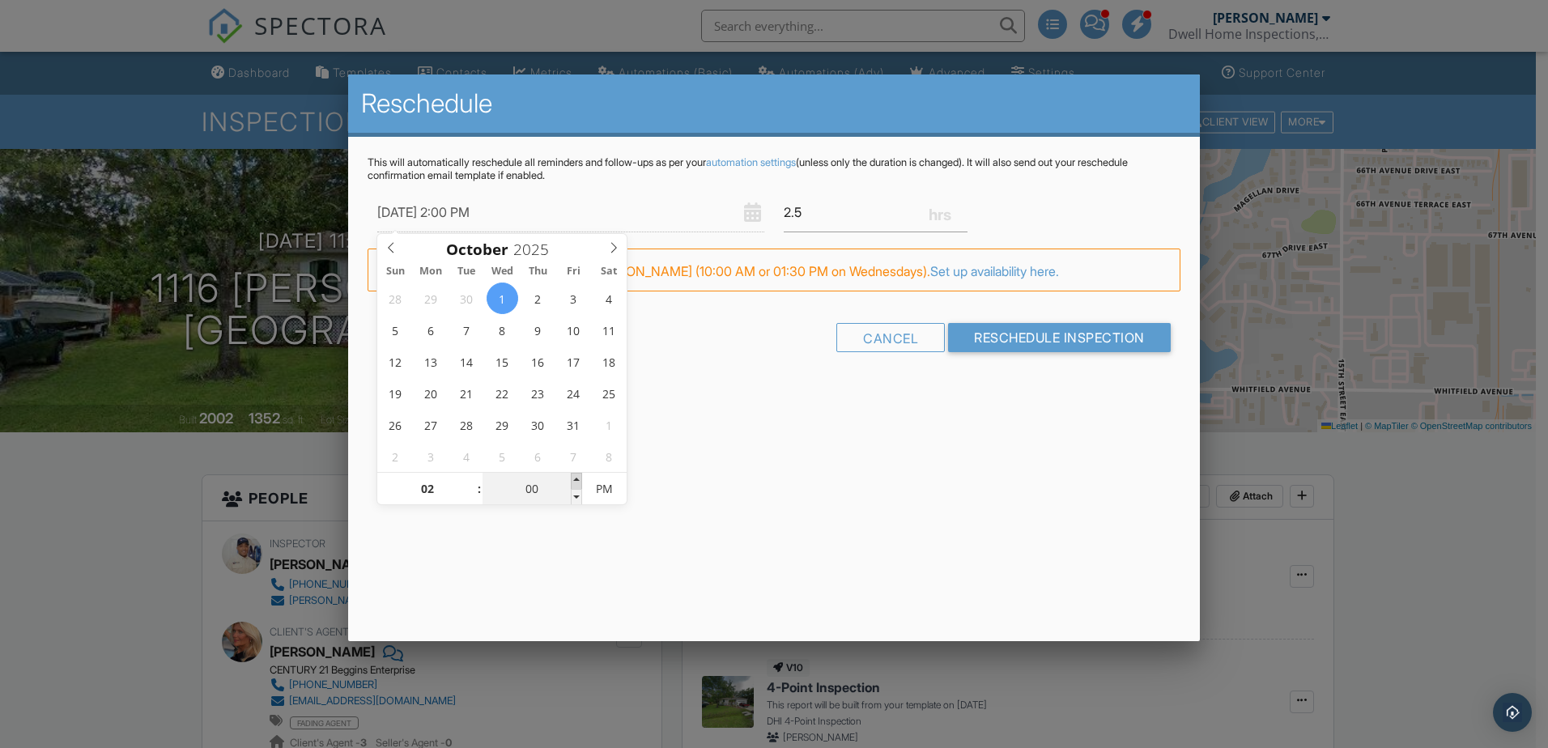
type input "[DATE] 2:05 PM"
type input "05"
click at [572, 484] on span at bounding box center [576, 481] width 11 height 16
type input "[DATE] 2:10 PM"
type input "10"
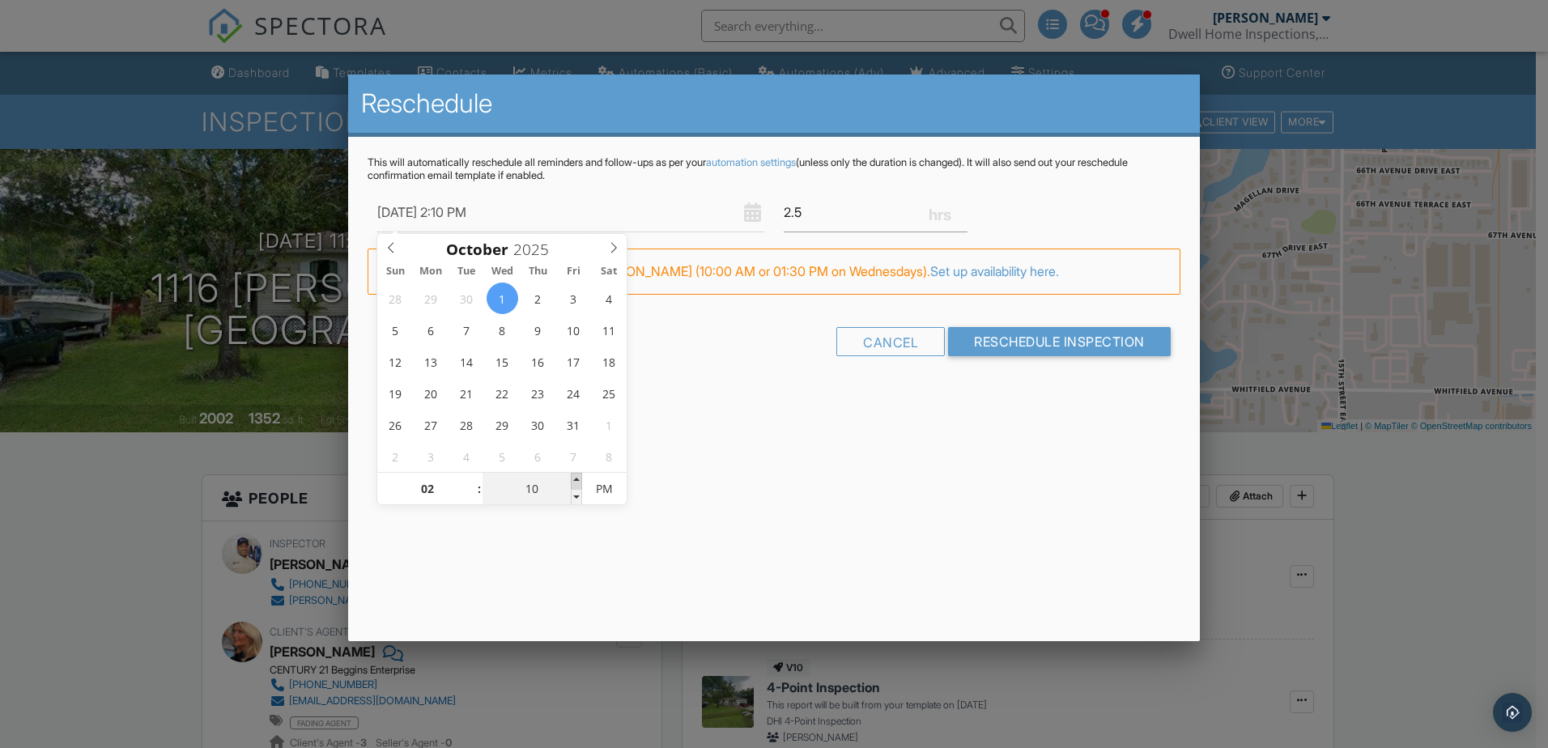
click at [572, 484] on span at bounding box center [576, 481] width 11 height 16
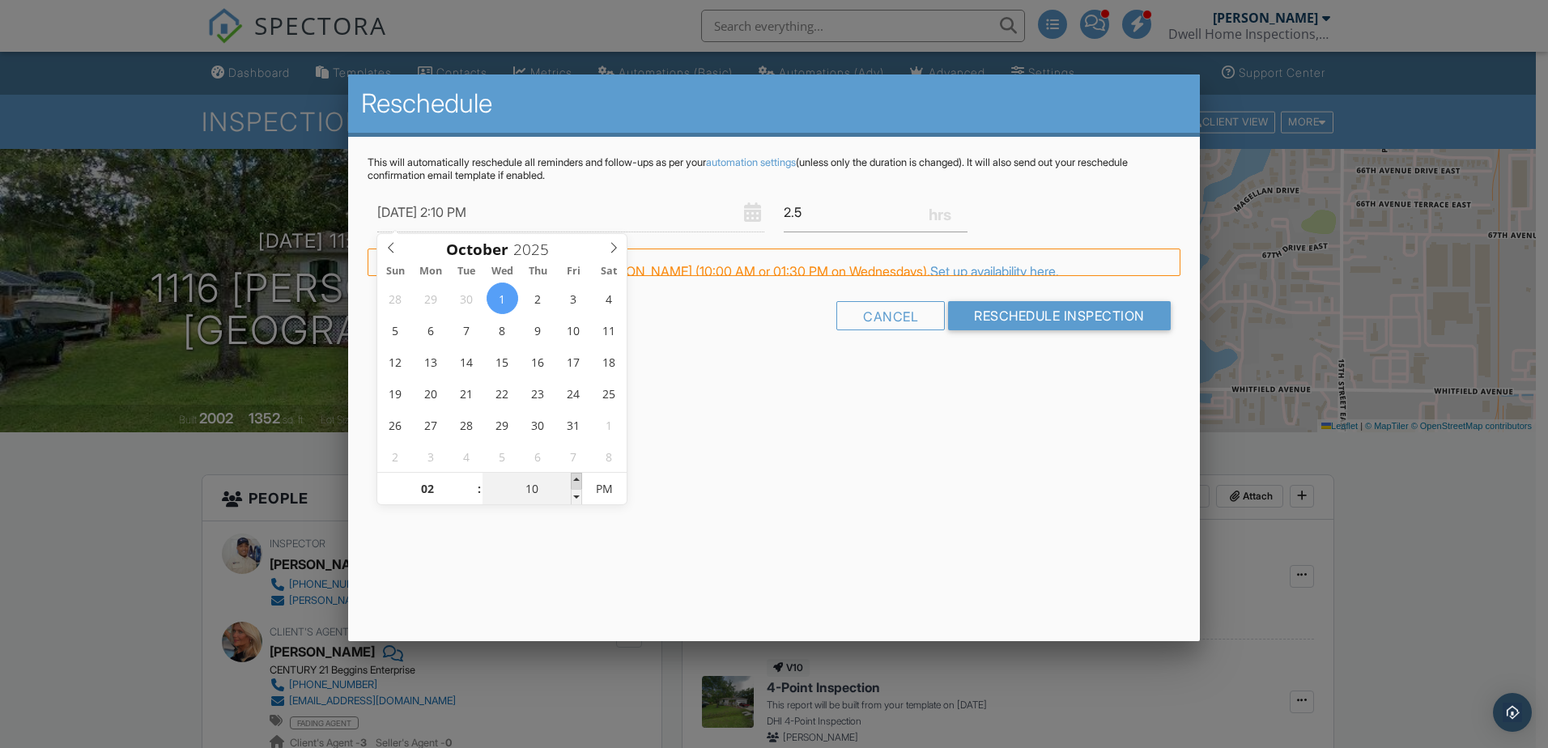
type input "[DATE] 2:15 PM"
type input "15"
click at [572, 484] on span at bounding box center [576, 481] width 11 height 16
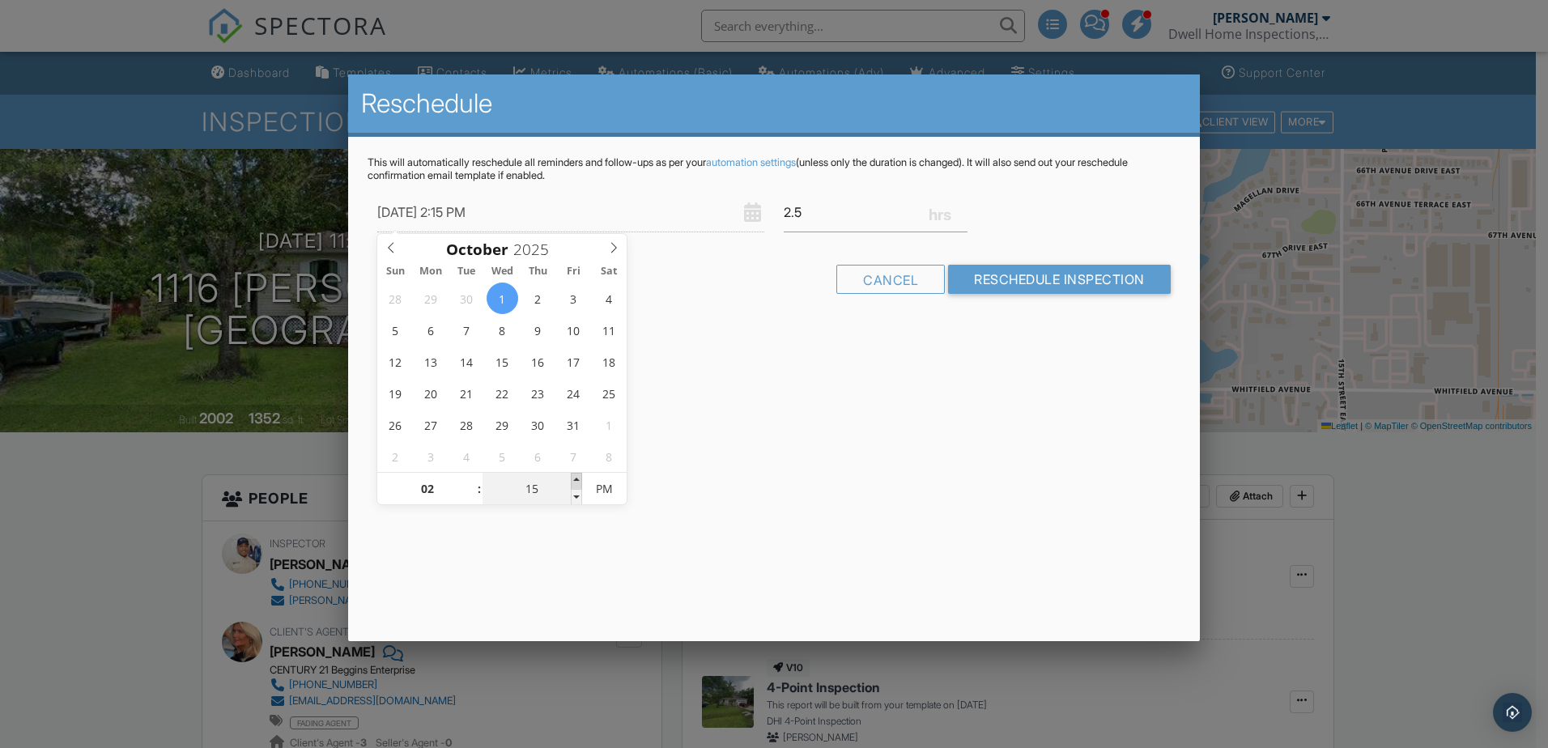
type input "[DATE] 2:20 PM"
type input "20"
click at [572, 484] on span at bounding box center [576, 481] width 11 height 16
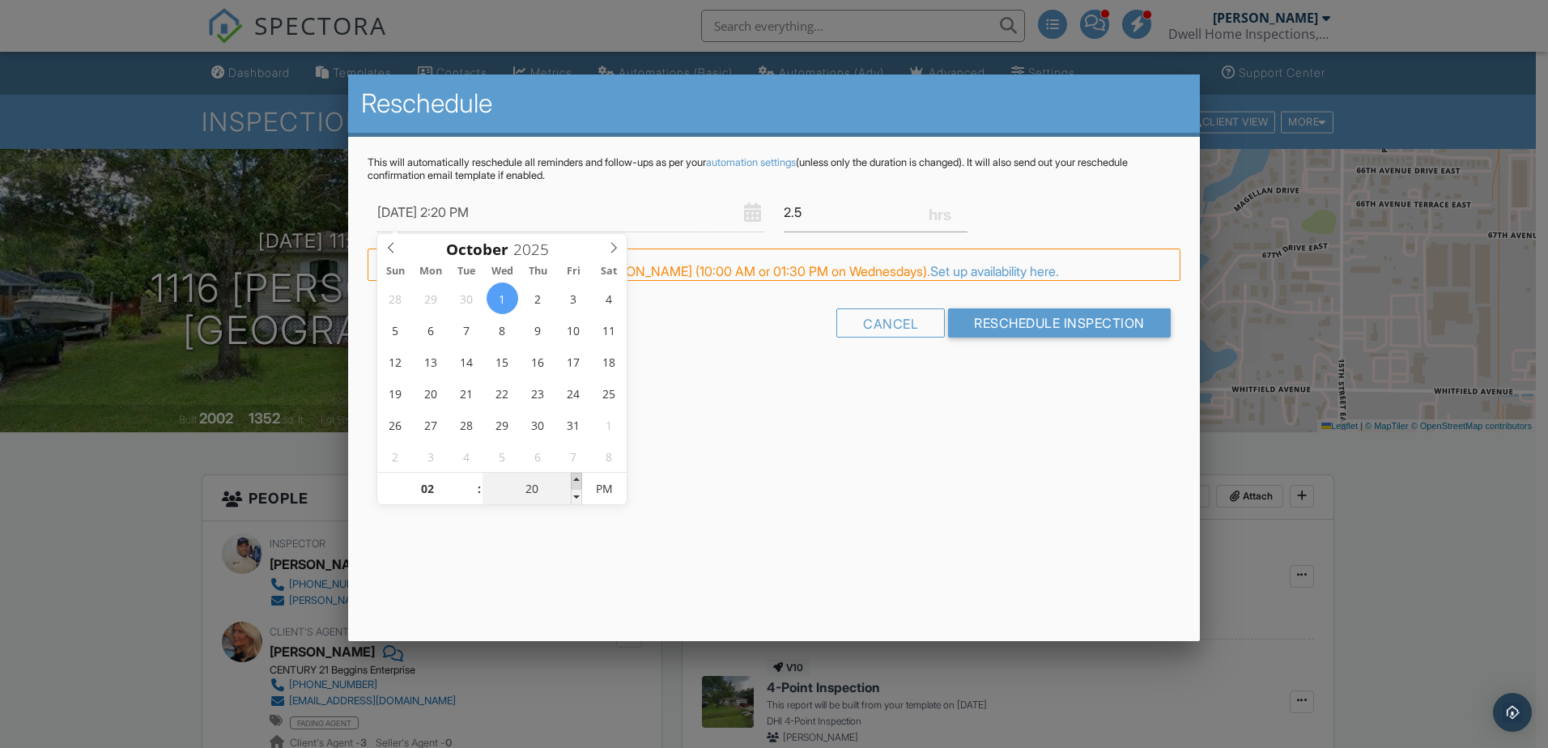
type input "[DATE] 2:25 PM"
type input "25"
click at [572, 484] on span at bounding box center [576, 481] width 11 height 16
type input "[DATE] 2:30 PM"
type input "30"
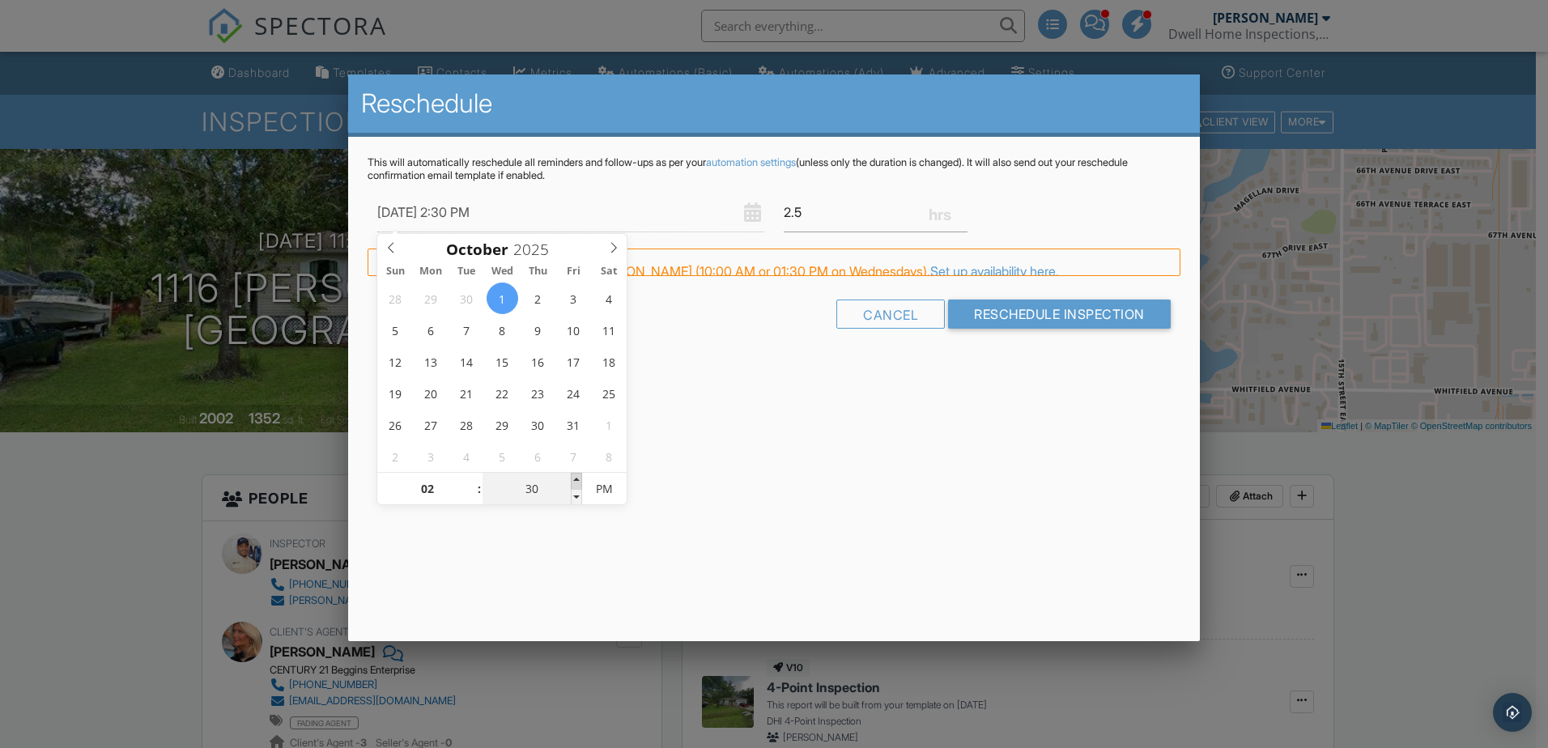
click at [574, 483] on span at bounding box center [576, 481] width 11 height 16
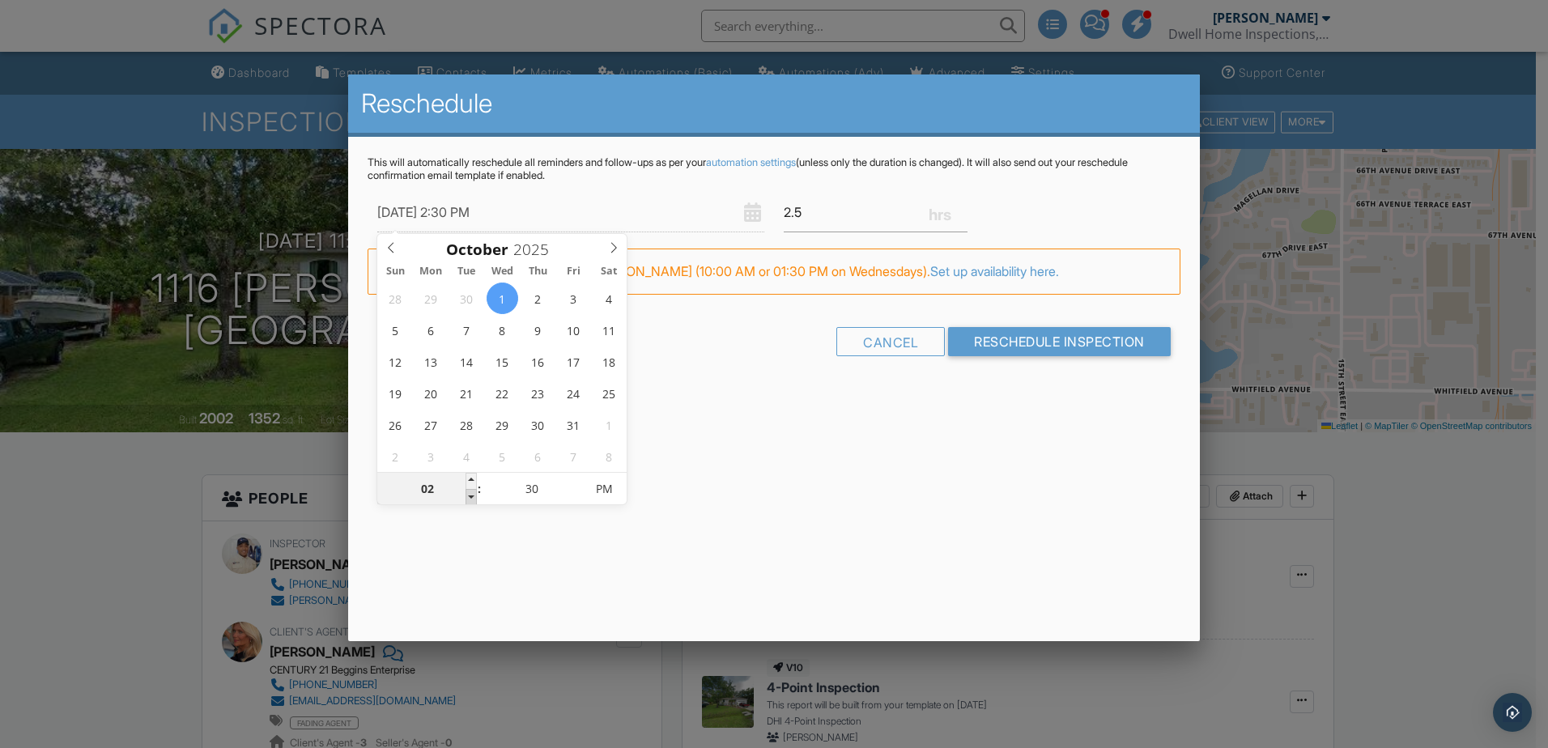
type input "[DATE] 1:30 PM"
type input "01"
click at [466, 500] on span at bounding box center [471, 497] width 11 height 16
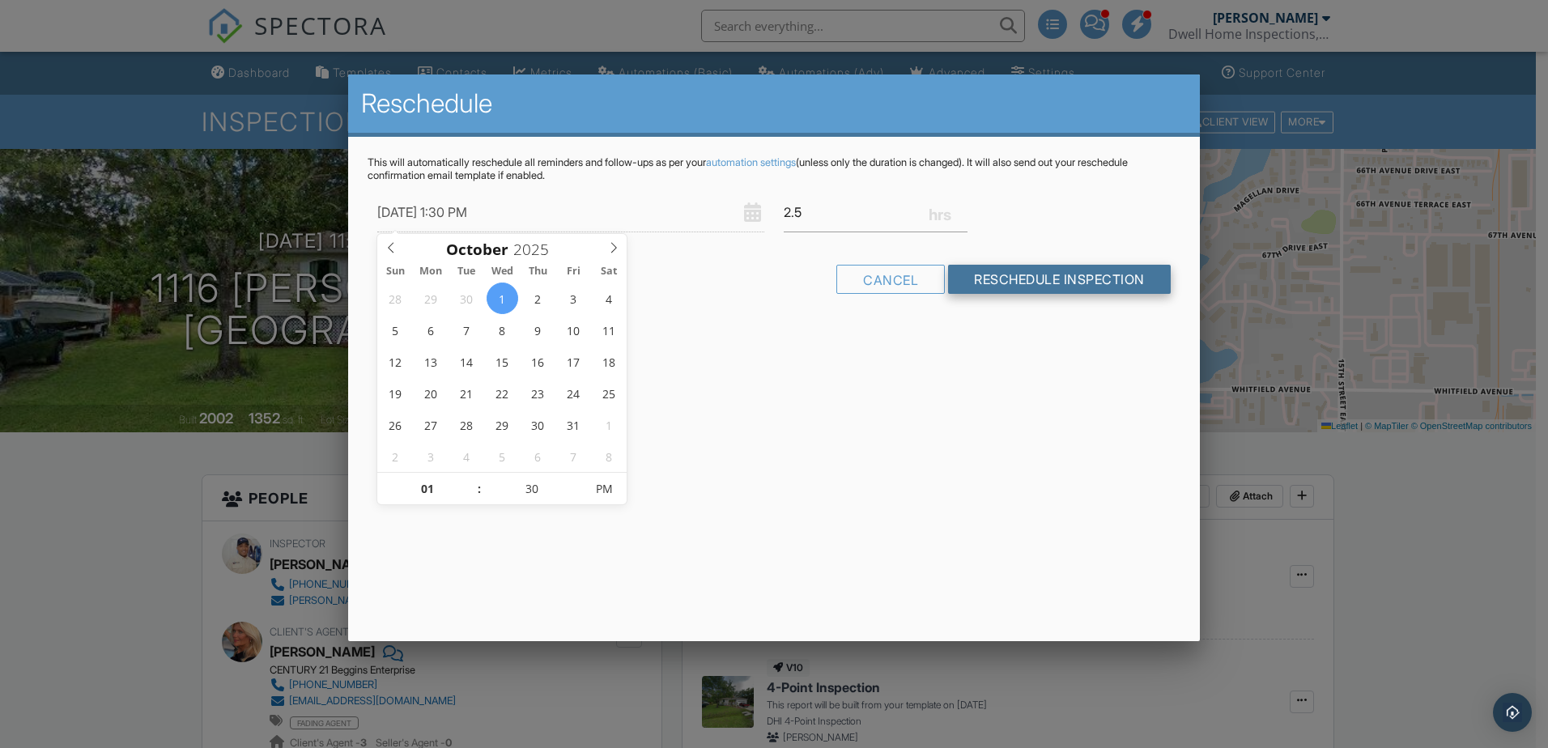
click at [1012, 274] on input "Reschedule Inspection" at bounding box center [1059, 279] width 223 height 29
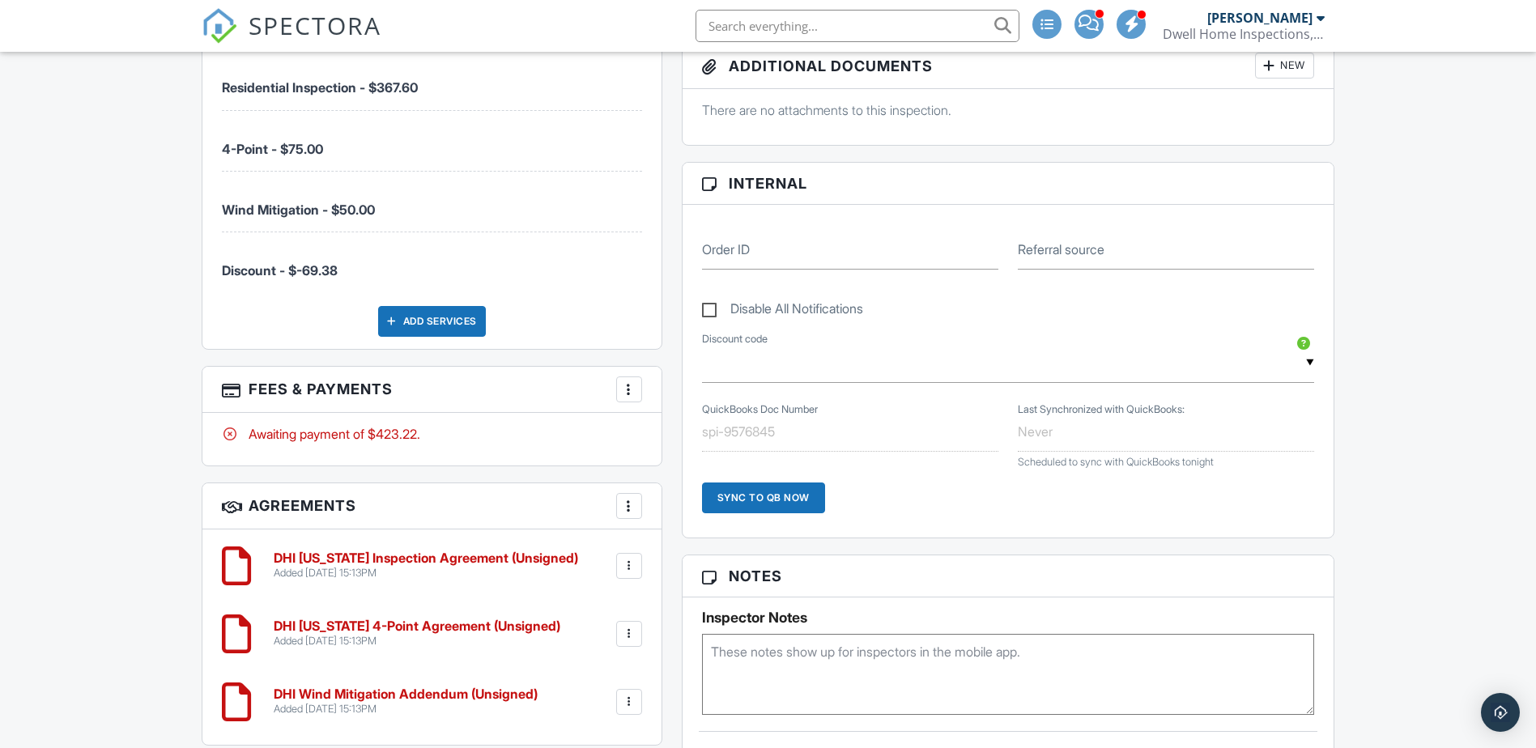
scroll to position [1083, 0]
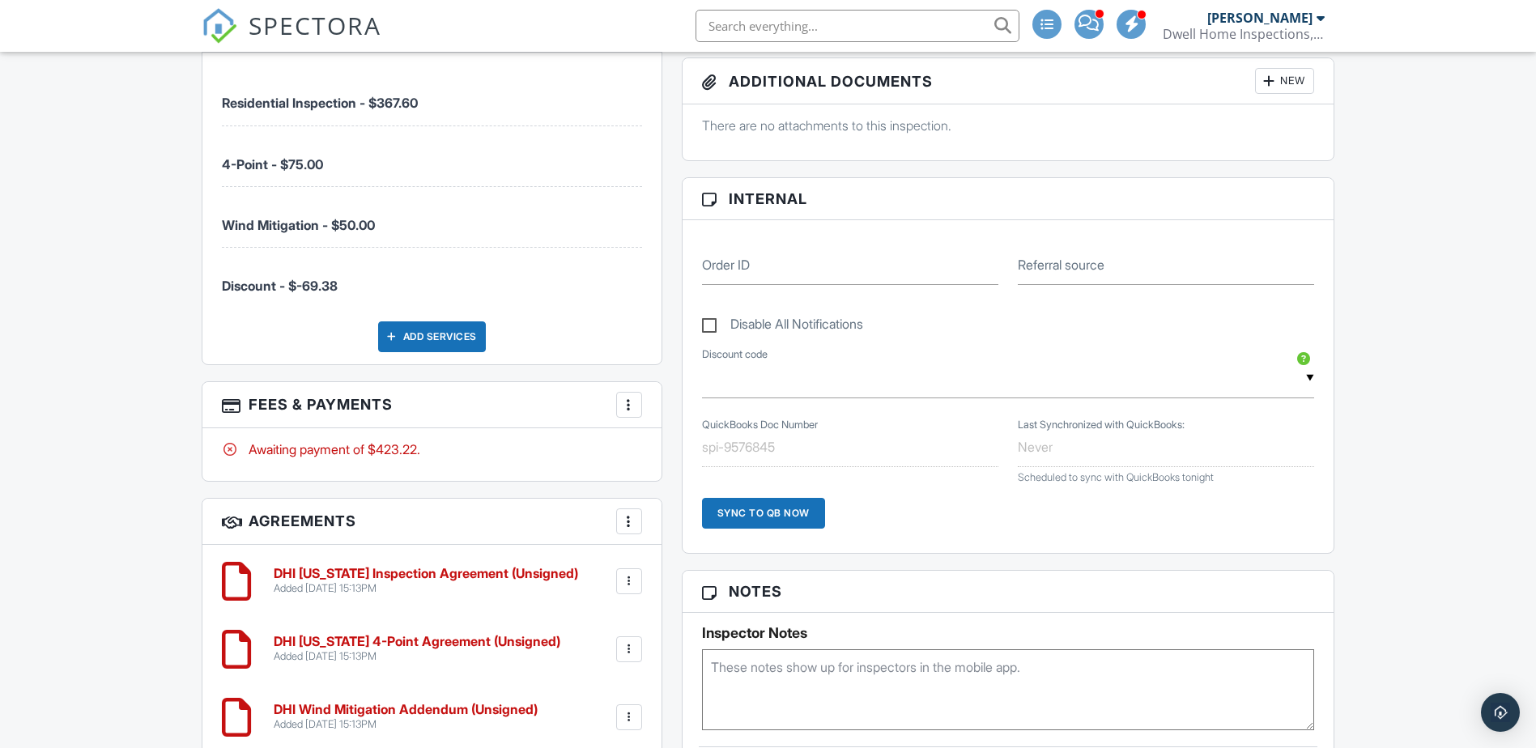
click at [712, 325] on label "Disable All Notifications" at bounding box center [782, 327] width 161 height 20
click at [712, 321] on input "Disable All Notifications" at bounding box center [707, 316] width 11 height 11
checkbox input "true"
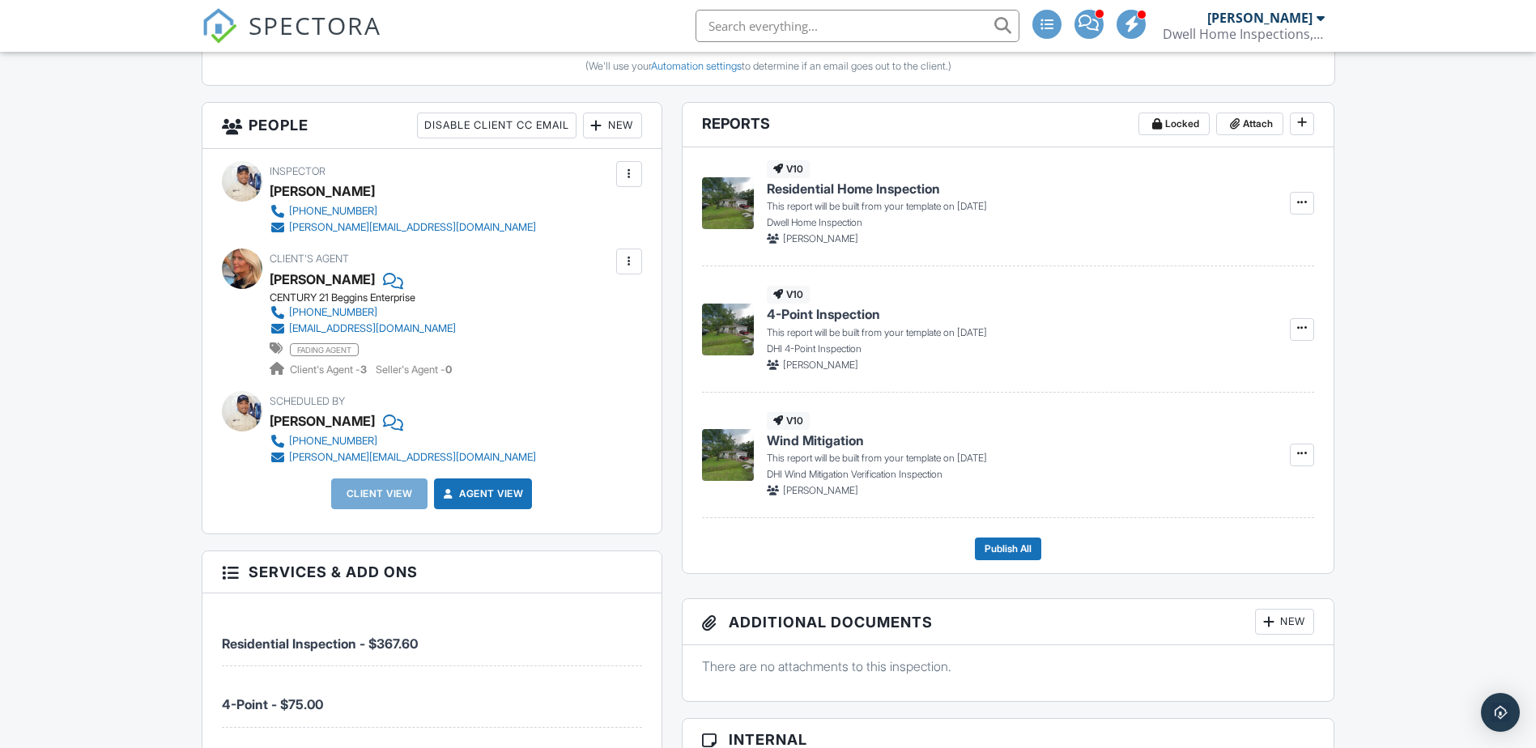
scroll to position [752, 0]
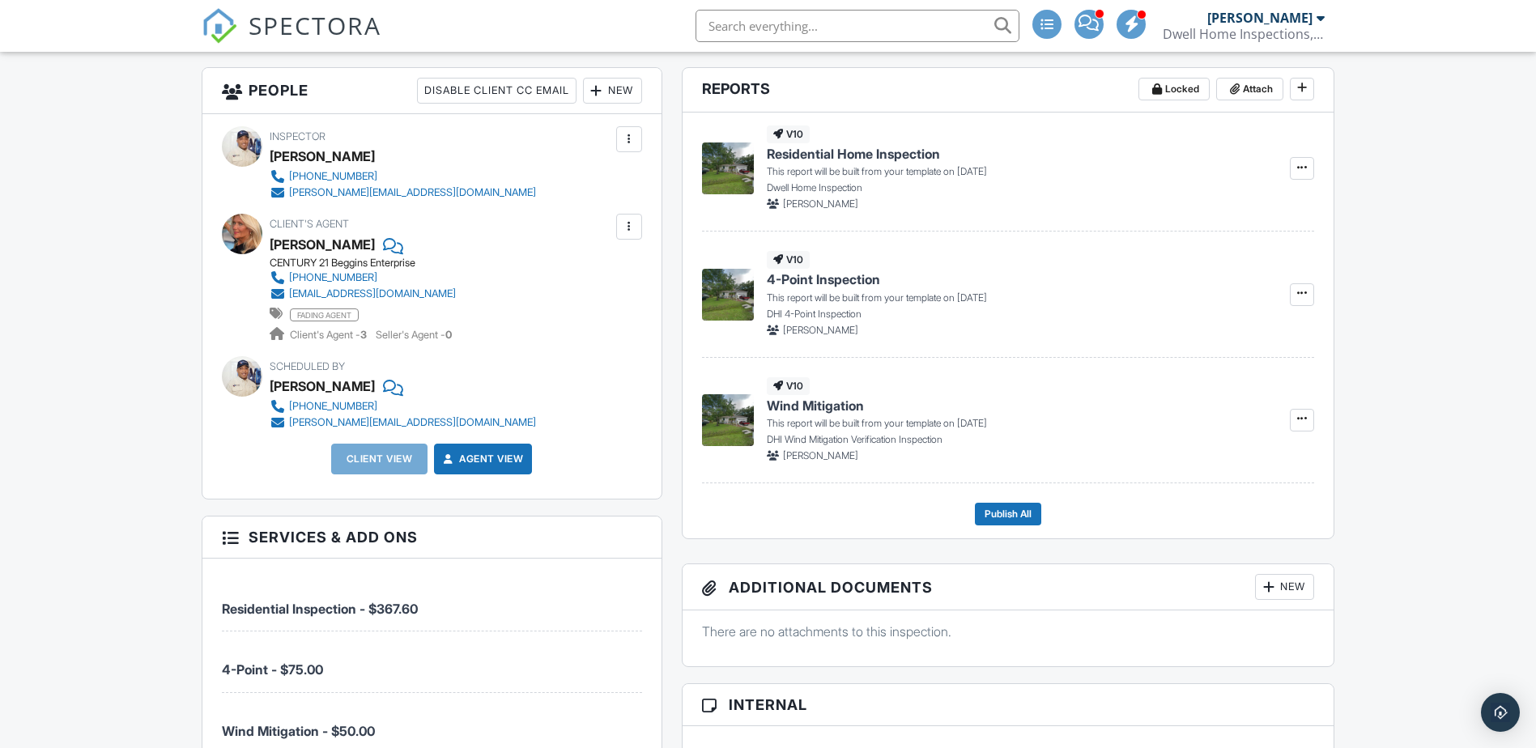
click at [636, 229] on div at bounding box center [629, 227] width 16 height 16
click at [555, 228] on div "Client's Agent Heidi Seddon CENTURY 21 Beggins Enterprise 716-467-4327 heidised…" at bounding box center [432, 278] width 420 height 129
click at [383, 243] on div at bounding box center [391, 244] width 16 height 24
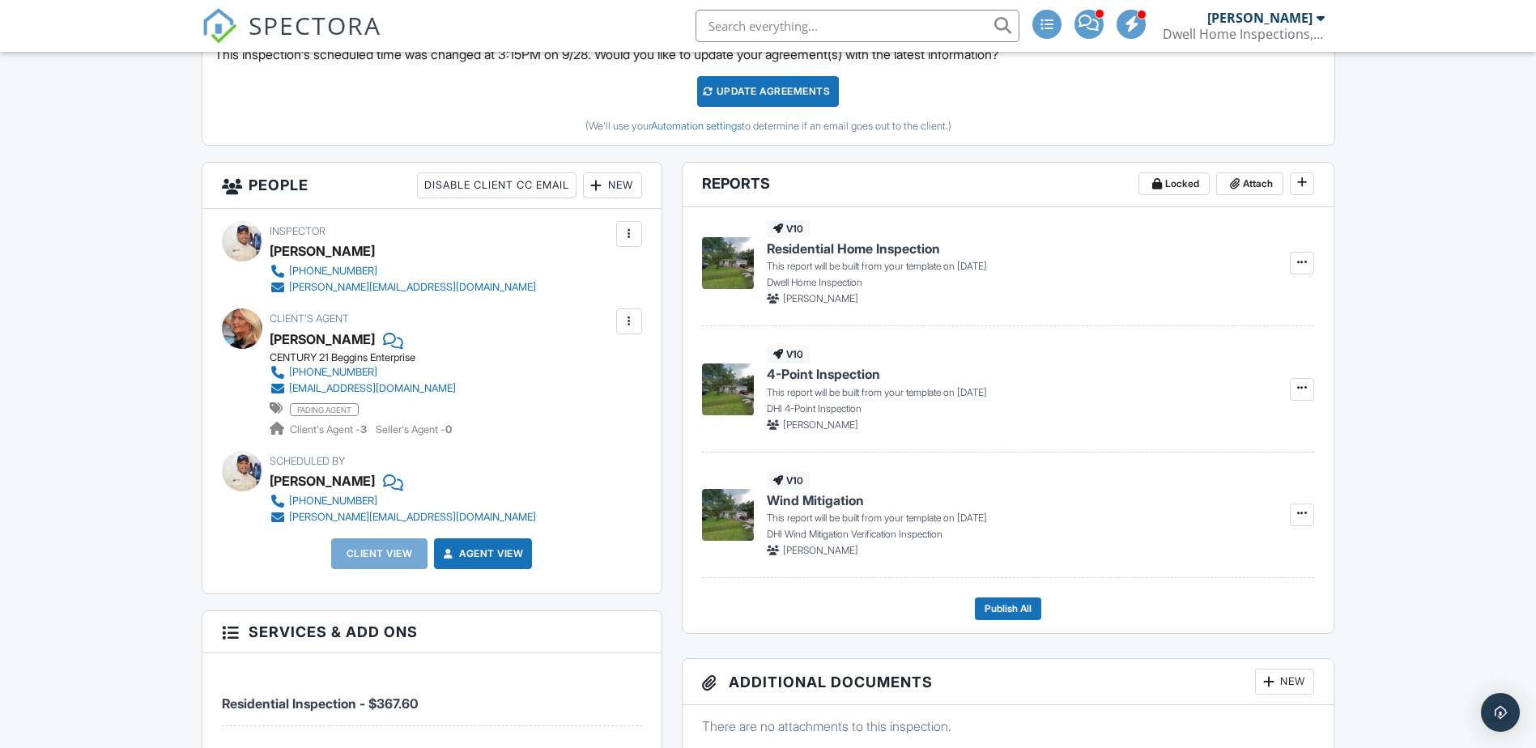
scroll to position [631, 0]
